Goal: Book appointment/travel/reservation

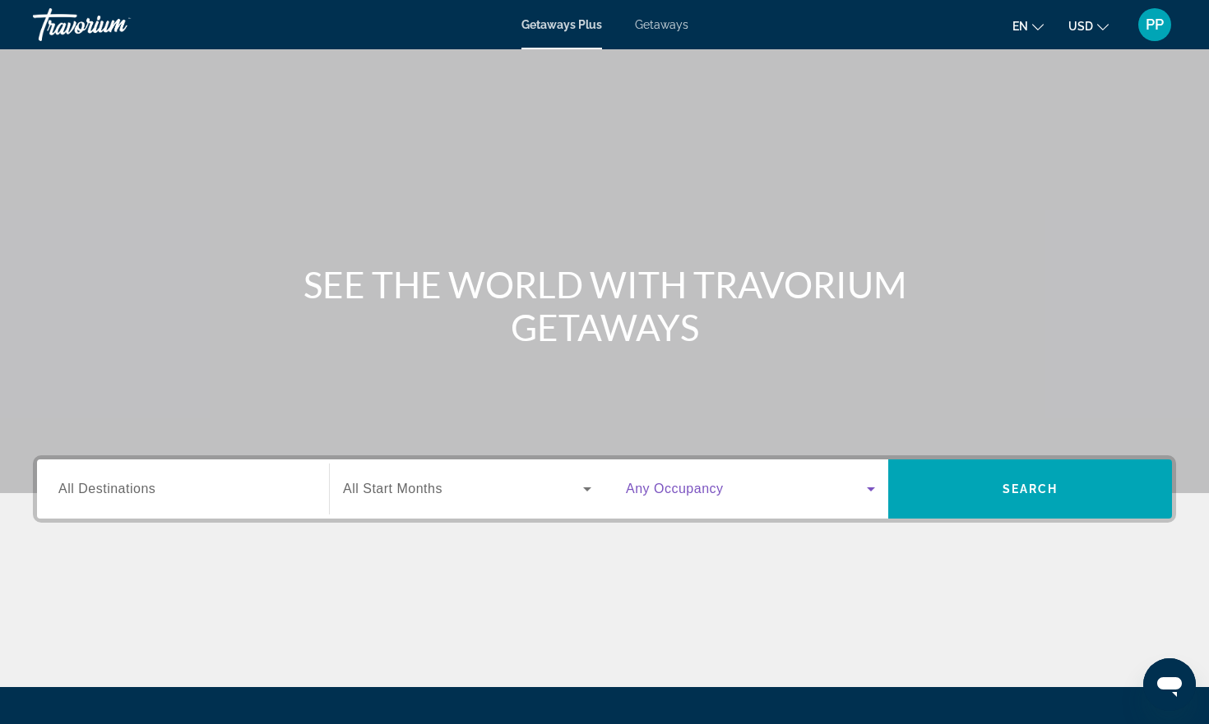
click at [873, 493] on icon "Search widget" at bounding box center [871, 489] width 20 height 20
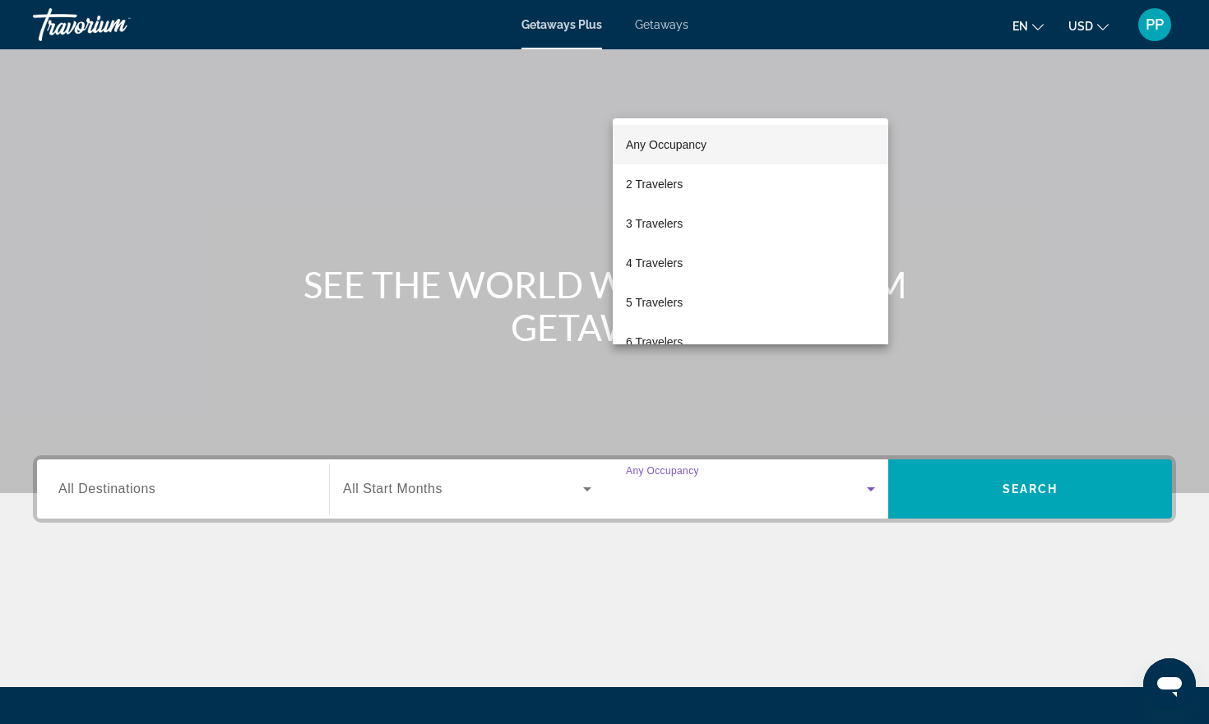
scroll to position [164, 0]
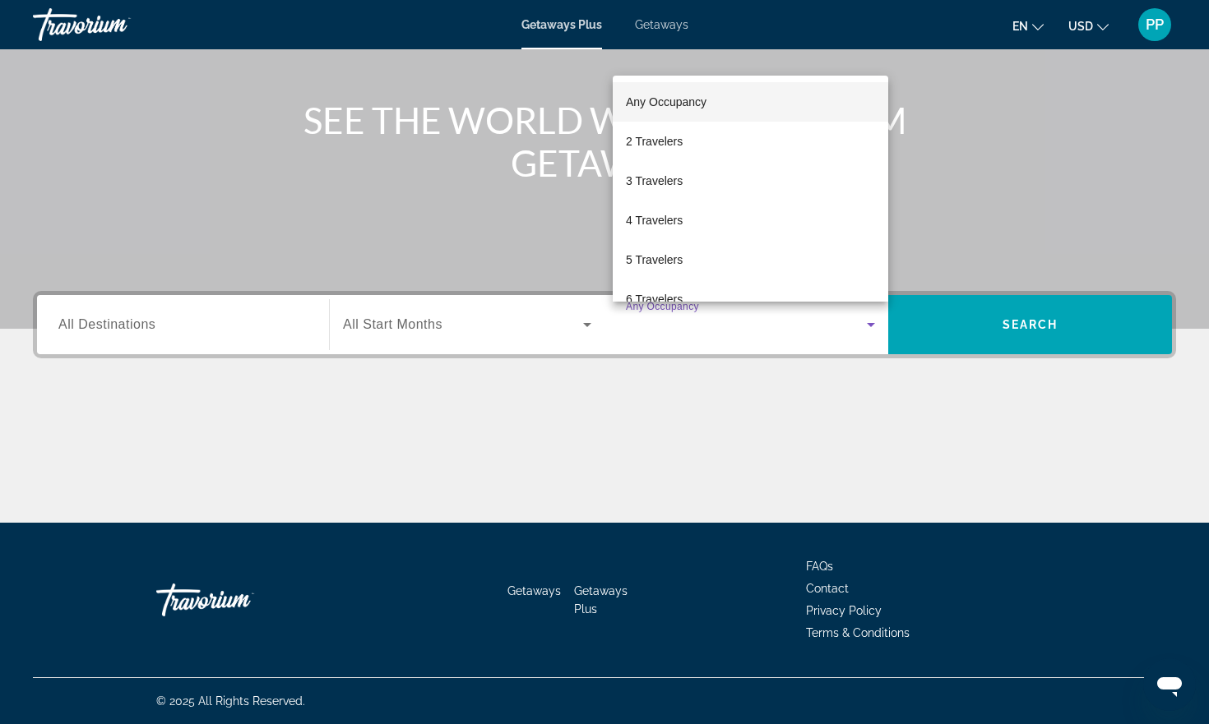
click at [870, 322] on div at bounding box center [604, 362] width 1209 height 724
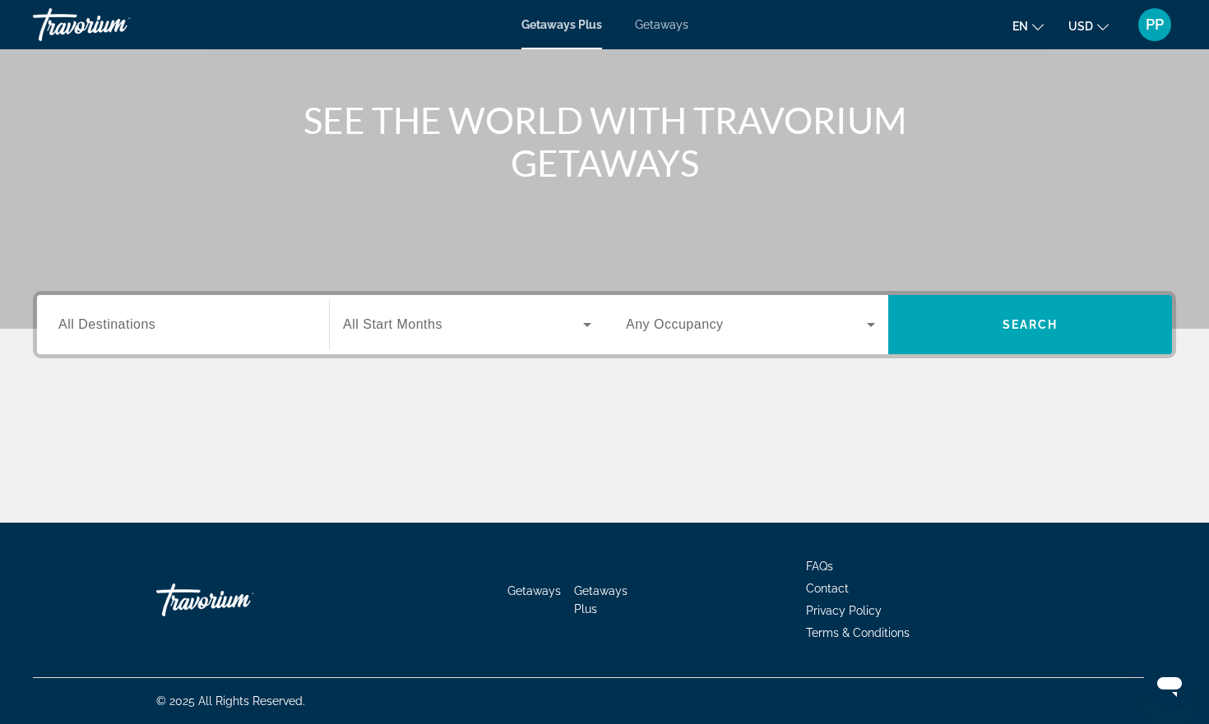
click at [108, 328] on span "All Destinations" at bounding box center [106, 324] width 97 height 14
click at [108, 328] on input "Destination All Destinations" at bounding box center [182, 326] width 249 height 20
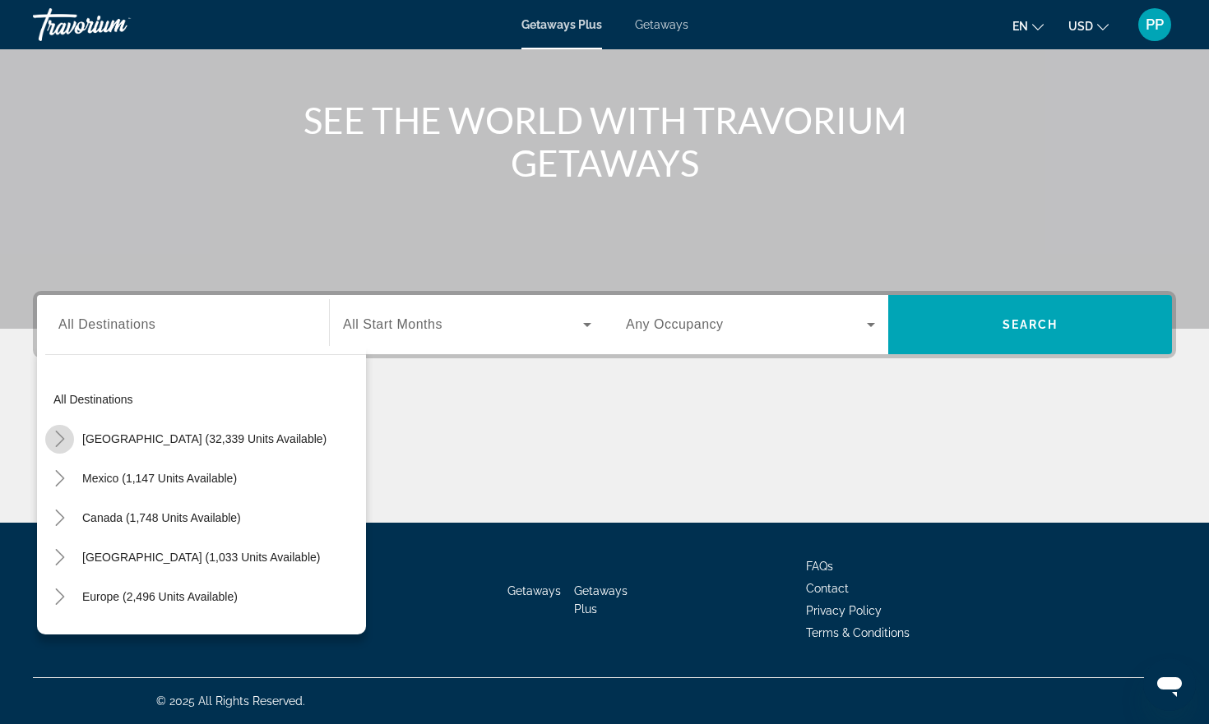
click at [58, 442] on icon "Toggle United States (32,339 units available)" at bounding box center [60, 439] width 16 height 16
click at [57, 439] on icon "Toggle United States (32,339 units available)" at bounding box center [59, 439] width 16 height 9
click at [62, 437] on icon "Toggle United States (32,339 units available)" at bounding box center [59, 439] width 9 height 16
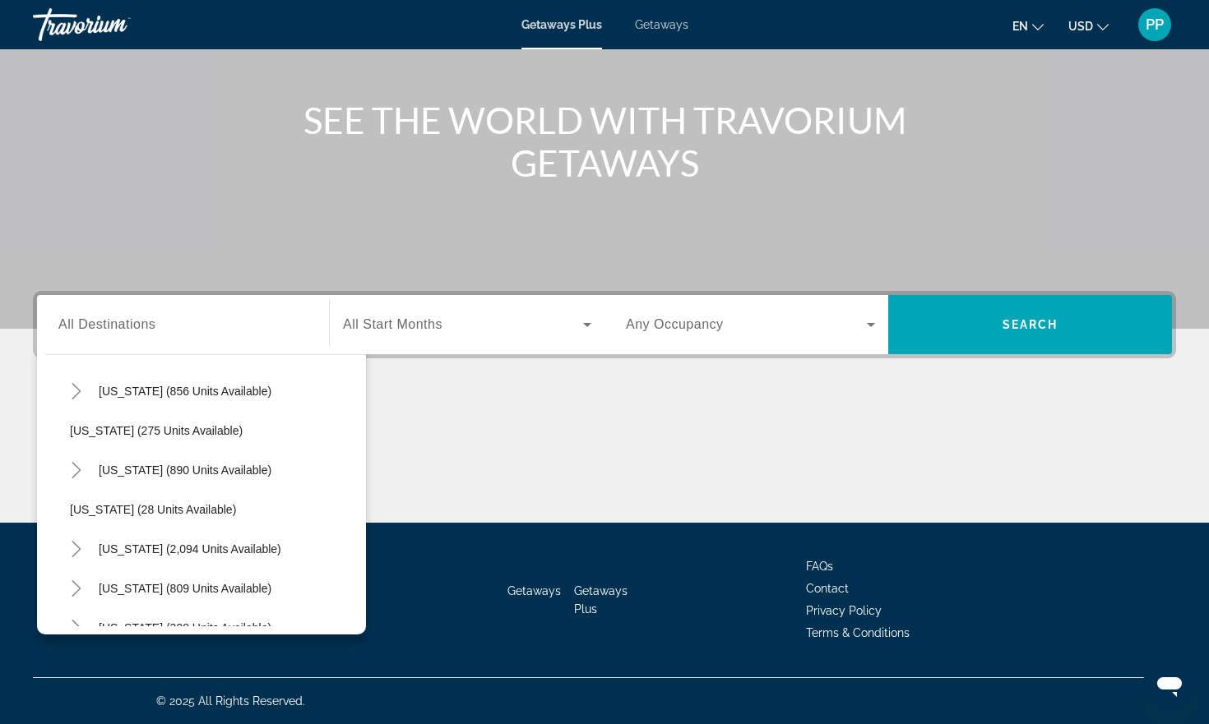
scroll to position [1115, 0]
click at [72, 393] on icon "Toggle North Carolina (856 units available)" at bounding box center [76, 390] width 16 height 16
click at [77, 392] on icon "Toggle North Carolina (856 units available)" at bounding box center [75, 390] width 16 height 9
click at [79, 393] on icon "Toggle North Carolina (856 units available)" at bounding box center [76, 390] width 16 height 16
click at [31, 406] on div "Destination All Destinations All destinations [GEOGRAPHIC_DATA] (32,339 units a…" at bounding box center [604, 407] width 1209 height 232
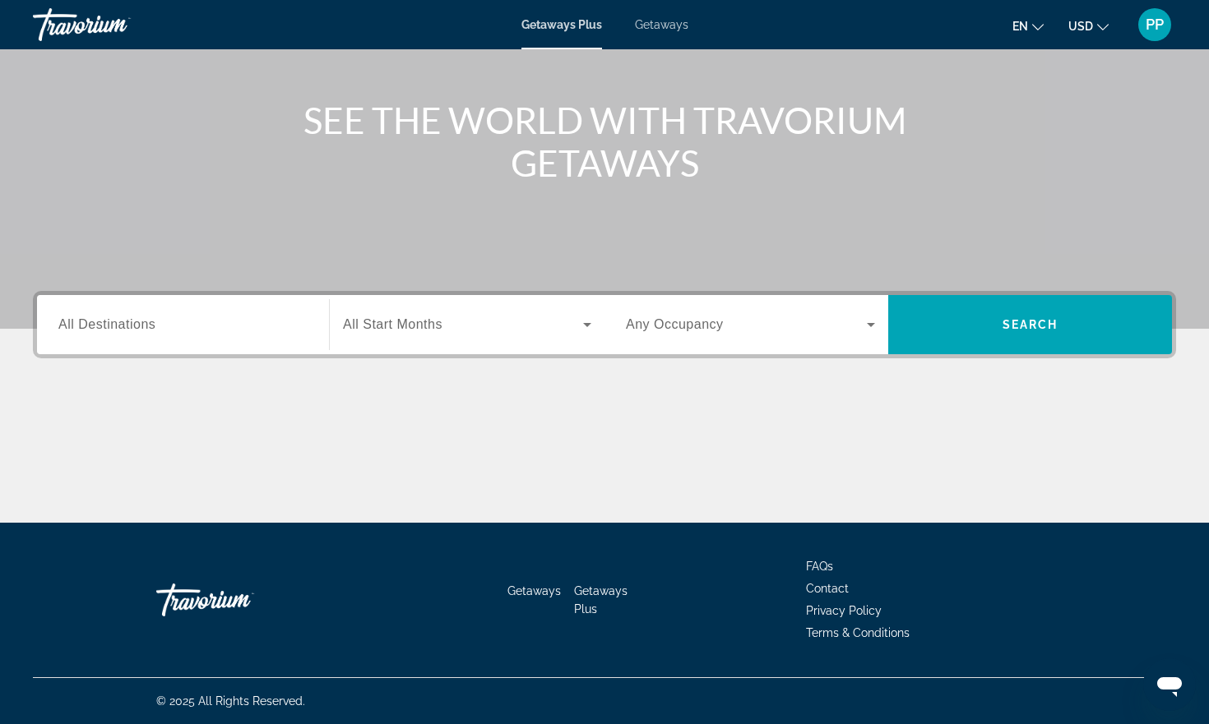
click at [87, 328] on span "All Destinations" at bounding box center [106, 324] width 97 height 14
click at [87, 328] on input "Destination All Destinations" at bounding box center [182, 326] width 249 height 20
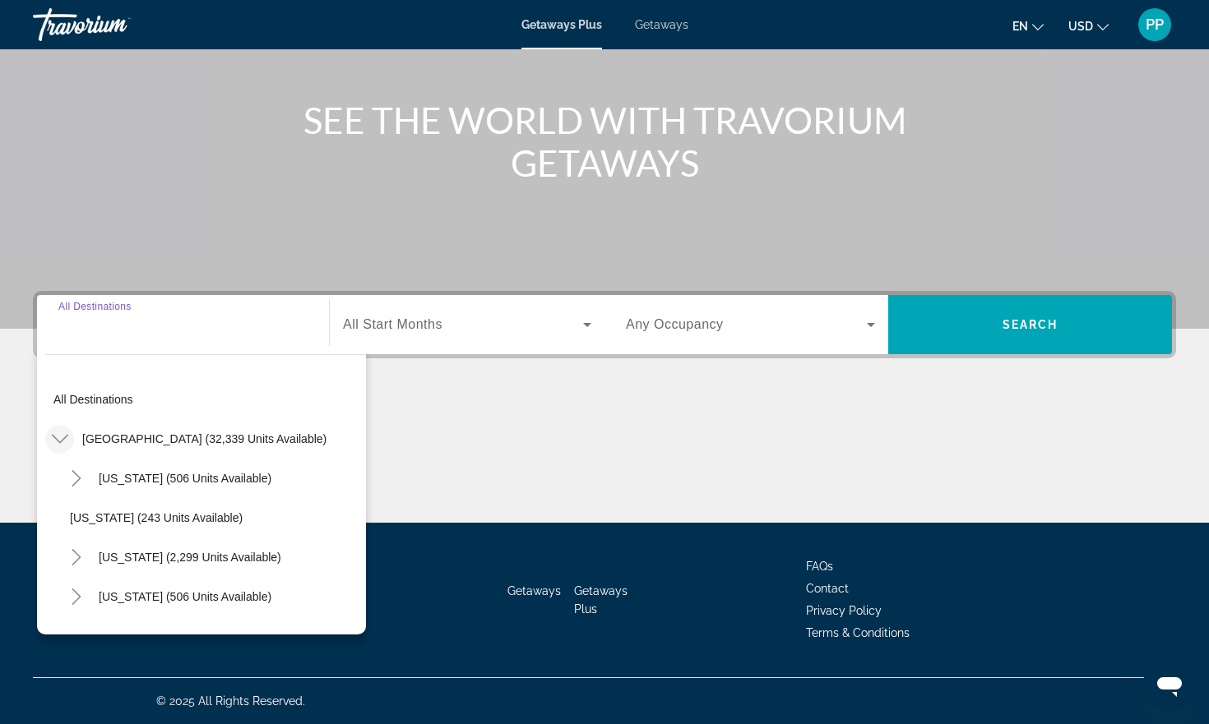
click at [63, 443] on icon "Toggle United States (32,339 units available)" at bounding box center [60, 439] width 16 height 16
click at [430, 330] on span "All Start Months" at bounding box center [393, 324] width 100 height 14
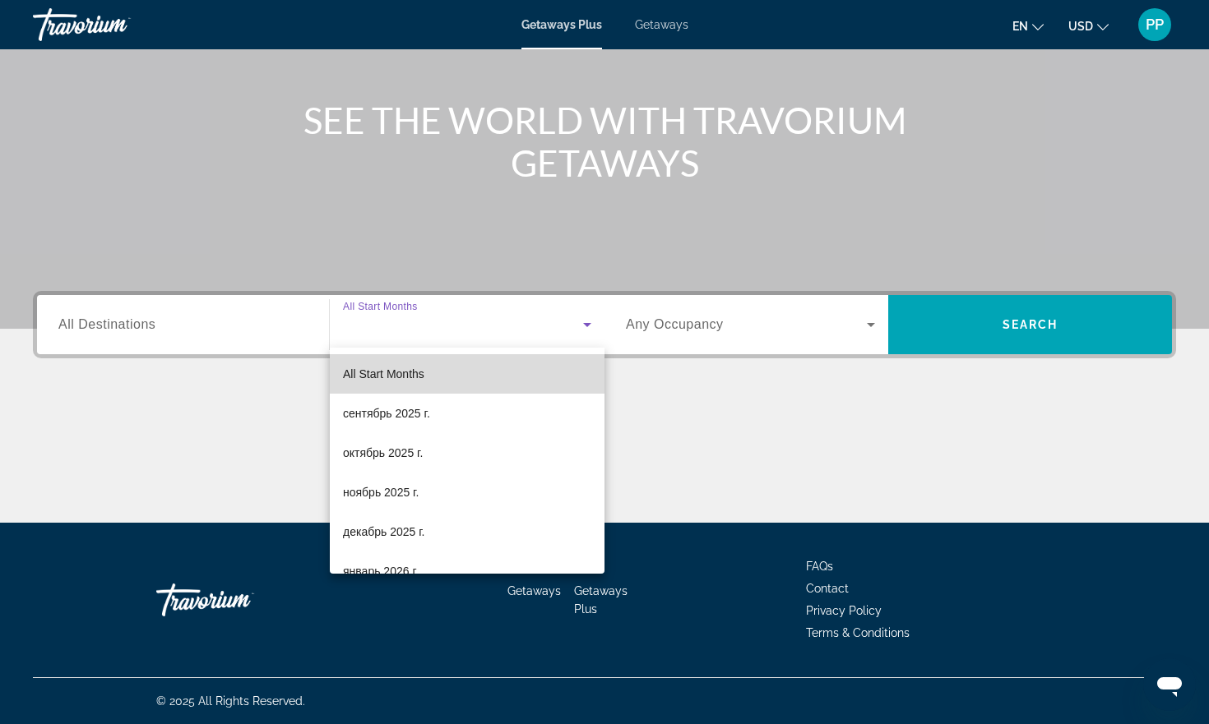
click at [440, 370] on mat-option "All Start Months" at bounding box center [467, 373] width 275 height 39
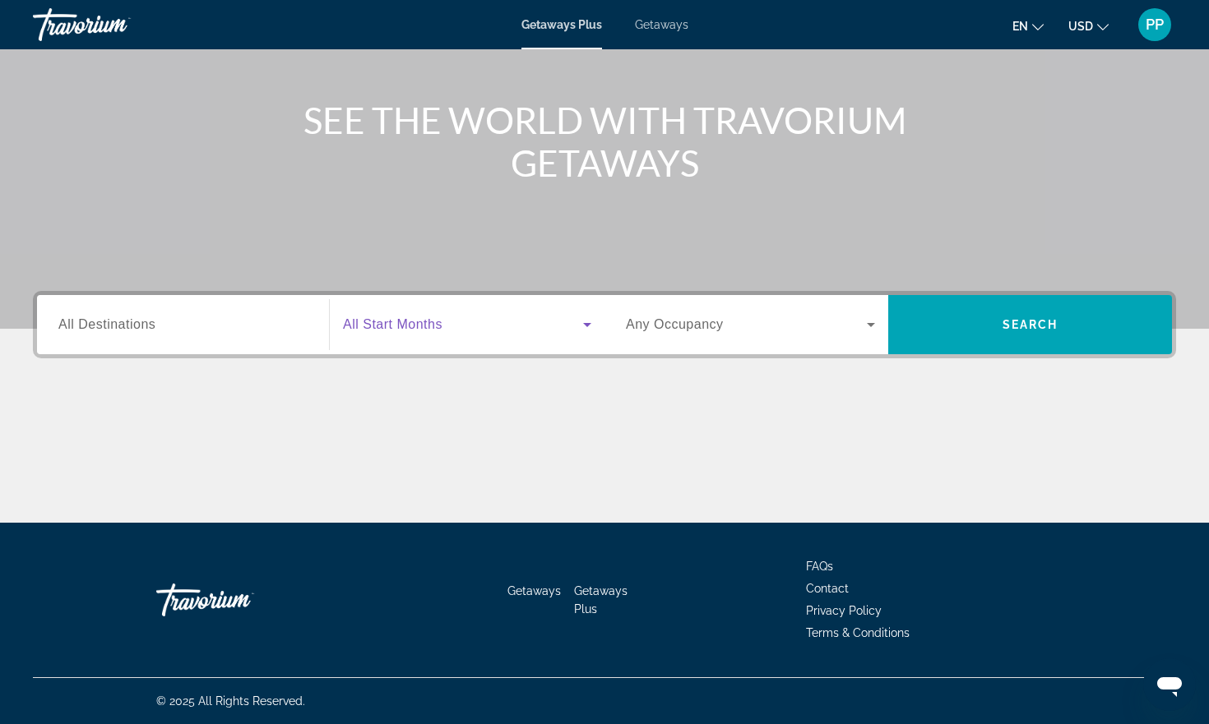
click at [588, 326] on icon "Search widget" at bounding box center [587, 325] width 8 height 4
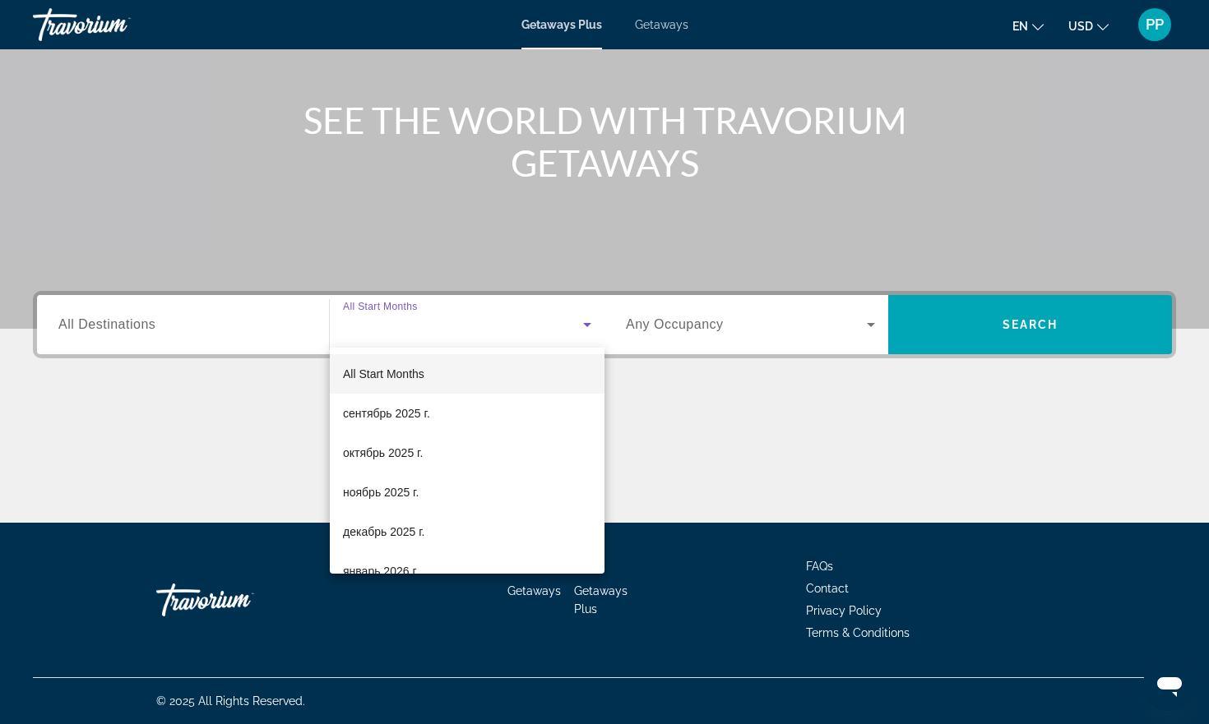
click at [588, 326] on div at bounding box center [604, 362] width 1209 height 724
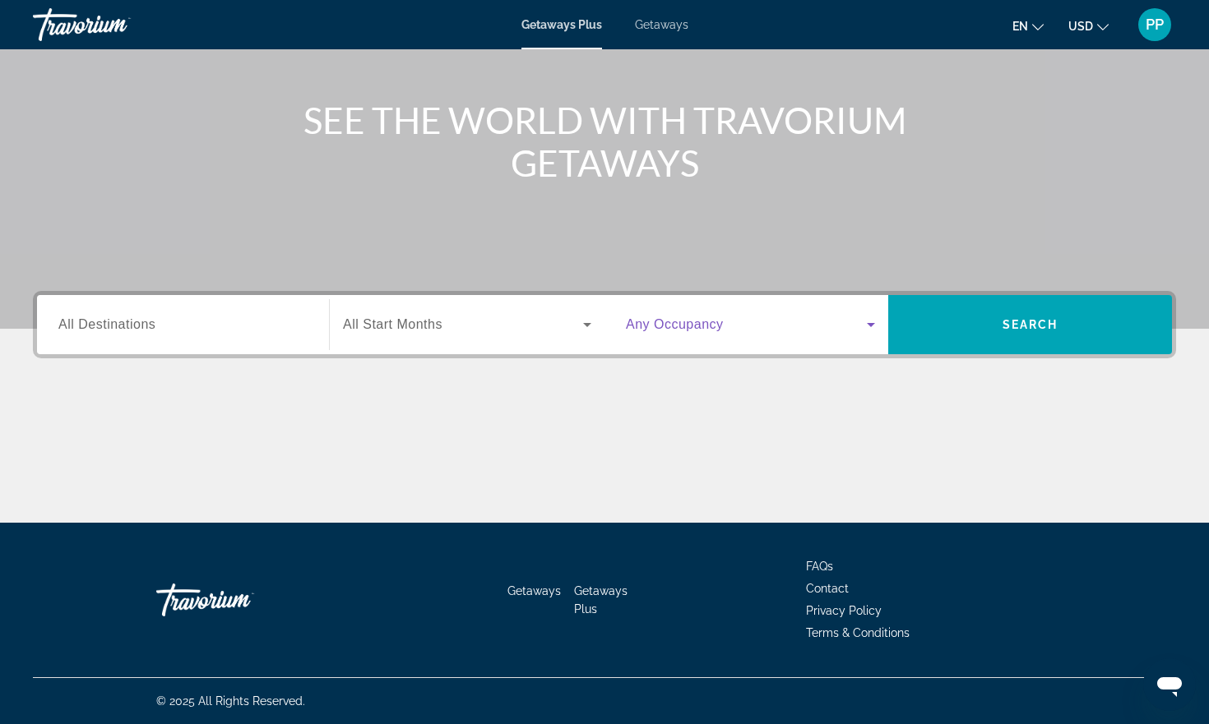
click at [869, 326] on icon "Search widget" at bounding box center [871, 325] width 20 height 20
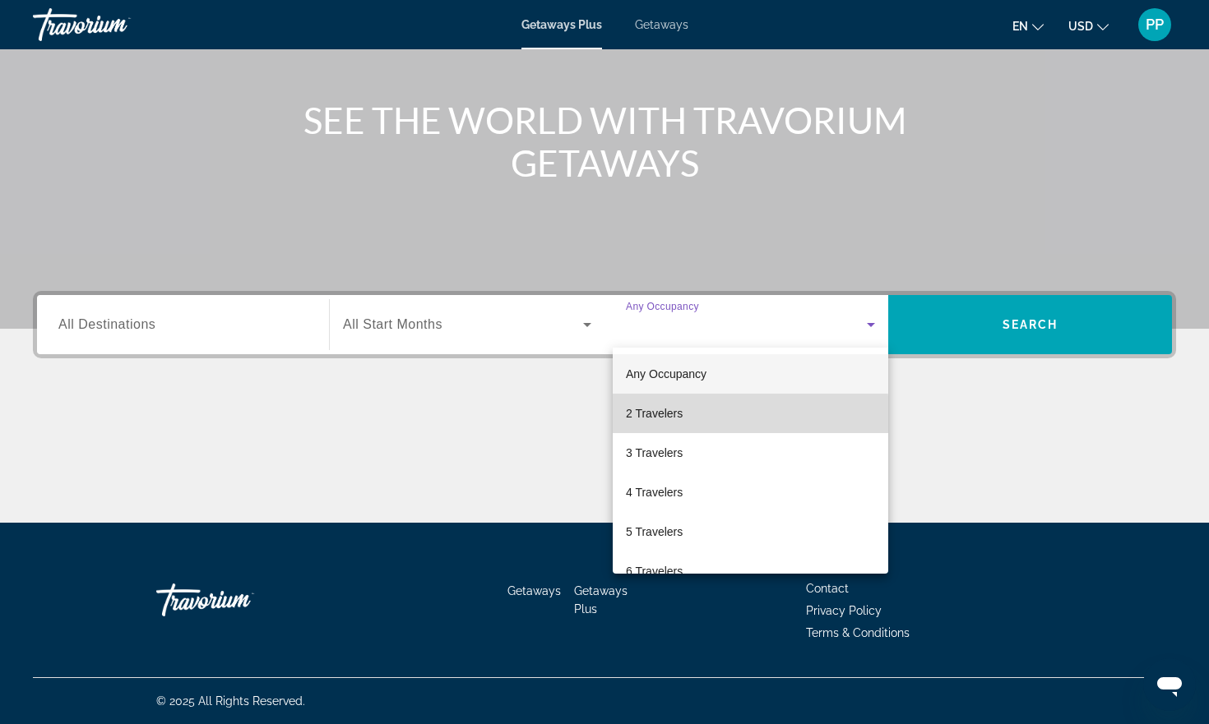
click at [671, 423] on span "2 Travelers" at bounding box center [654, 414] width 57 height 20
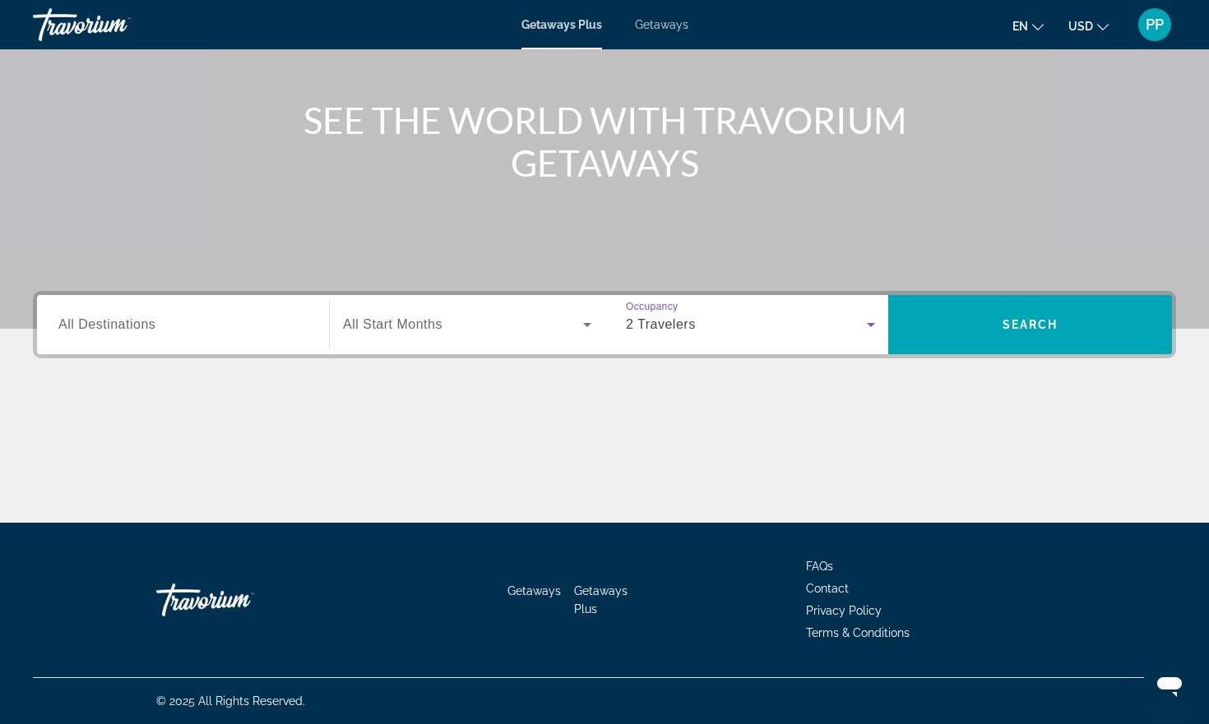
click at [861, 326] on icon "Search widget" at bounding box center [871, 325] width 20 height 20
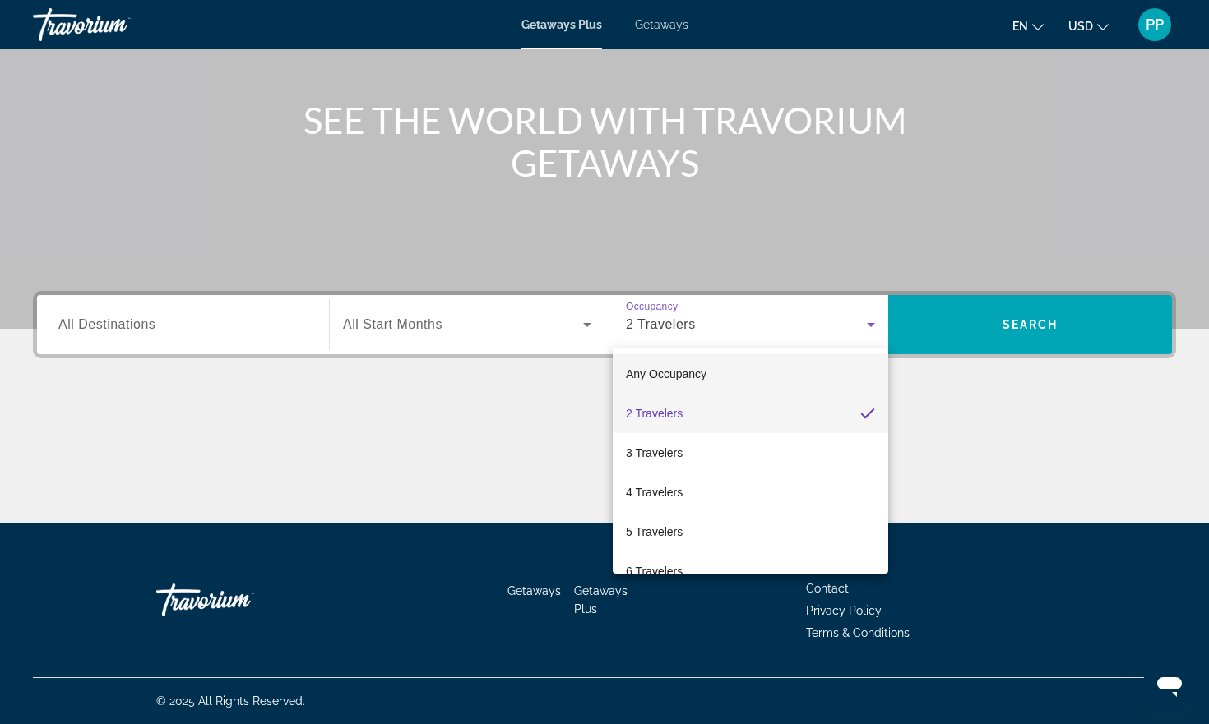
click at [668, 381] on span "Any Occupancy" at bounding box center [666, 374] width 81 height 20
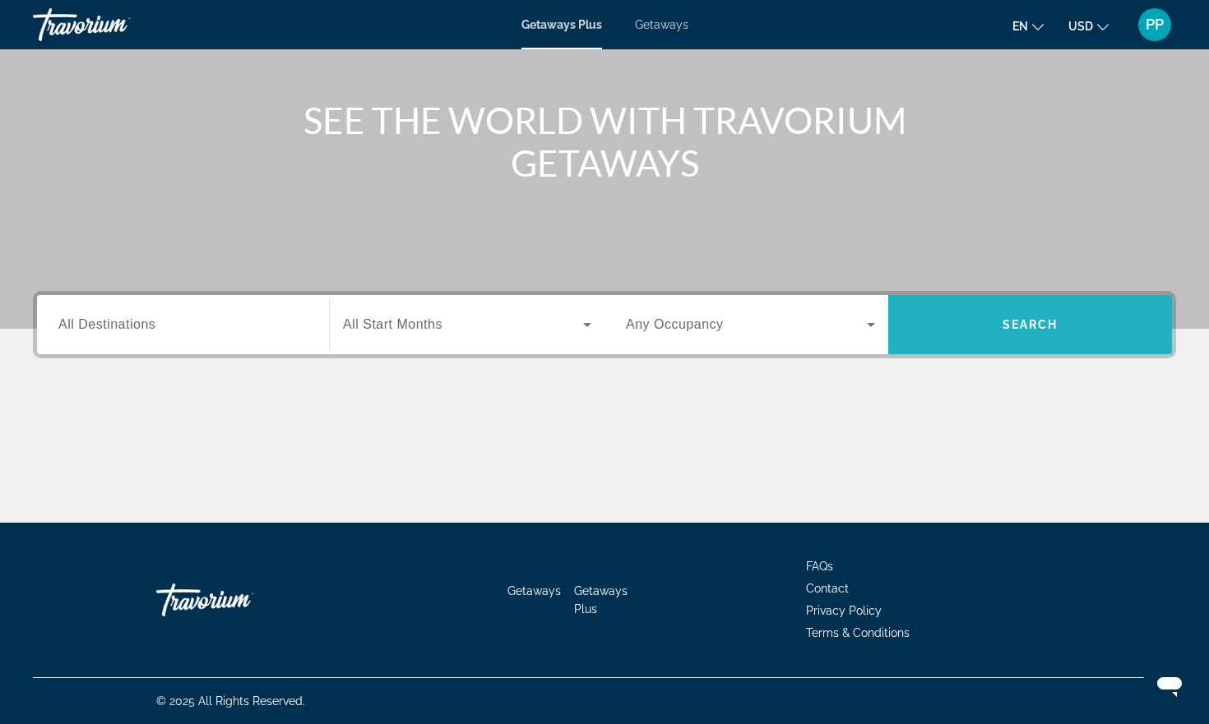
click at [938, 326] on span "Search widget" at bounding box center [1030, 324] width 284 height 39
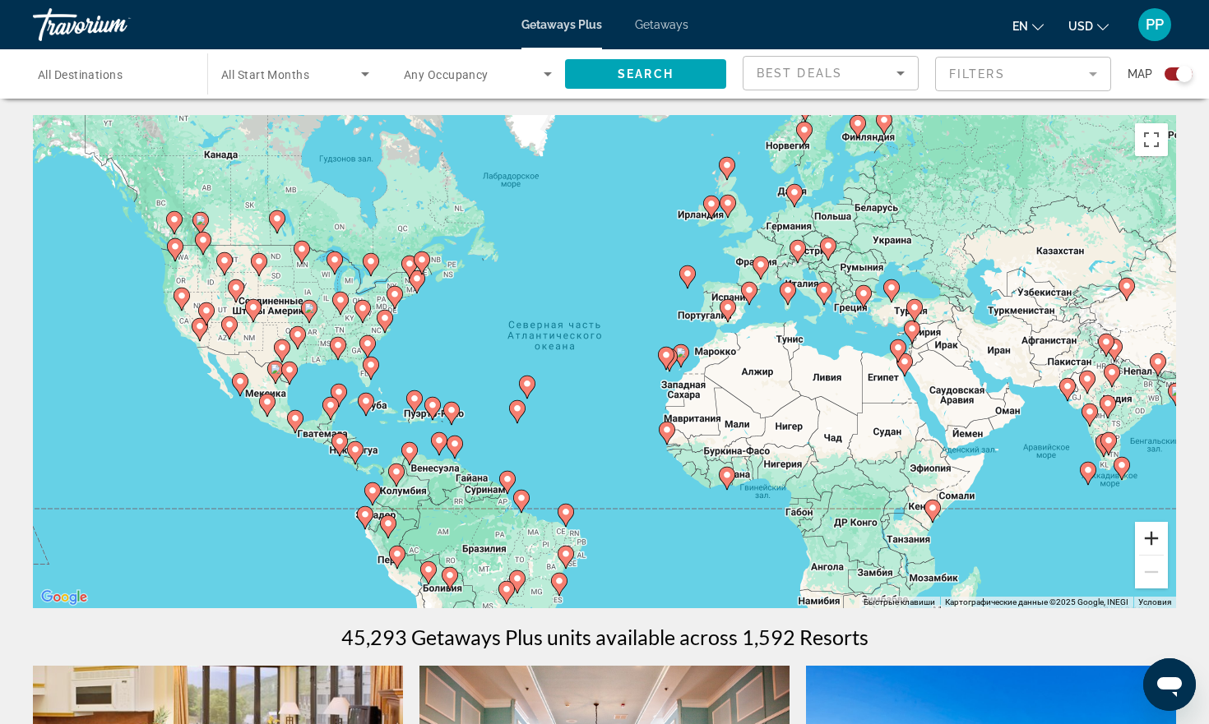
click at [1155, 541] on button "Увеличить" at bounding box center [1151, 538] width 33 height 33
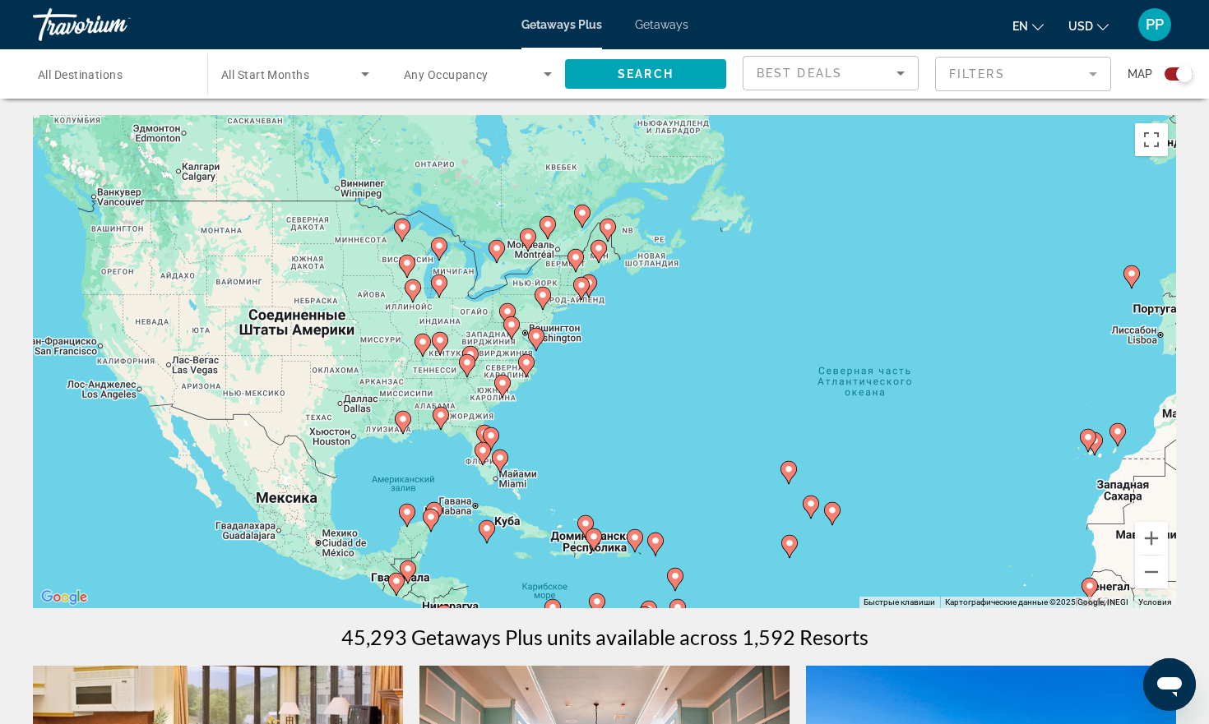
drag, startPoint x: 408, startPoint y: 361, endPoint x: 775, endPoint y: 434, distance: 374.8
click at [775, 434] on div "Чтобы активировать перетаскивание с помощью клавиатуры, нажмите Alt + Ввод. Пос…" at bounding box center [604, 361] width 1143 height 493
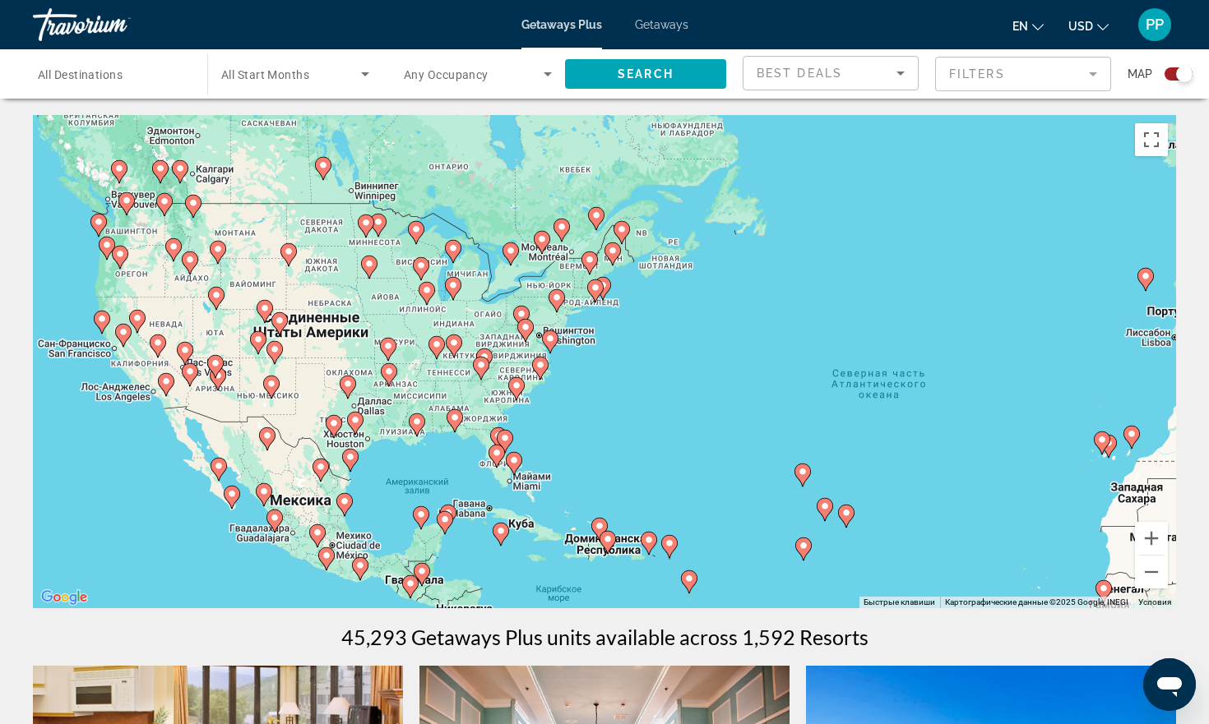
click at [58, 77] on span "All Destinations" at bounding box center [80, 74] width 85 height 13
click at [58, 77] on input "Destination All Destinations" at bounding box center [112, 75] width 148 height 20
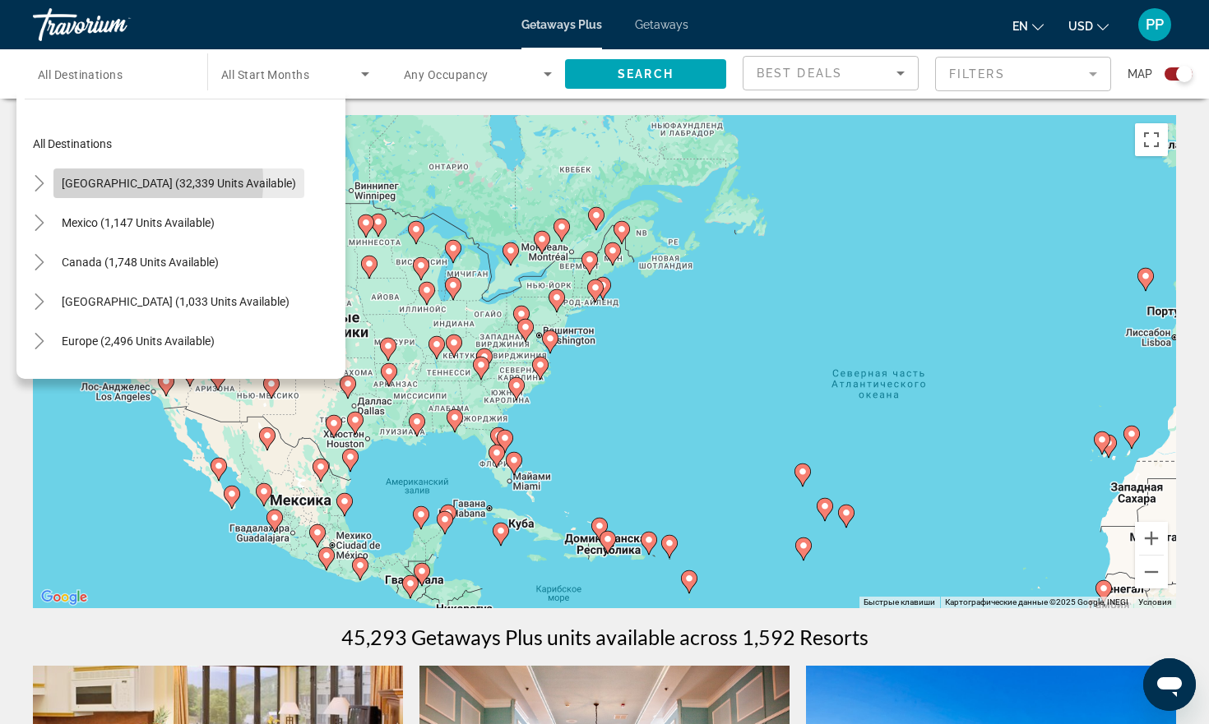
click at [96, 182] on span "[GEOGRAPHIC_DATA] (32,339 units available)" at bounding box center [179, 183] width 234 height 13
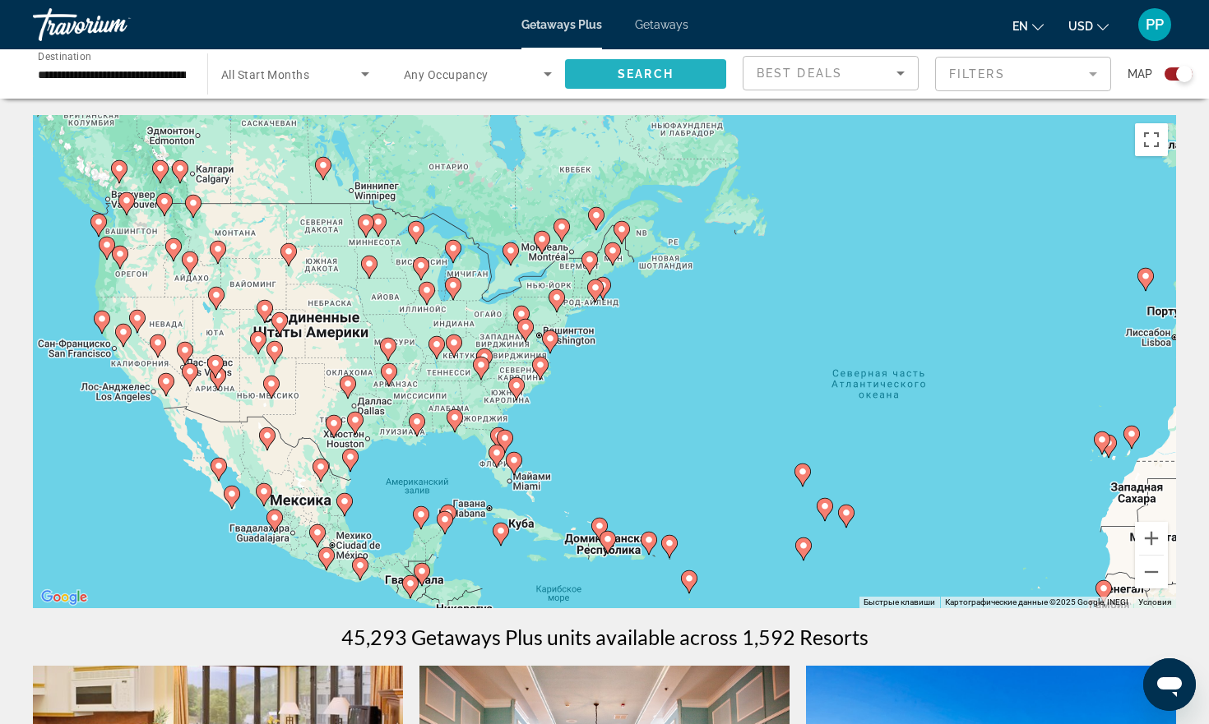
click at [618, 77] on span "Search" at bounding box center [646, 73] width 56 height 13
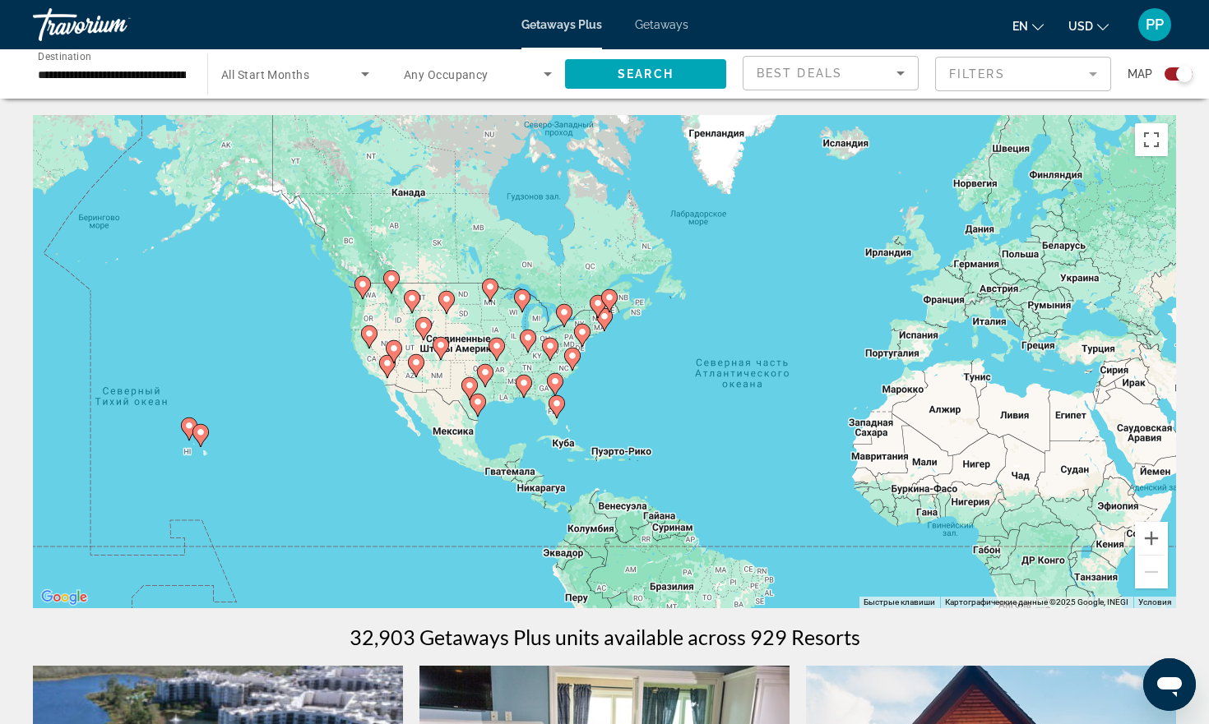
click at [145, 75] on input "**********" at bounding box center [112, 75] width 148 height 20
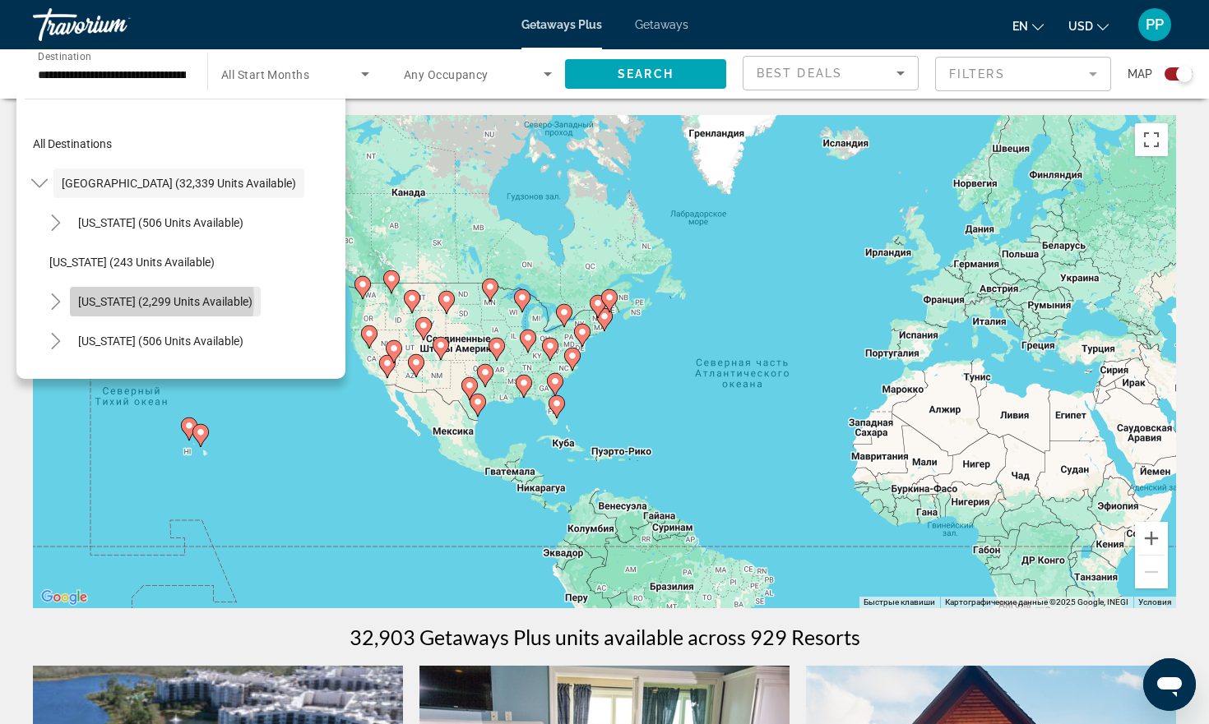
click at [142, 300] on span "[US_STATE] (2,299 units available)" at bounding box center [165, 301] width 174 height 13
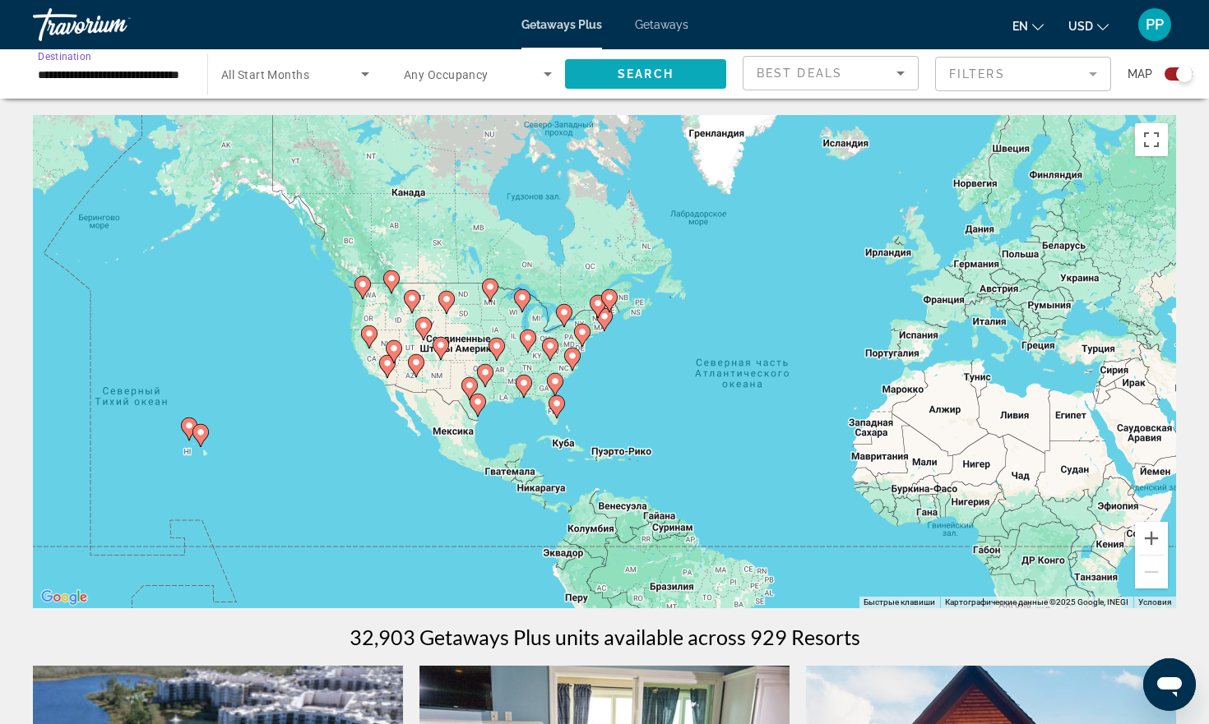
click at [584, 67] on span "Search widget" at bounding box center [645, 73] width 161 height 39
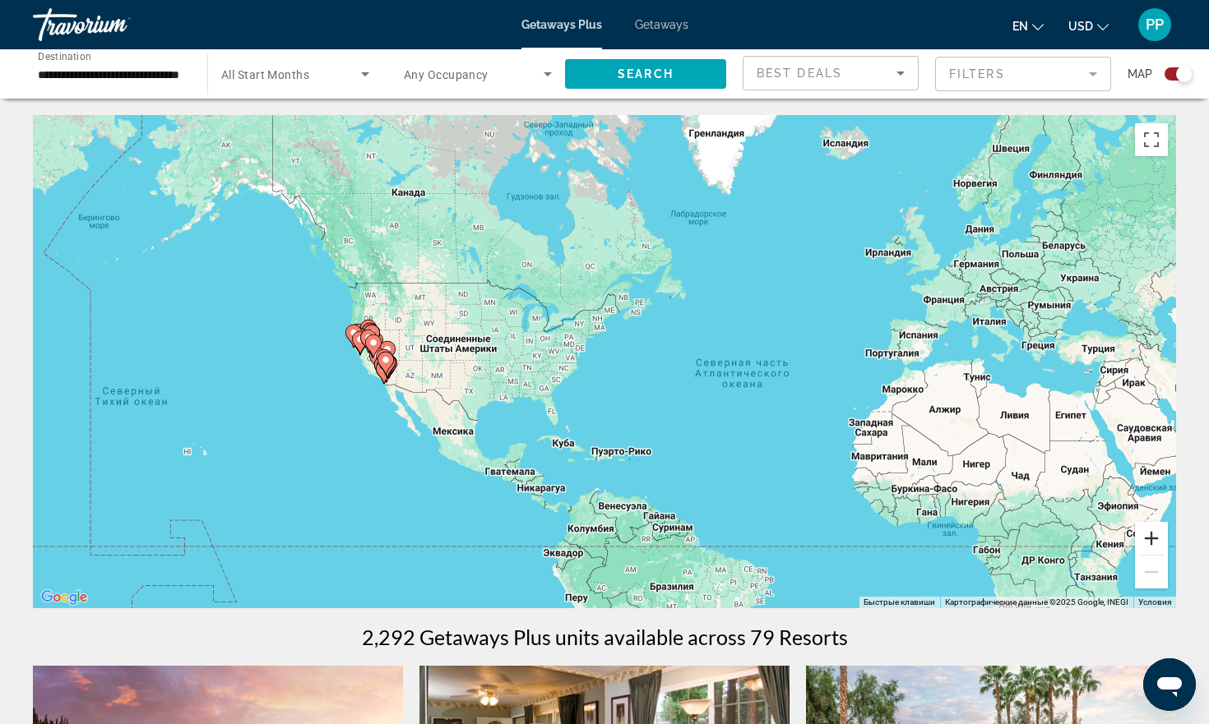
click at [1151, 538] on button "Увеличить" at bounding box center [1151, 538] width 33 height 33
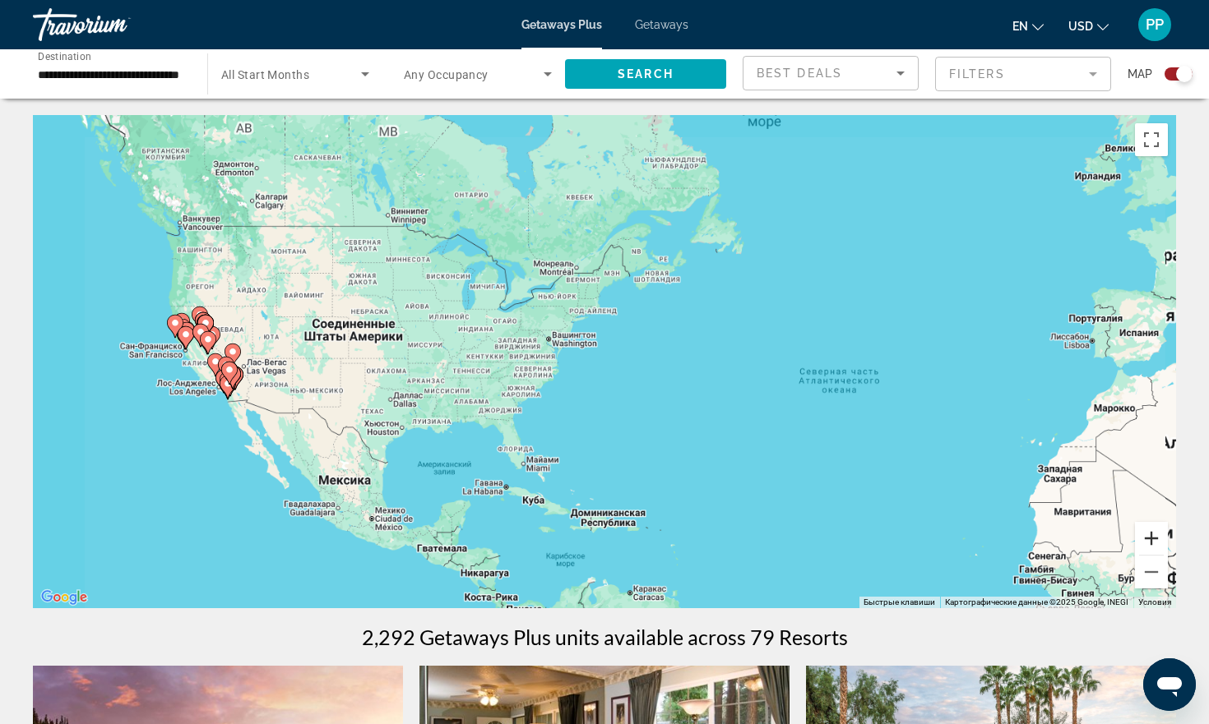
click at [1151, 538] on button "Увеличить" at bounding box center [1151, 538] width 33 height 33
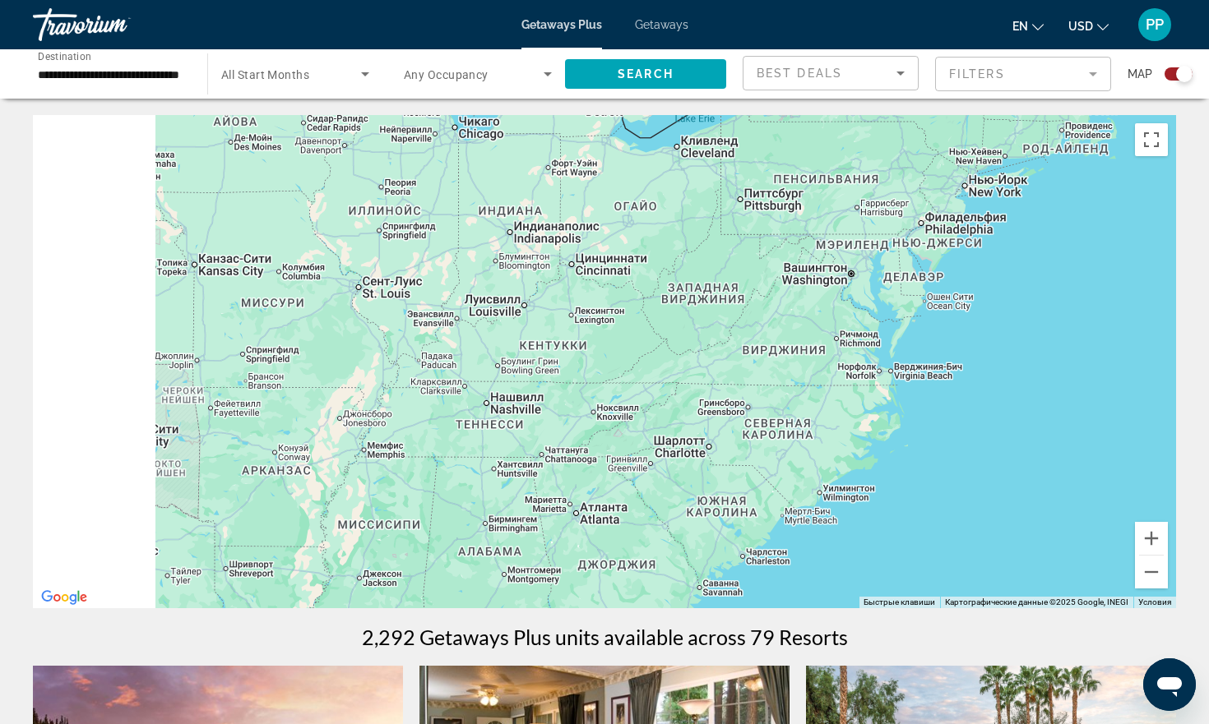
drag, startPoint x: 437, startPoint y: 460, endPoint x: 1000, endPoint y: 476, distance: 563.5
click at [1000, 476] on div "Main content" at bounding box center [604, 361] width 1143 height 493
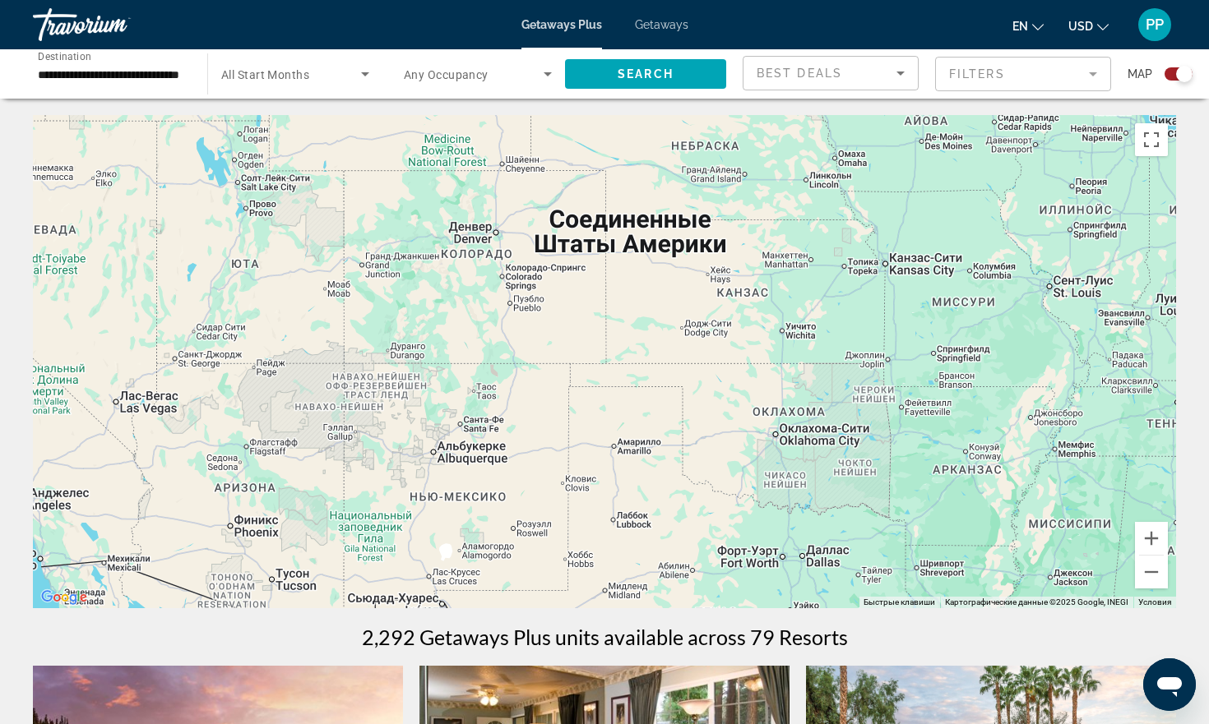
drag, startPoint x: 313, startPoint y: 302, endPoint x: 817, endPoint y: 326, distance: 503.8
click at [816, 325] on div "Main content" at bounding box center [604, 361] width 1143 height 493
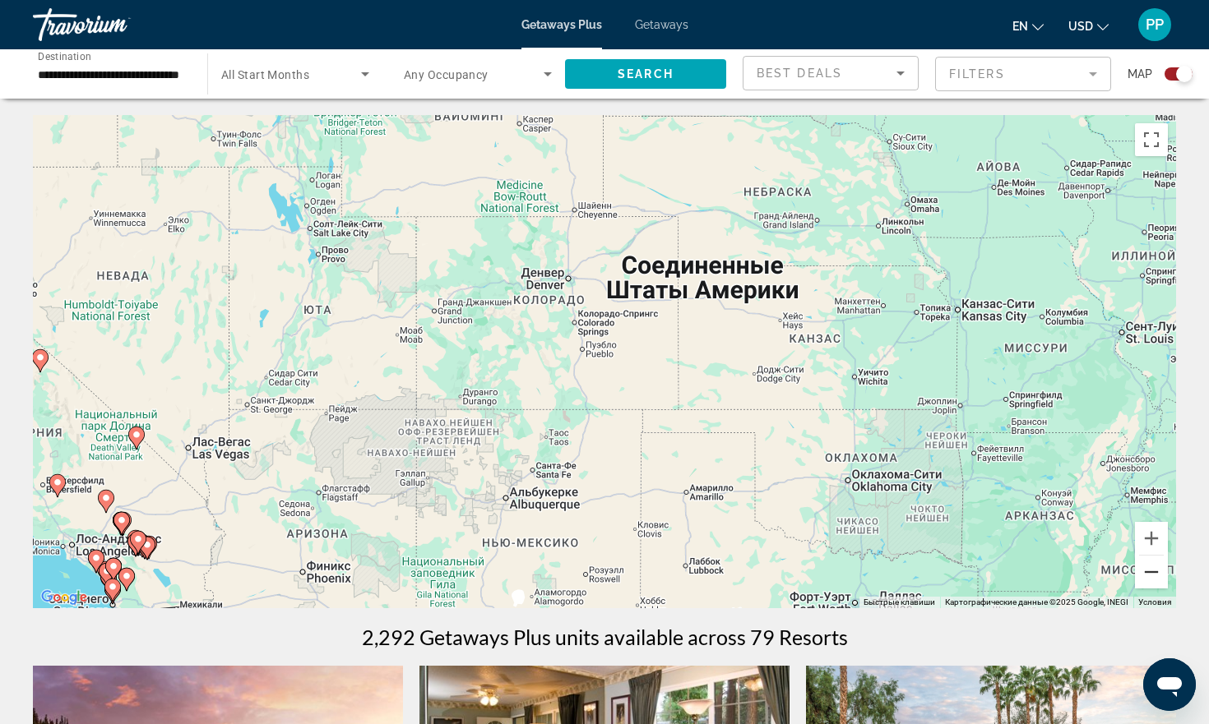
click at [1160, 583] on button "Уменьшить" at bounding box center [1151, 572] width 33 height 33
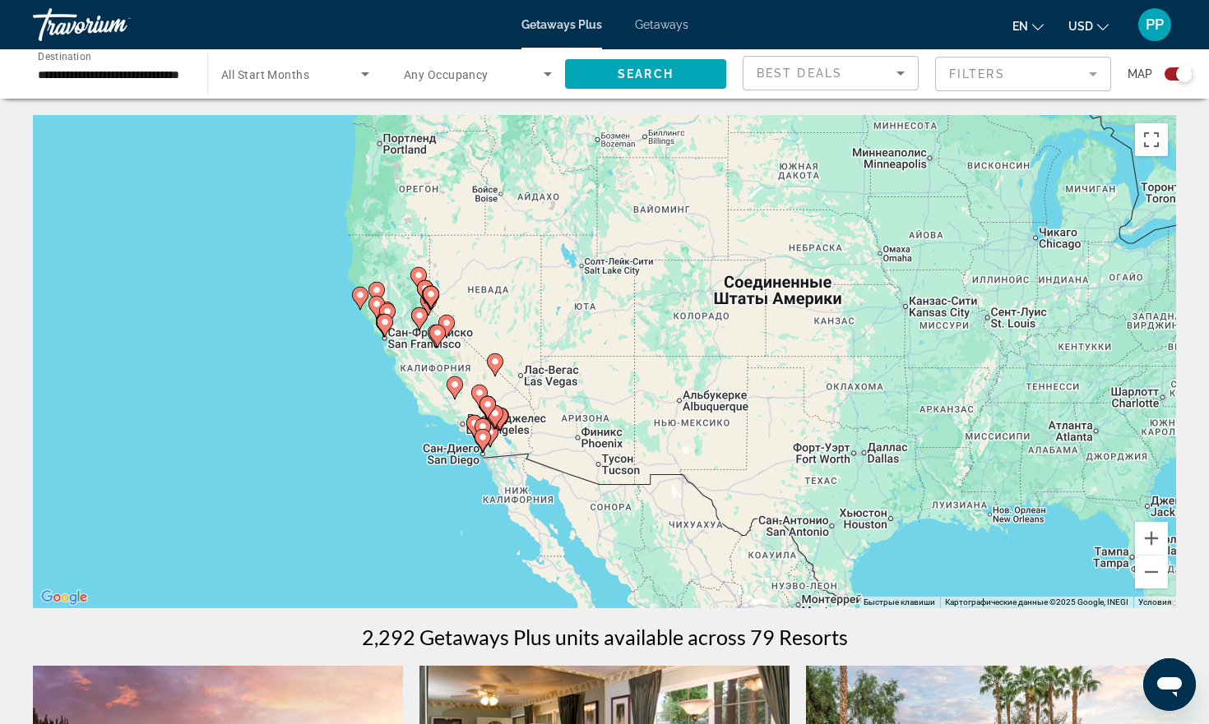
drag, startPoint x: 314, startPoint y: 388, endPoint x: 442, endPoint y: 359, distance: 131.7
click at [442, 357] on div "Чтобы активировать перетаскивание с помощью клавиатуры, нажмите Alt + Ввод. Пос…" at bounding box center [604, 361] width 1143 height 493
click at [1150, 535] on button "Увеличить" at bounding box center [1151, 538] width 33 height 33
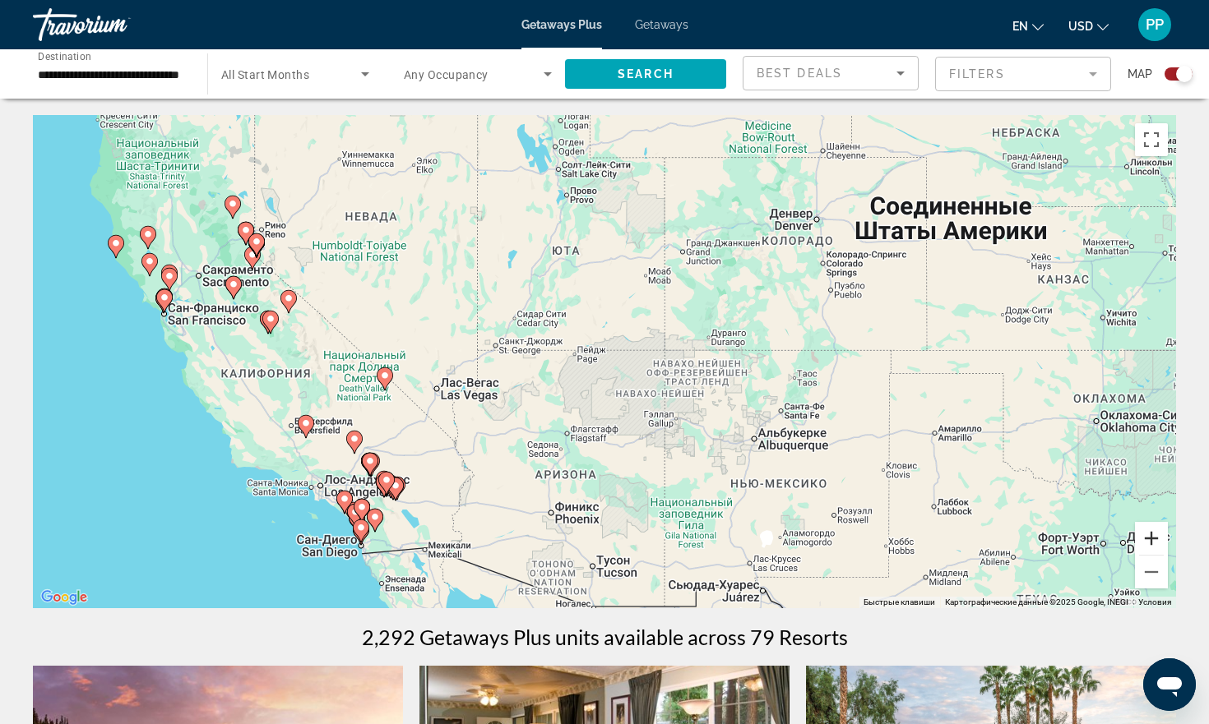
click at [1150, 535] on button "Увеличить" at bounding box center [1151, 538] width 33 height 33
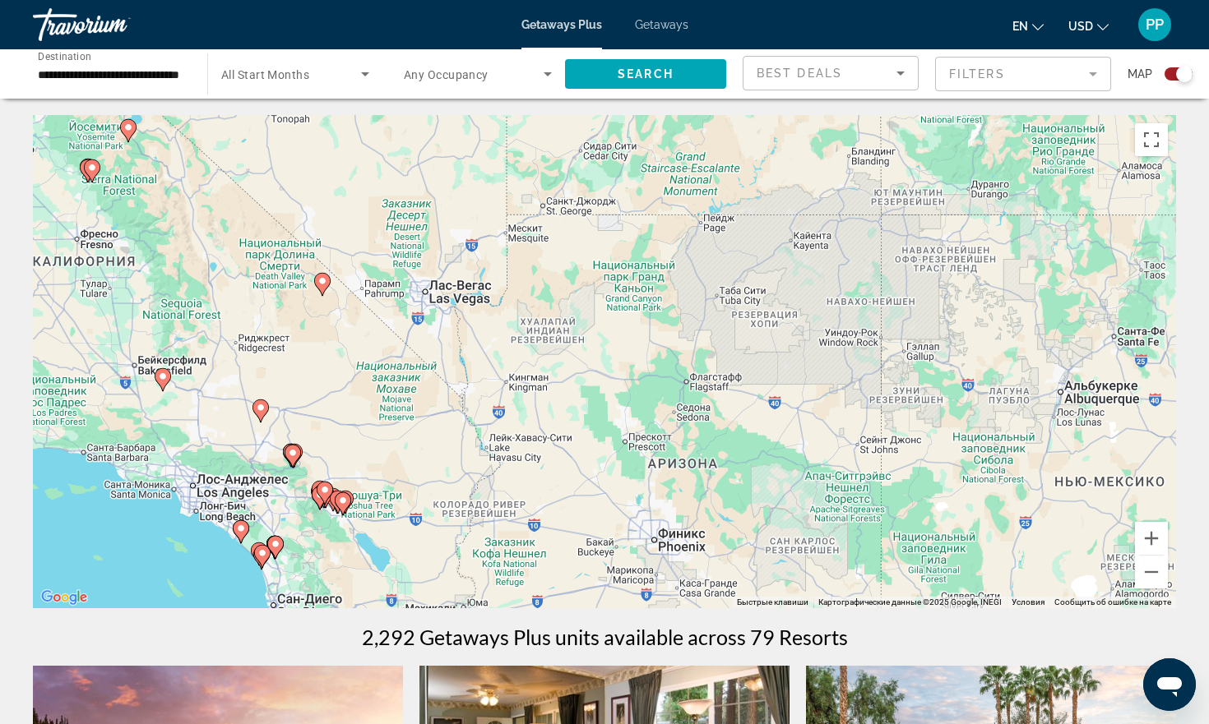
drag, startPoint x: 461, startPoint y: 595, endPoint x: 726, endPoint y: 414, distance: 321.4
click at [725, 414] on div "Чтобы активировать перетаскивание с помощью клавиатуры, нажмите Alt + Ввод. Пос…" at bounding box center [604, 361] width 1143 height 493
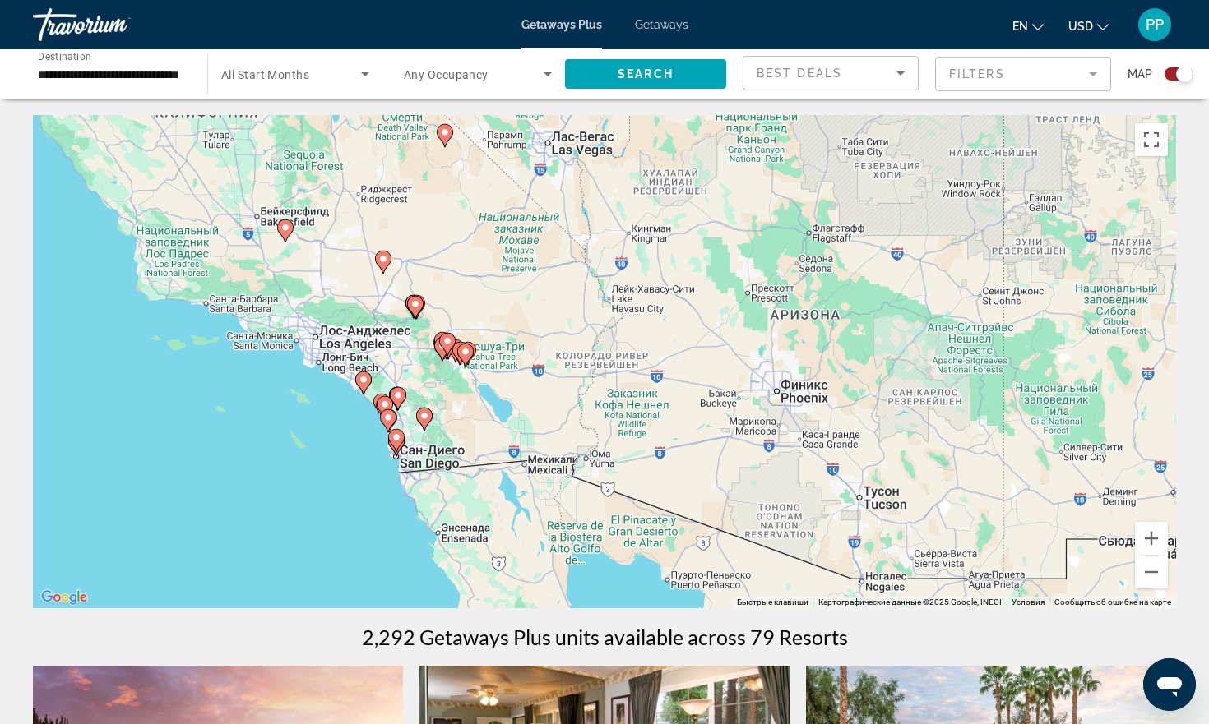
drag, startPoint x: 423, startPoint y: 528, endPoint x: 432, endPoint y: 428, distance: 100.7
click at [432, 428] on div "Чтобы активировать перетаскивание с помощью клавиатуры, нажмите Alt + Ввод. Пос…" at bounding box center [604, 361] width 1143 height 493
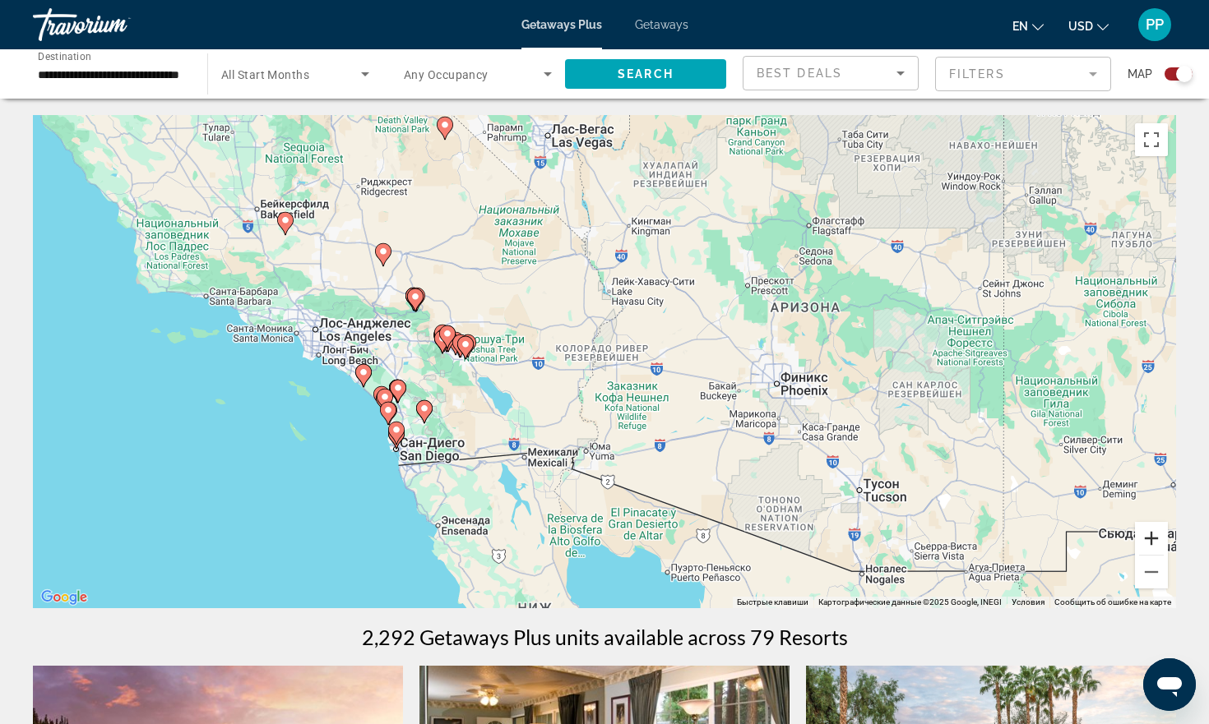
click at [1150, 540] on button "Увеличить" at bounding box center [1151, 538] width 33 height 33
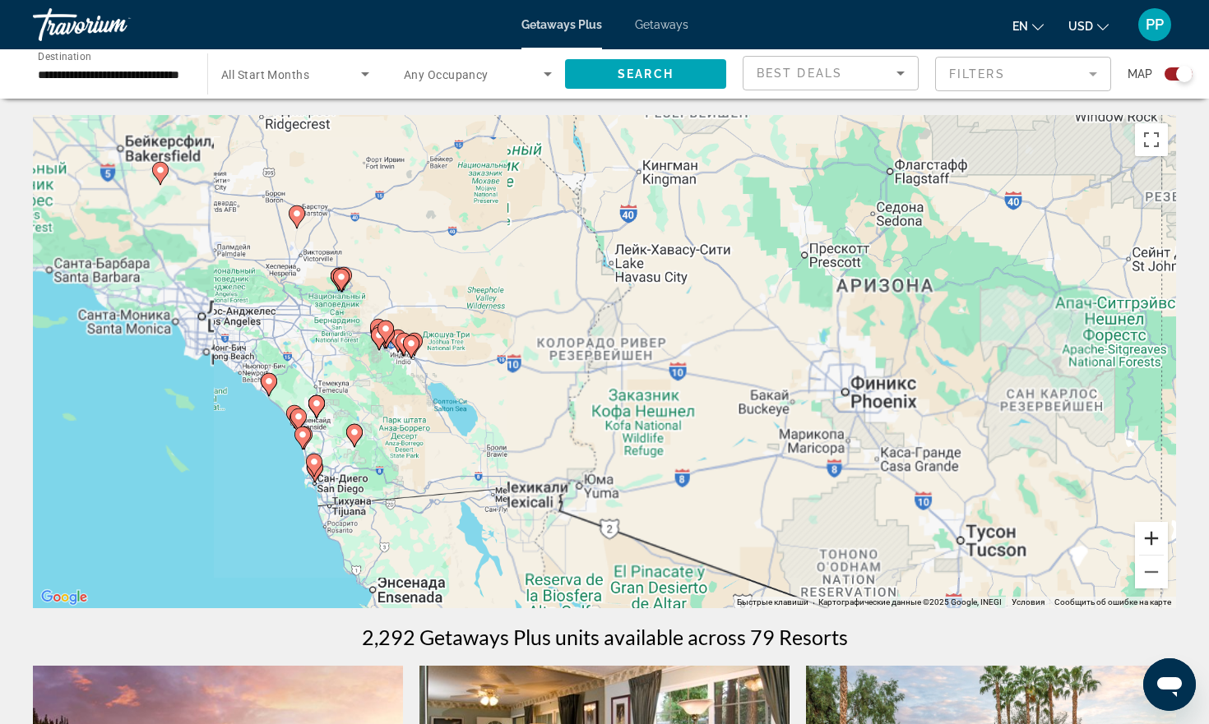
click at [1150, 540] on button "Увеличить" at bounding box center [1151, 538] width 33 height 33
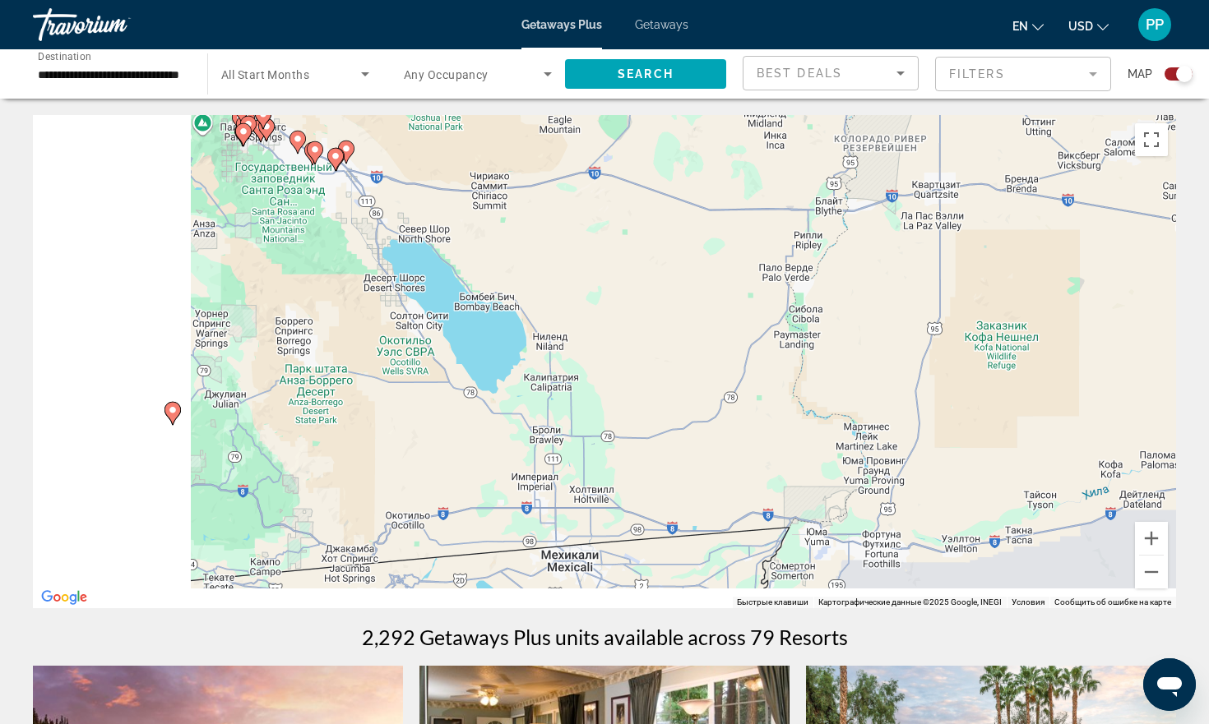
drag, startPoint x: 630, startPoint y: 439, endPoint x: 1006, endPoint y: 219, distance: 435.7
click at [1006, 219] on div "Чтобы активировать перетаскивание с помощью клавиатуры, нажмите Alt + Ввод. Пос…" at bounding box center [604, 361] width 1143 height 493
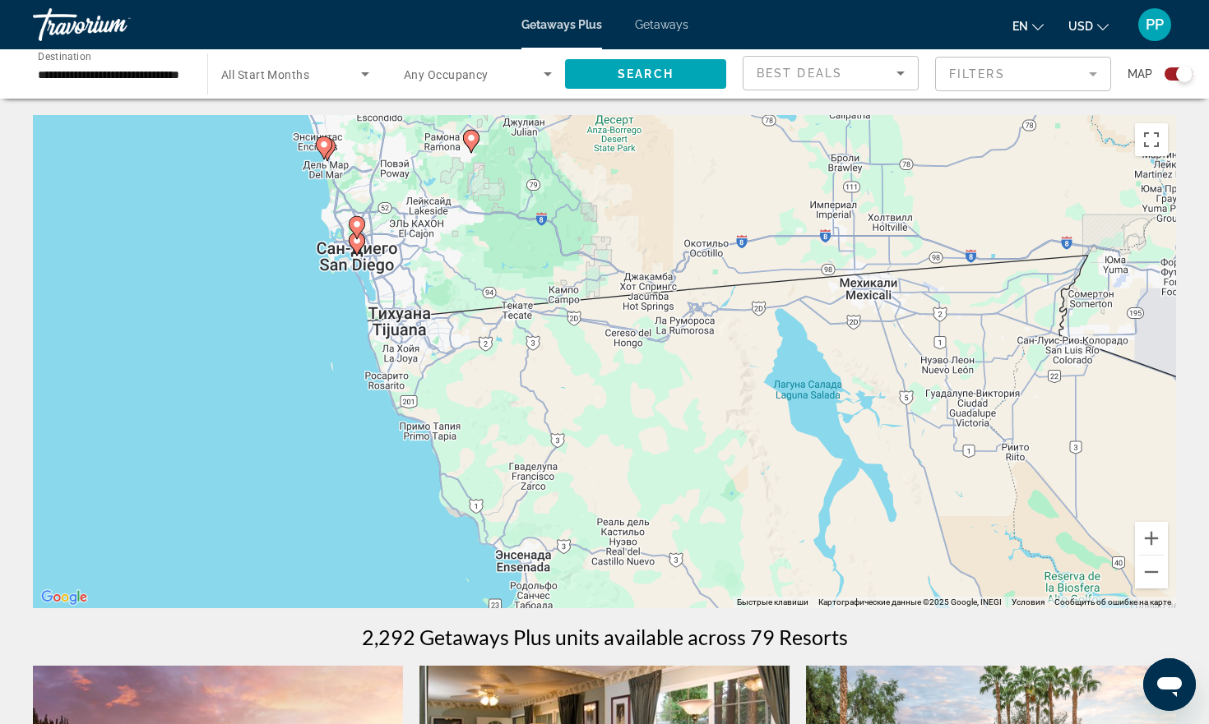
drag, startPoint x: 604, startPoint y: 446, endPoint x: 784, endPoint y: 213, distance: 294.3
click at [784, 213] on div "Чтобы активировать перетаскивание с помощью клавиатуры, нажмите Alt + Ввод. Пос…" at bounding box center [604, 361] width 1143 height 493
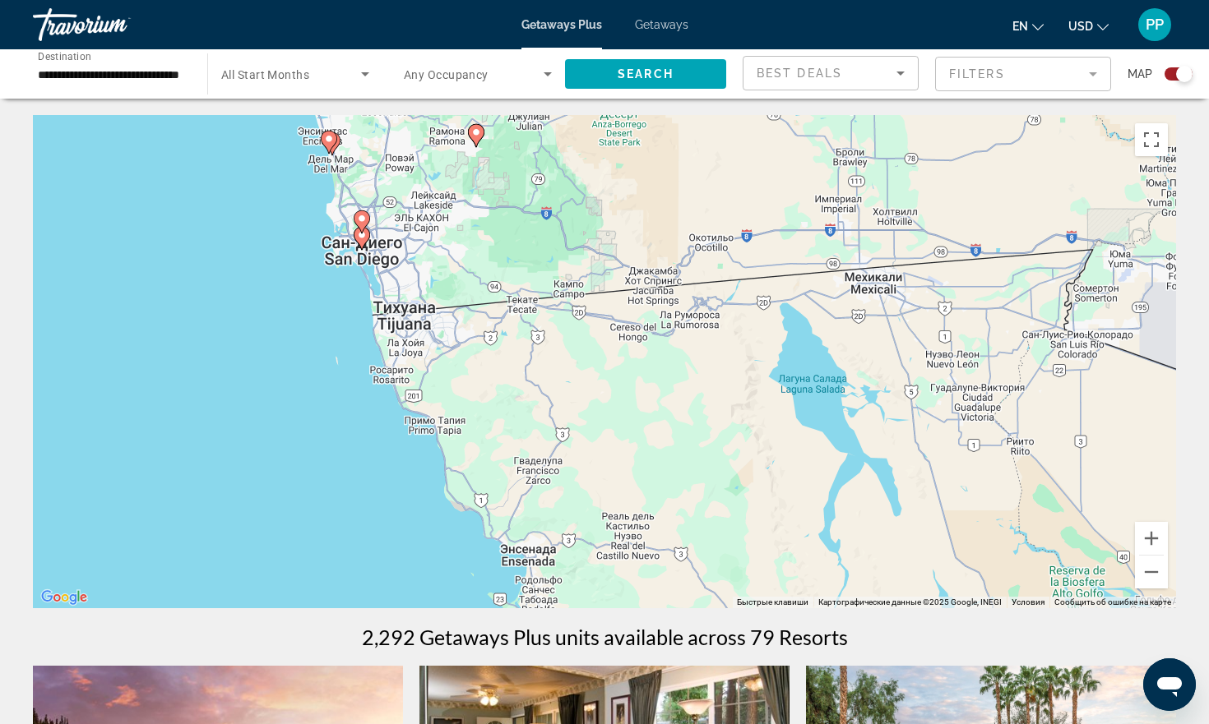
click at [362, 243] on icon "Main content" at bounding box center [361, 238] width 15 height 21
type input "**********"
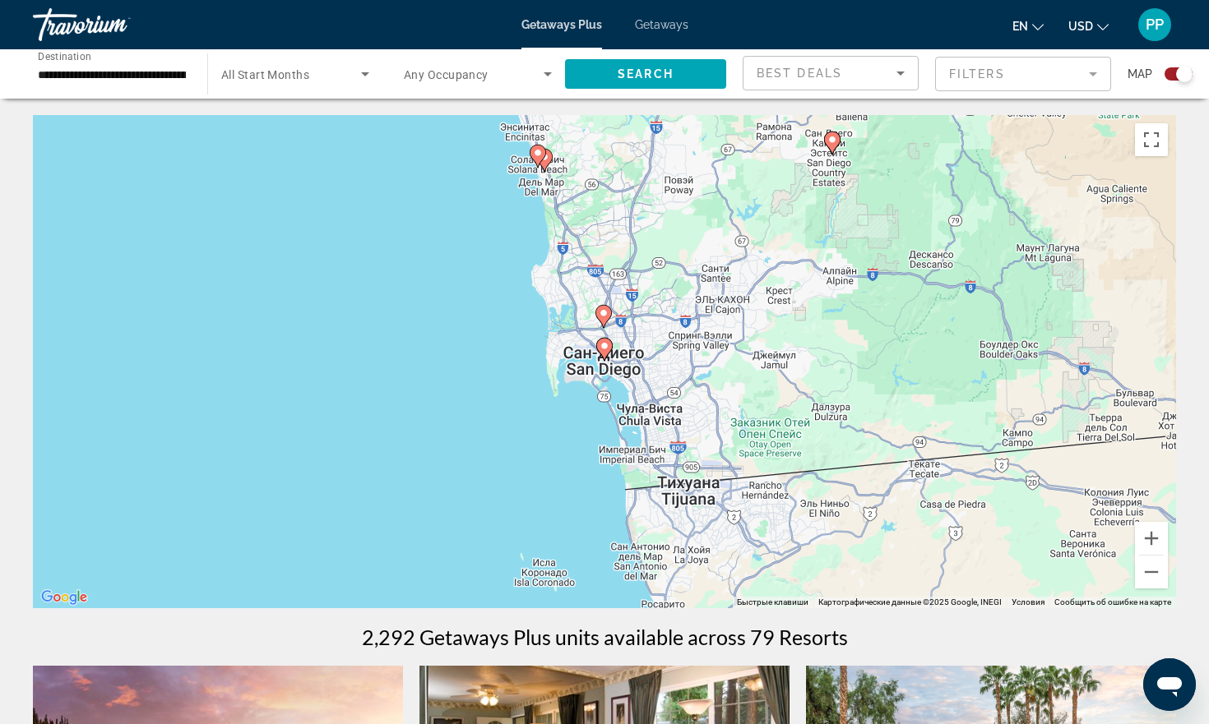
click at [607, 357] on gmp-advanced-marker "Main content" at bounding box center [604, 349] width 16 height 25
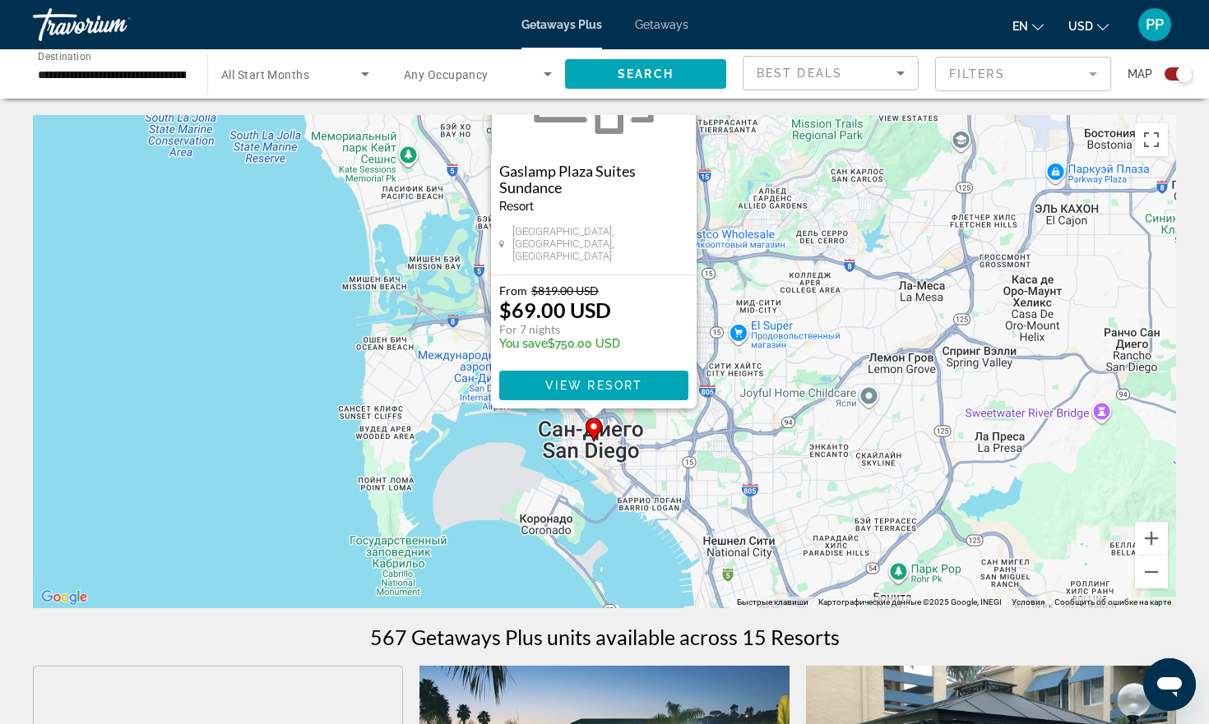
drag, startPoint x: 620, startPoint y: 582, endPoint x: 606, endPoint y: 419, distance: 164.2
click at [606, 419] on div "Чтобы активировать перетаскивание с помощью клавиатуры, нажмите Alt + Ввод. Пос…" at bounding box center [604, 361] width 1143 height 493
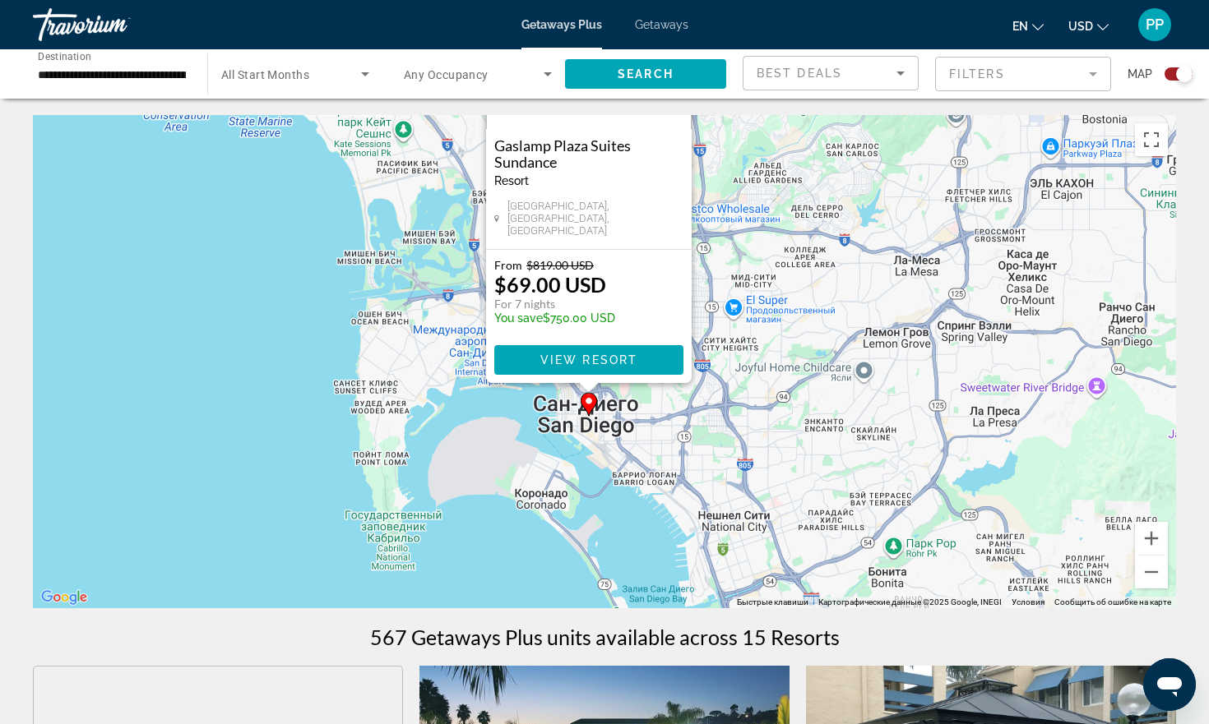
click at [590, 408] on icon "Main content" at bounding box center [588, 404] width 15 height 21
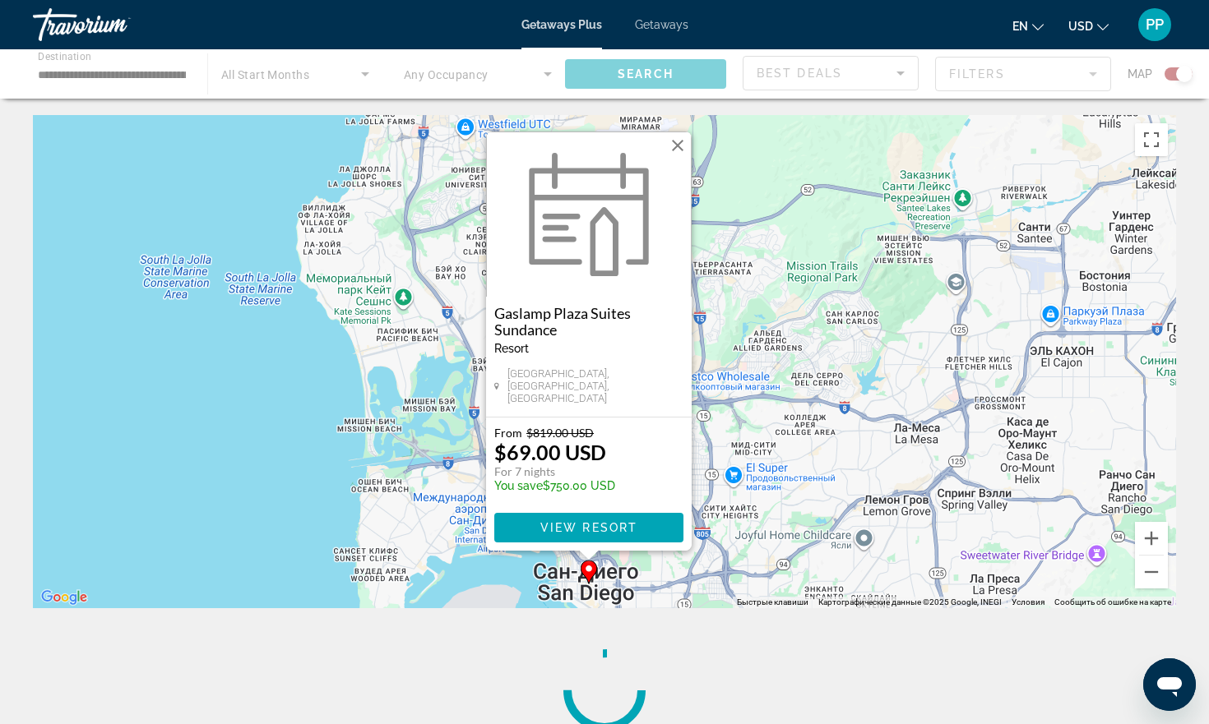
click at [564, 453] on p "$69.00 USD" at bounding box center [550, 452] width 112 height 25
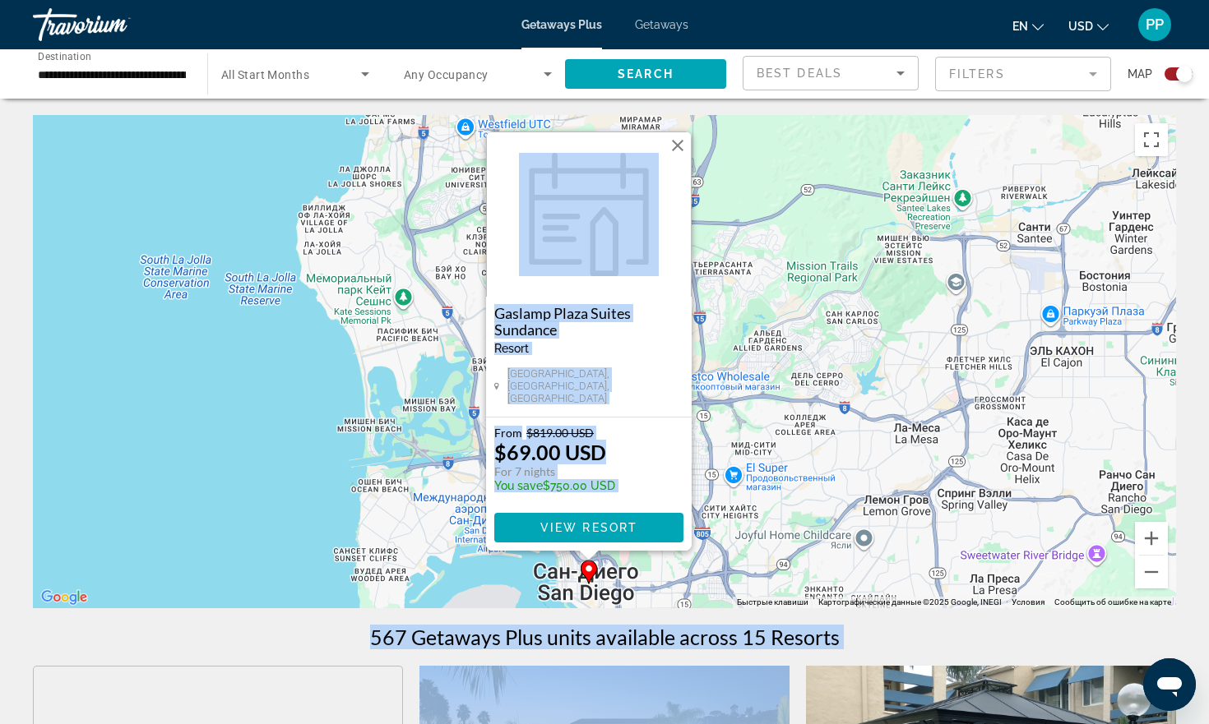
drag, startPoint x: 638, startPoint y: 651, endPoint x: 638, endPoint y: 585, distance: 66.6
click at [776, 541] on div "Чтобы активировать перетаскивание с помощью клавиатуры, нажмите Alt + Ввод. Пос…" at bounding box center [604, 361] width 1143 height 493
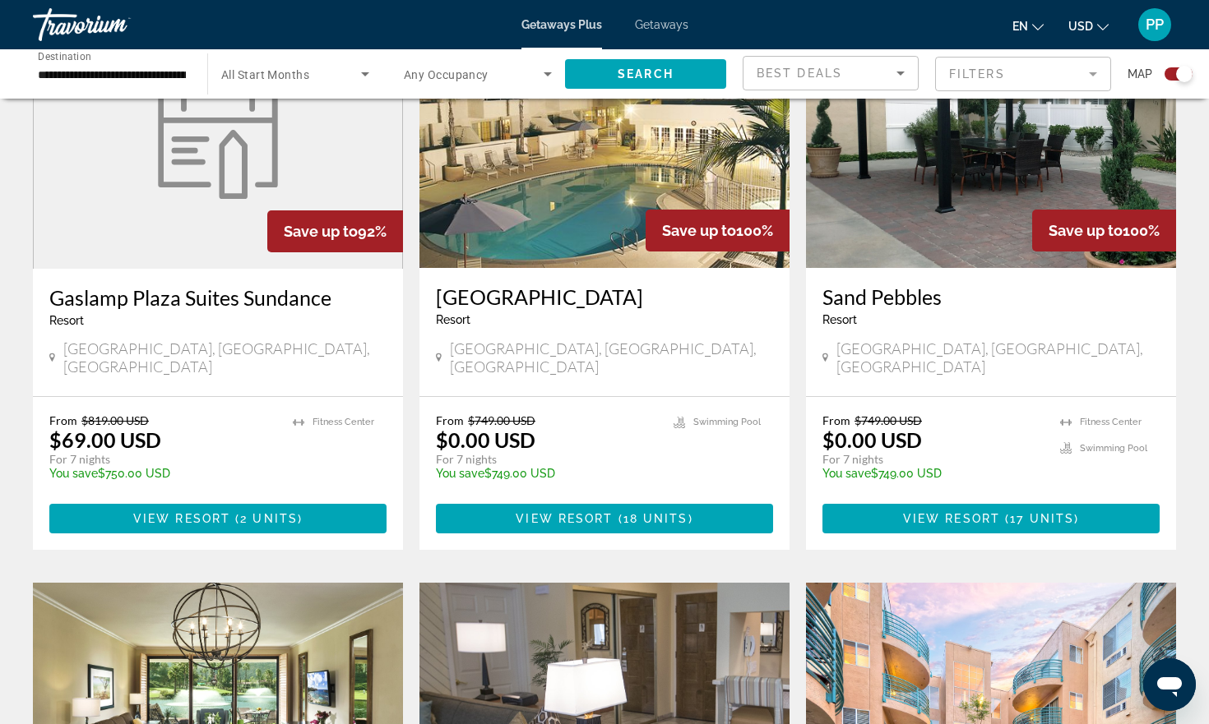
scroll to position [666, 0]
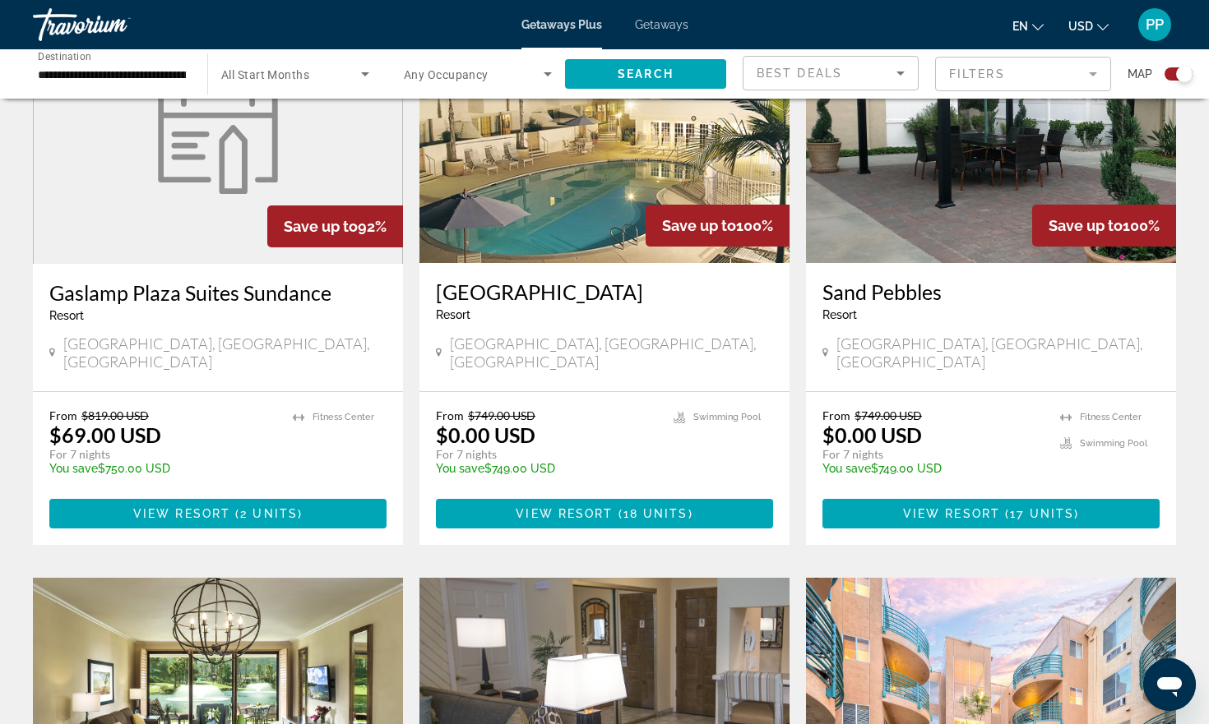
click at [574, 221] on img "Main content" at bounding box center [604, 131] width 370 height 263
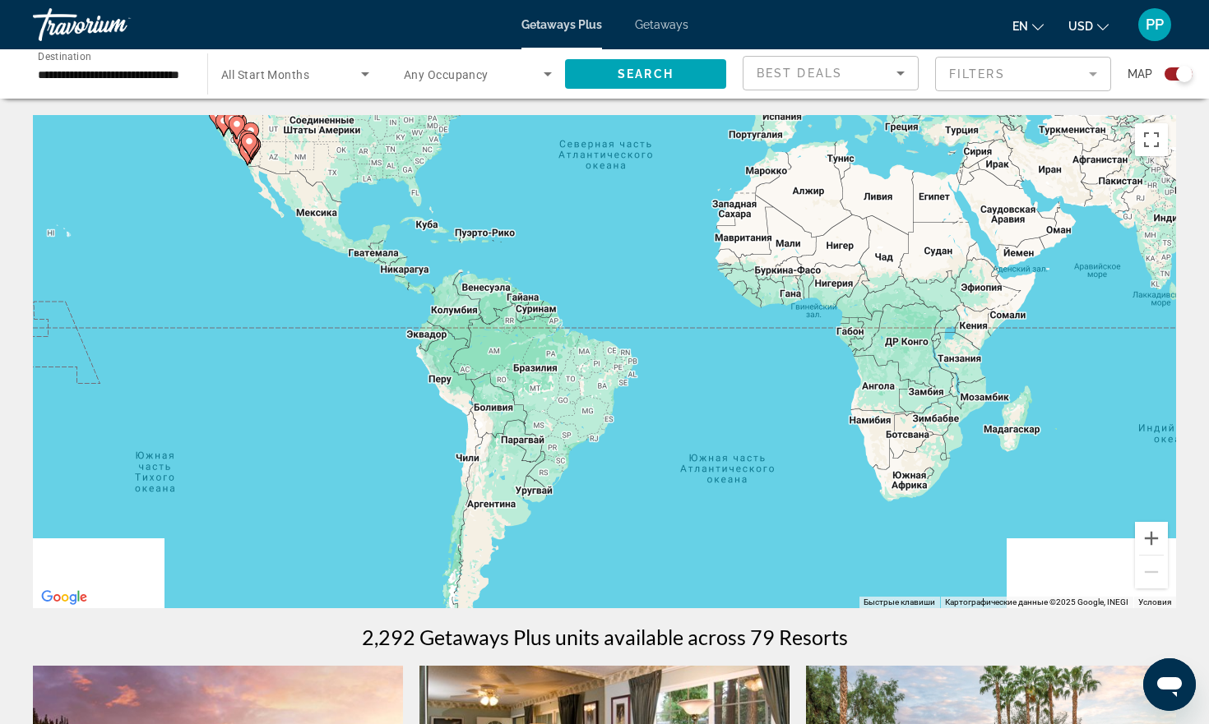
drag, startPoint x: 631, startPoint y: 315, endPoint x: 685, endPoint y: 125, distance: 197.6
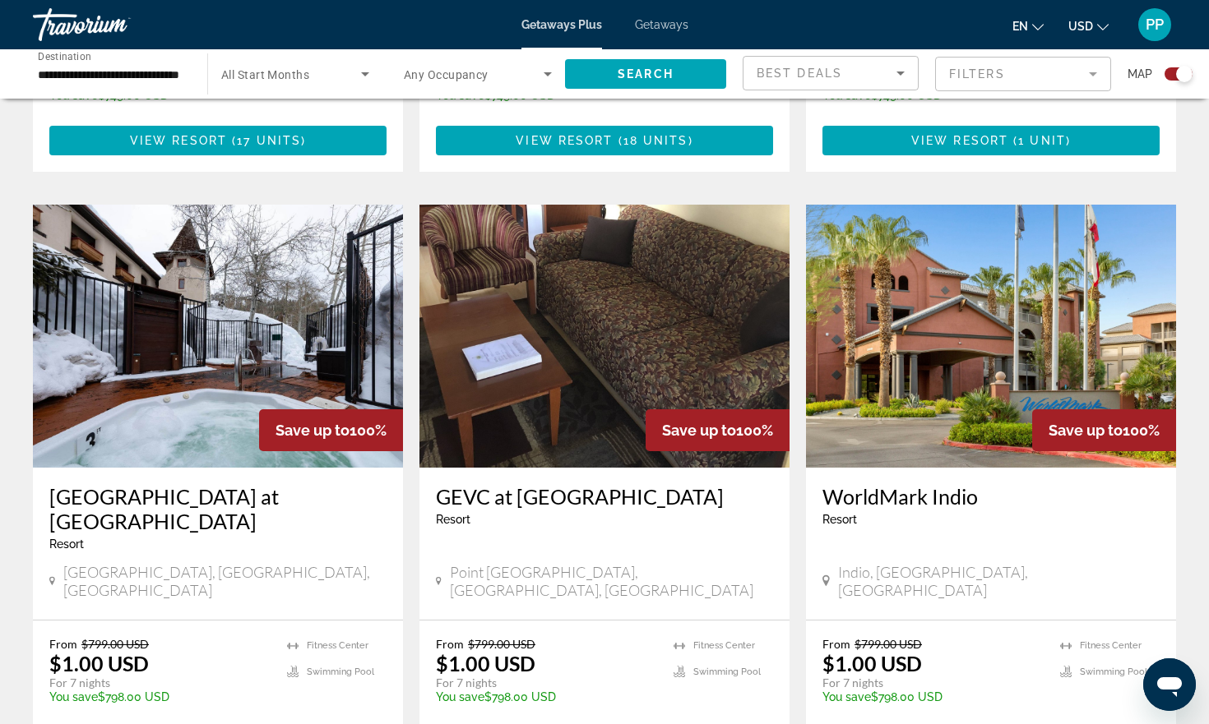
scroll to position [2264, 0]
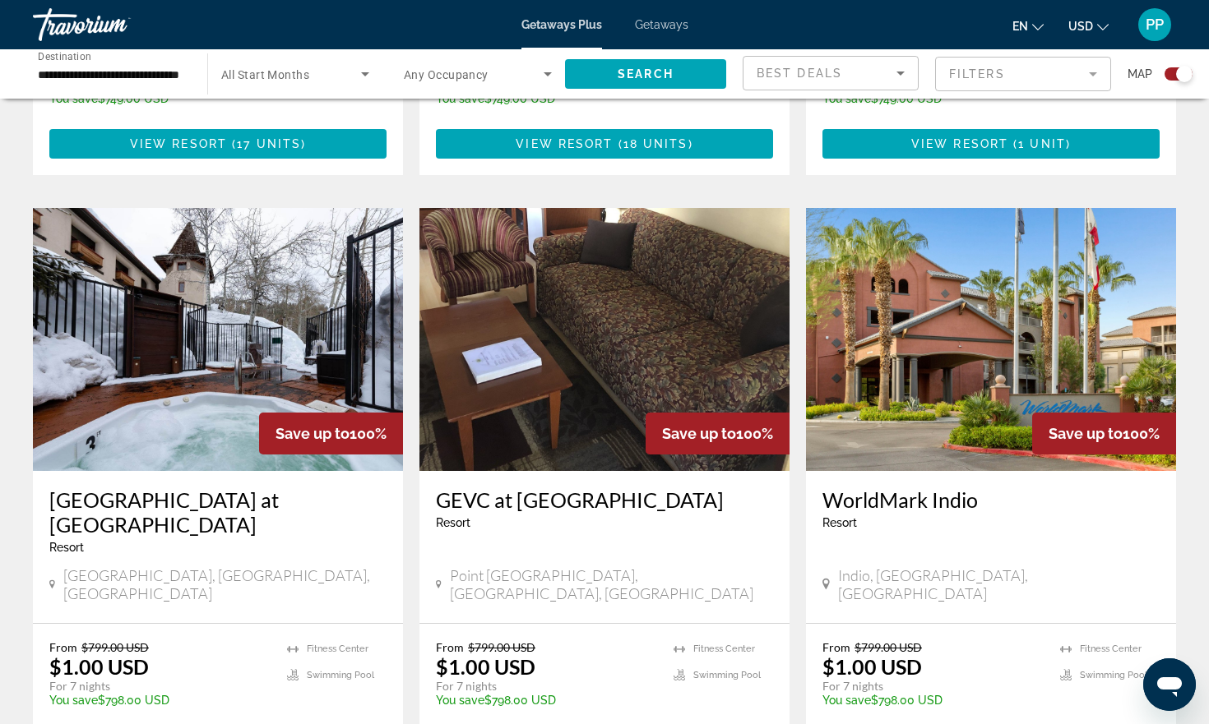
click at [55, 581] on icon "Main content" at bounding box center [52, 585] width 6 height 9
click at [52, 577] on icon "Main content" at bounding box center [52, 584] width 6 height 15
click at [223, 262] on img "Main content" at bounding box center [218, 339] width 370 height 263
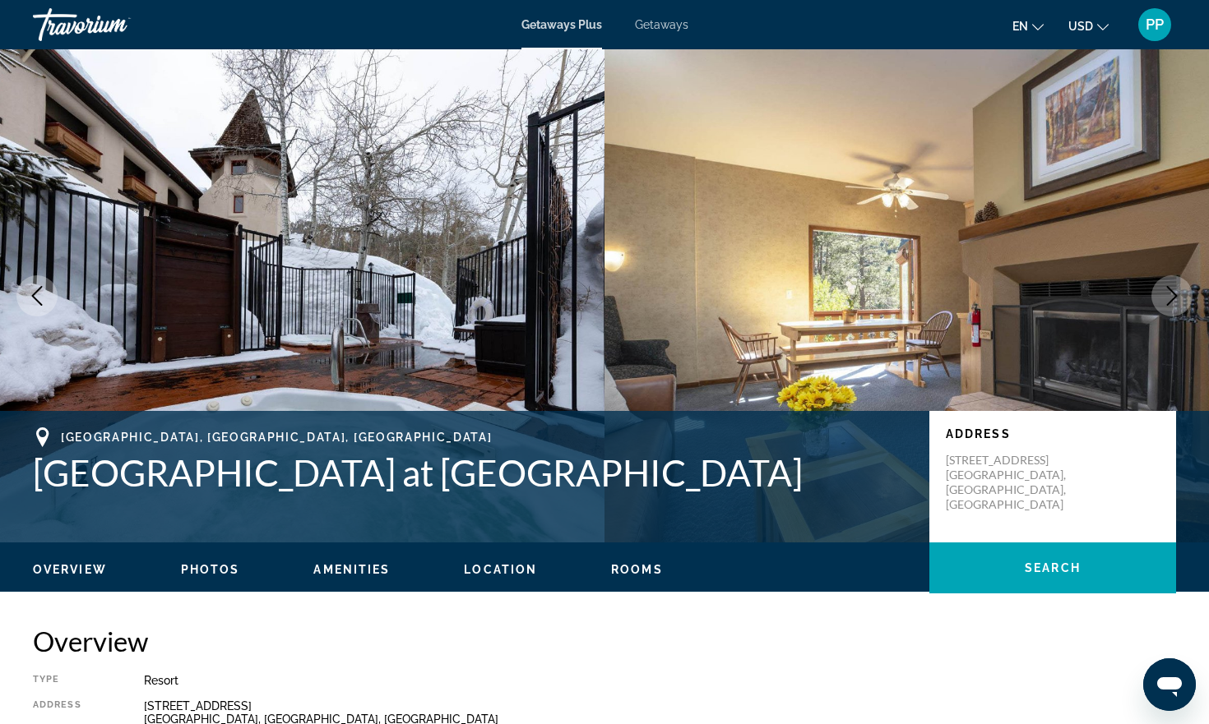
click at [309, 248] on img "Main content" at bounding box center [302, 295] width 604 height 493
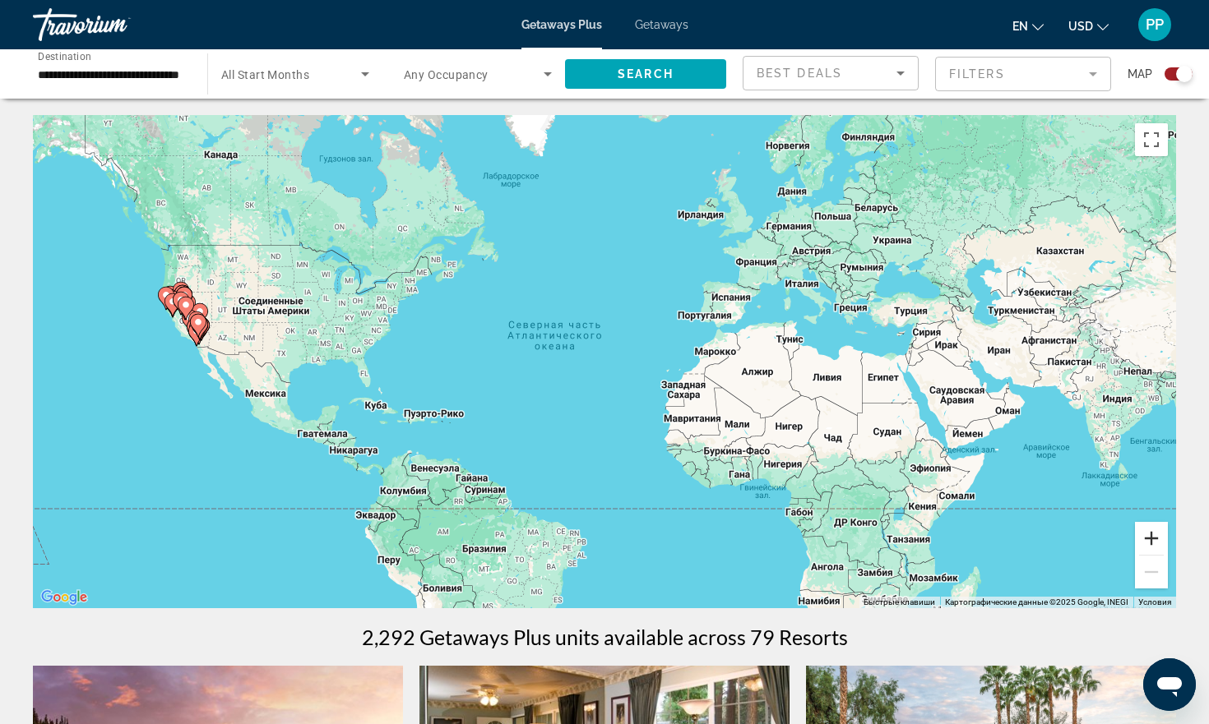
click at [1152, 545] on button "Увеличить" at bounding box center [1151, 538] width 33 height 33
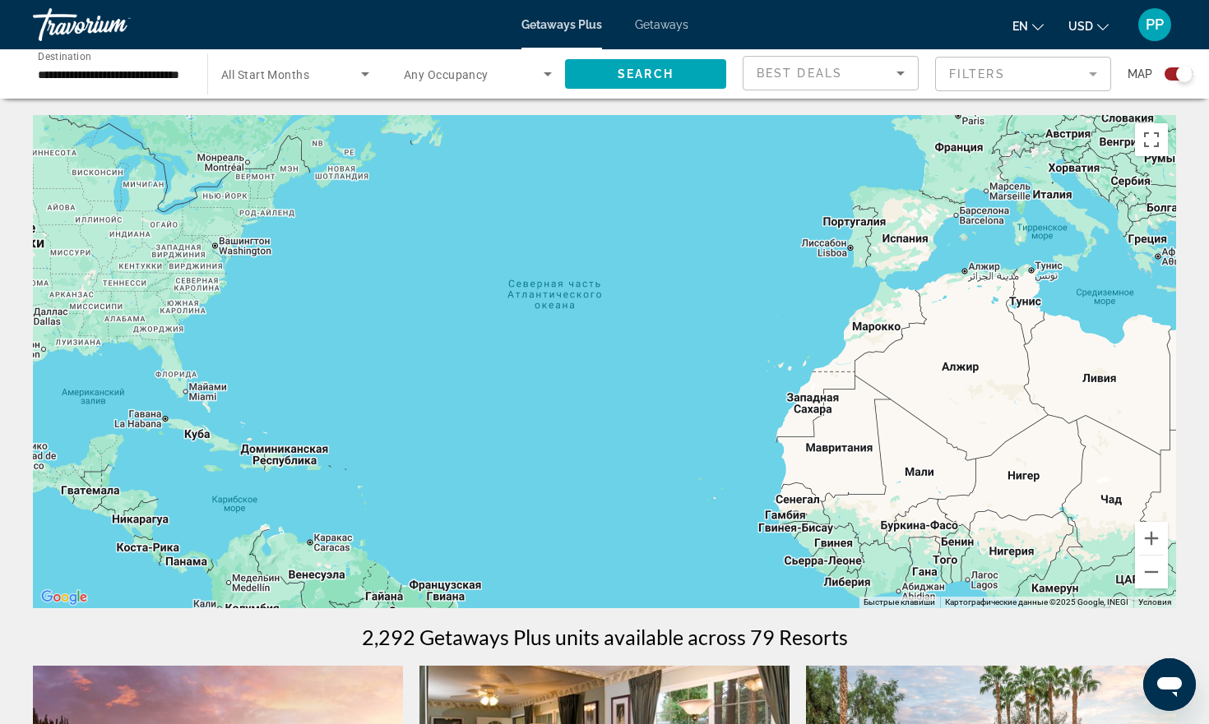
drag, startPoint x: 873, startPoint y: 511, endPoint x: 1208, endPoint y: 424, distance: 346.9
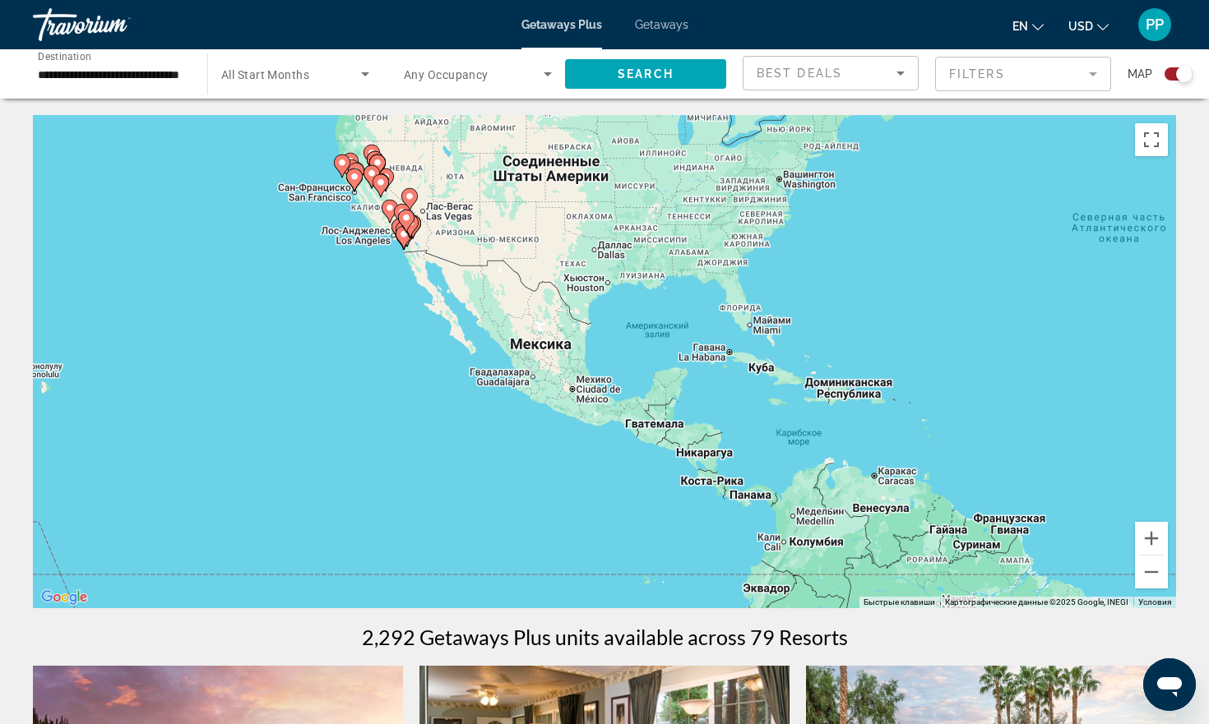
drag, startPoint x: 409, startPoint y: 257, endPoint x: 647, endPoint y: 391, distance: 273.6
click at [647, 383] on div "Чтобы активировать перетаскивание с помощью клавиатуры, нажмите Alt + Ввод. Пос…" at bounding box center [604, 361] width 1143 height 493
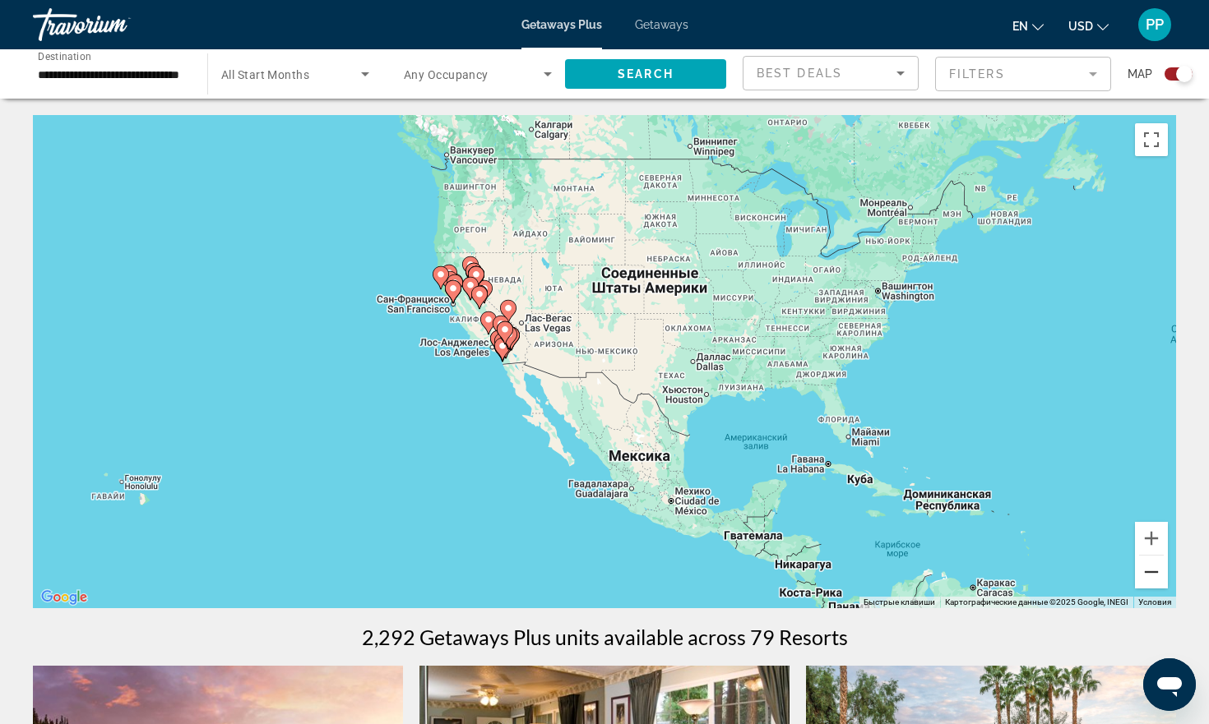
click at [1153, 562] on button "Уменьшить" at bounding box center [1151, 572] width 33 height 33
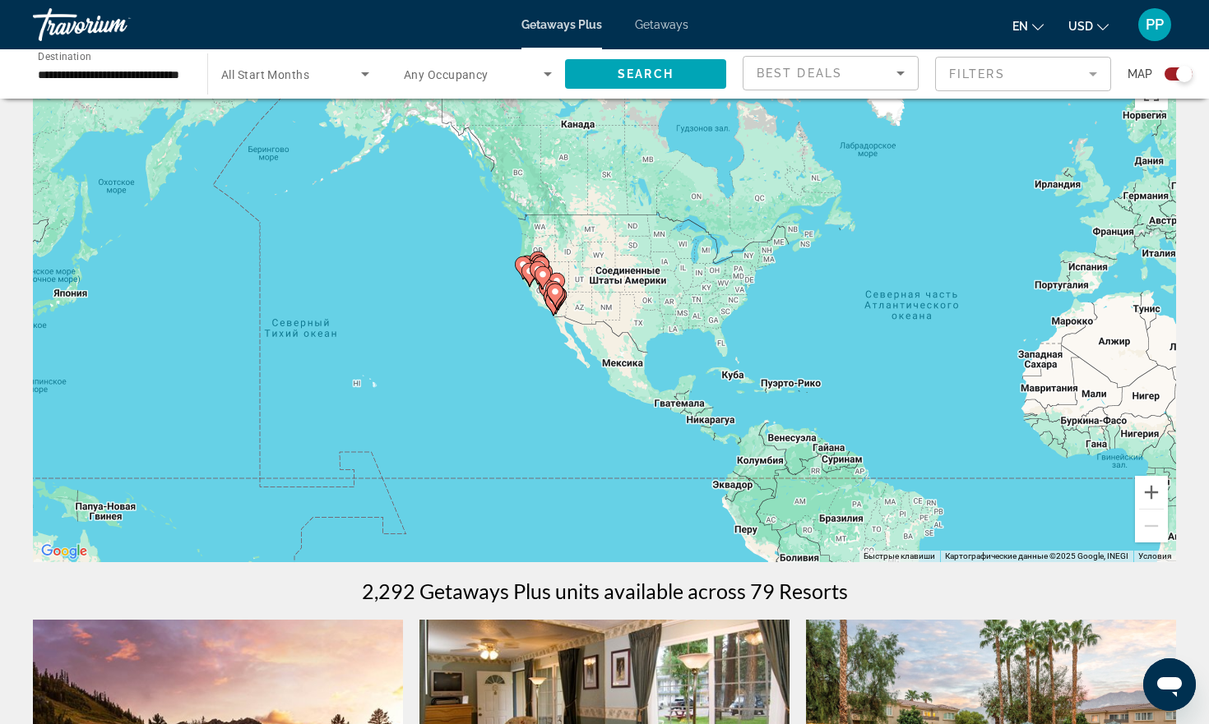
scroll to position [47, 0]
click at [627, 368] on div "Чтобы активировать перетаскивание с помощью клавиатуры, нажмите Alt + Ввод. Пос…" at bounding box center [604, 314] width 1143 height 493
click at [626, 368] on div "Чтобы активировать перетаскивание с помощью клавиатуры, нажмите Alt + Ввод. Пос…" at bounding box center [604, 314] width 1143 height 493
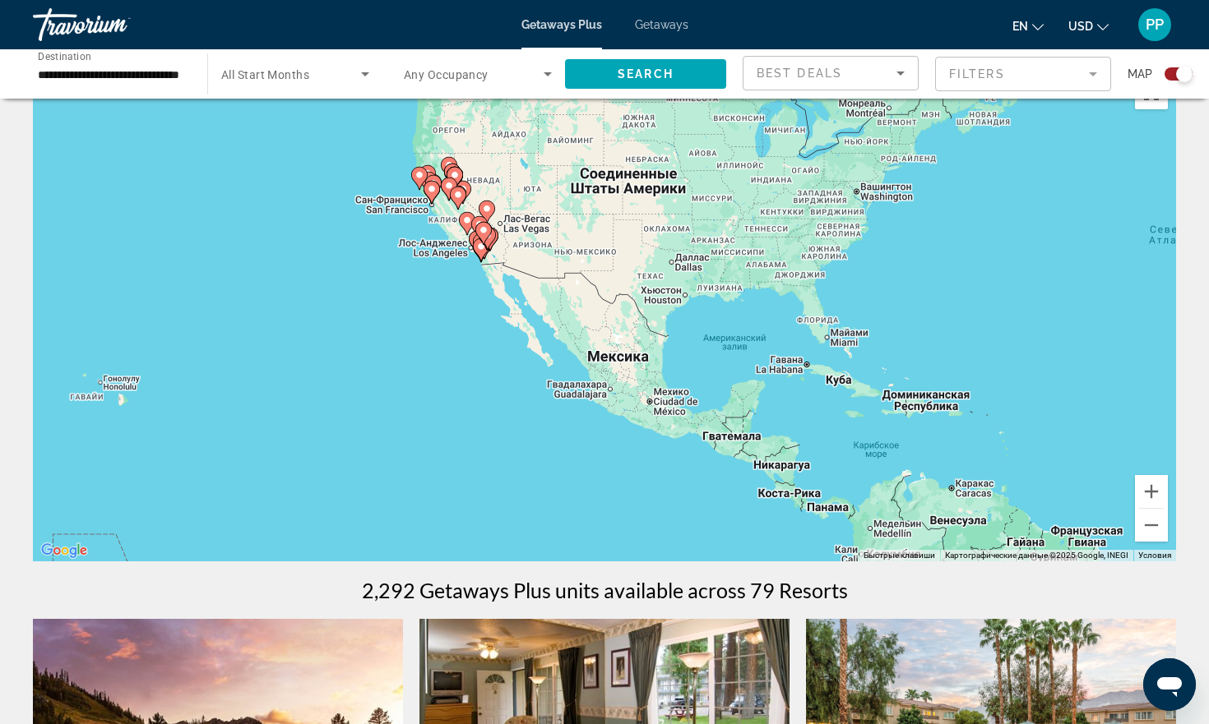
click at [626, 368] on div "Чтобы активировать перетаскивание с помощью клавиатуры, нажмите Alt + Ввод. Пос…" at bounding box center [604, 314] width 1143 height 493
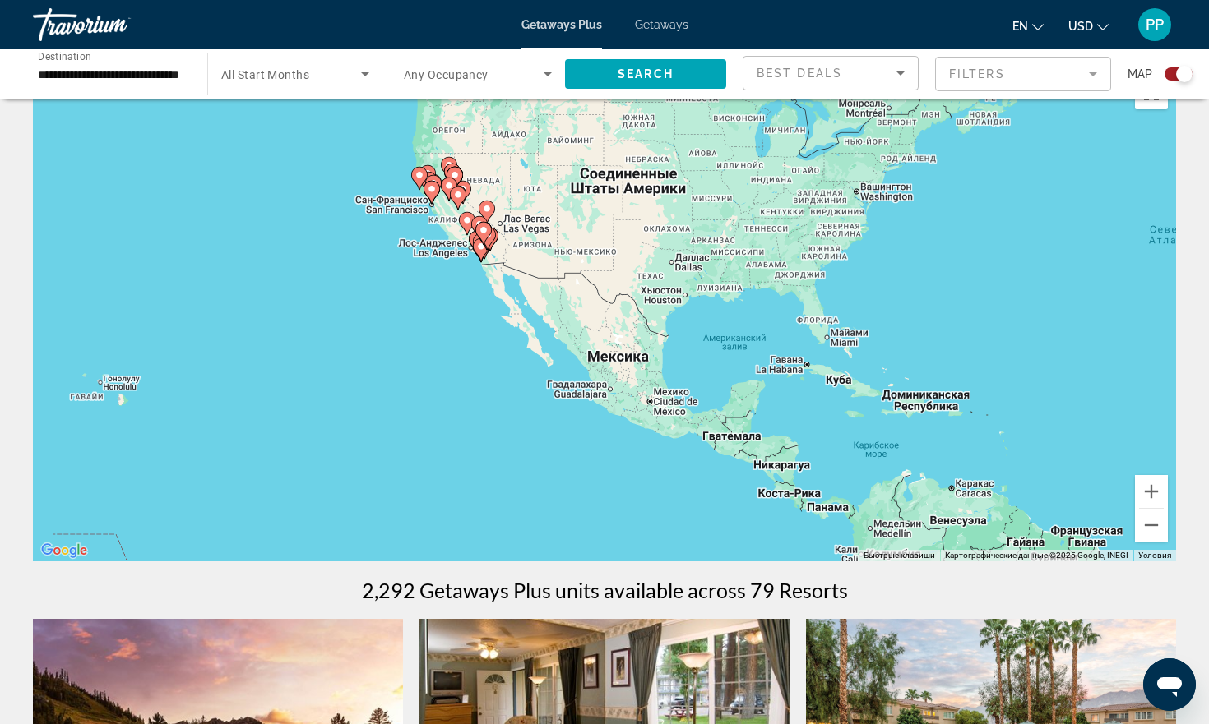
click at [626, 368] on div "Чтобы активировать перетаскивание с помощью клавиатуры, нажмите Alt + Ввод. Пос…" at bounding box center [604, 314] width 1143 height 493
click at [465, 234] on gmp-advanced-marker "Main content" at bounding box center [467, 223] width 16 height 25
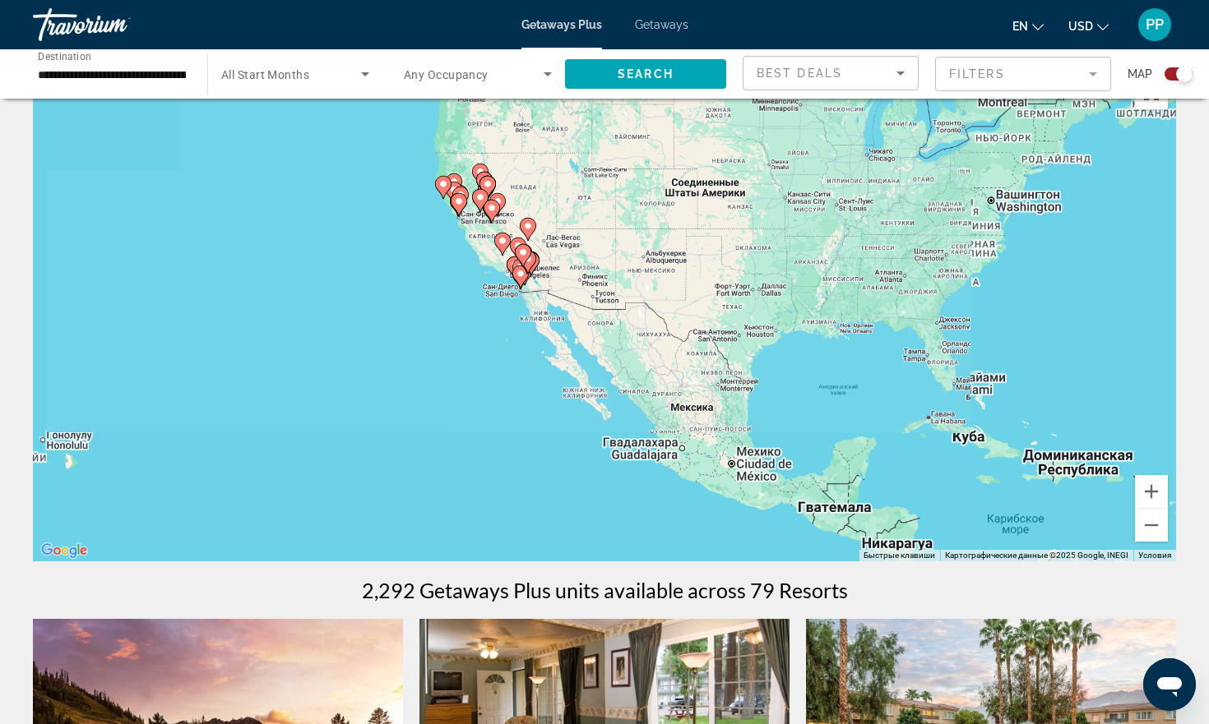
click at [465, 234] on div "Для навигации используйте клавиши со стрелками. Чтобы активировать перетаскиван…" at bounding box center [604, 314] width 1143 height 493
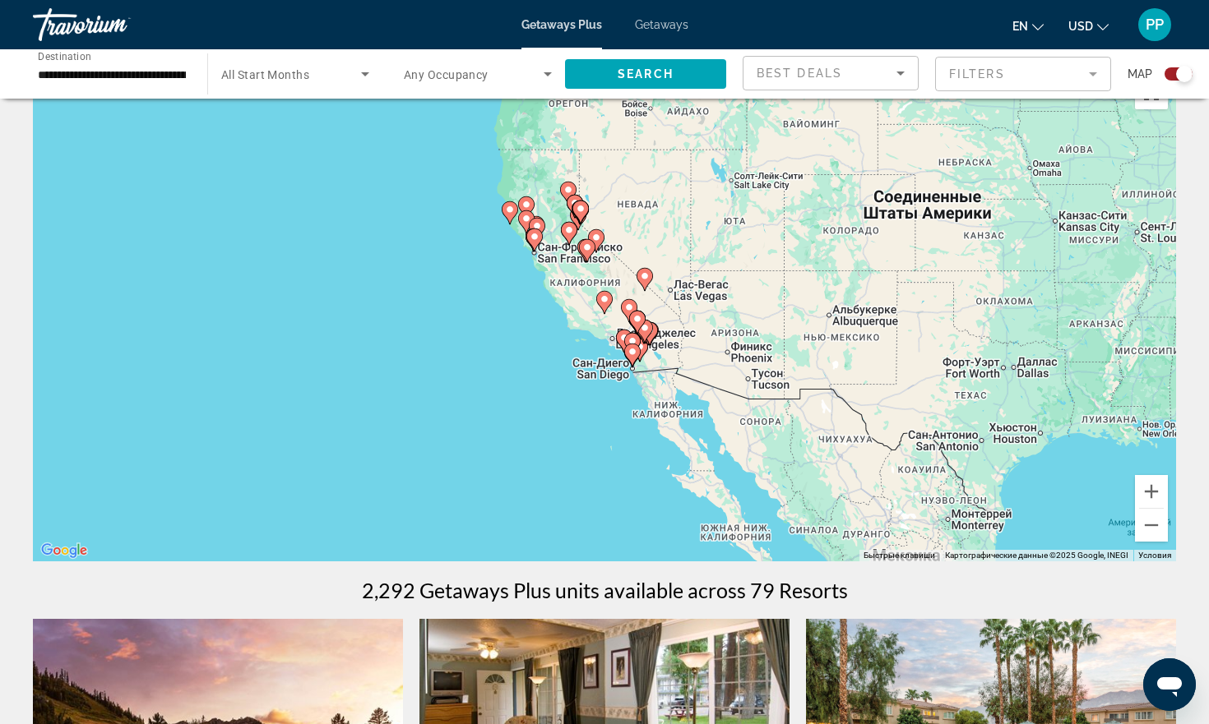
click at [613, 299] on div "Чтобы активировать перетаскивание с помощью клавиатуры, нажмите Alt + Ввод. Пос…" at bounding box center [604, 314] width 1143 height 493
click at [658, 410] on div "Чтобы активировать перетаскивание с помощью клавиатуры, нажмите Alt + Ввод. Пос…" at bounding box center [604, 314] width 1143 height 493
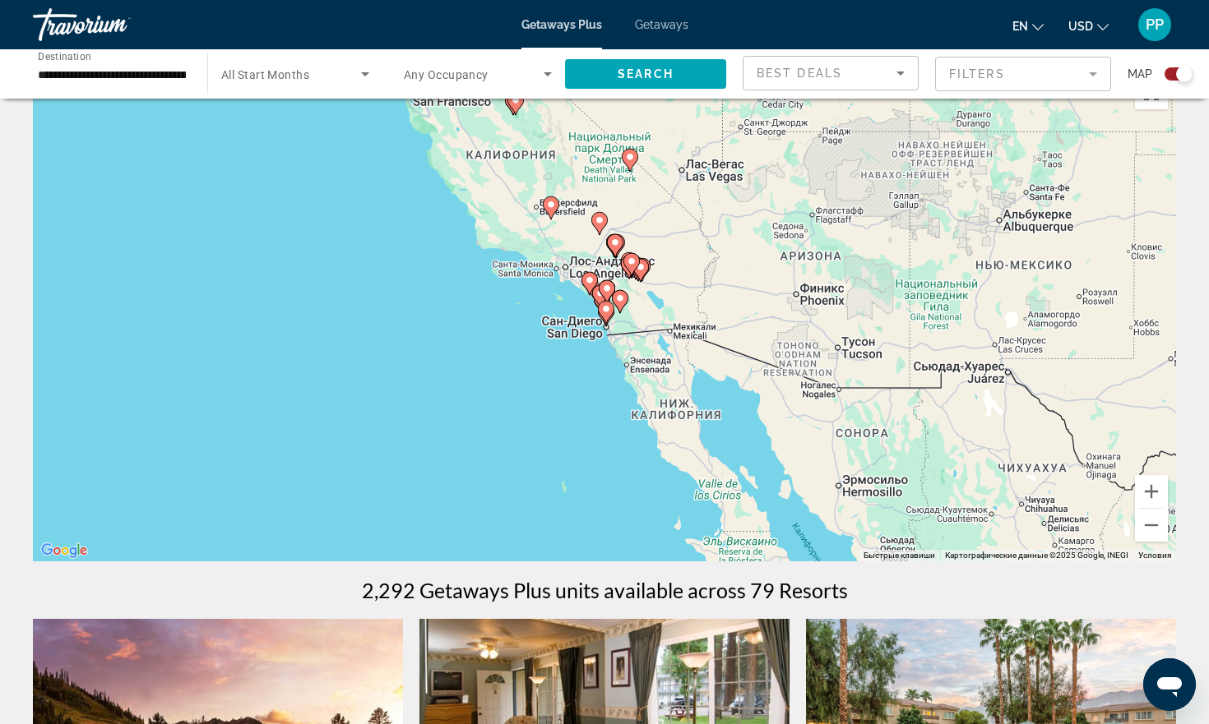
click at [658, 409] on div "Чтобы активировать перетаскивание с помощью клавиатуры, нажмите Alt + Ввод. Пос…" at bounding box center [604, 314] width 1143 height 493
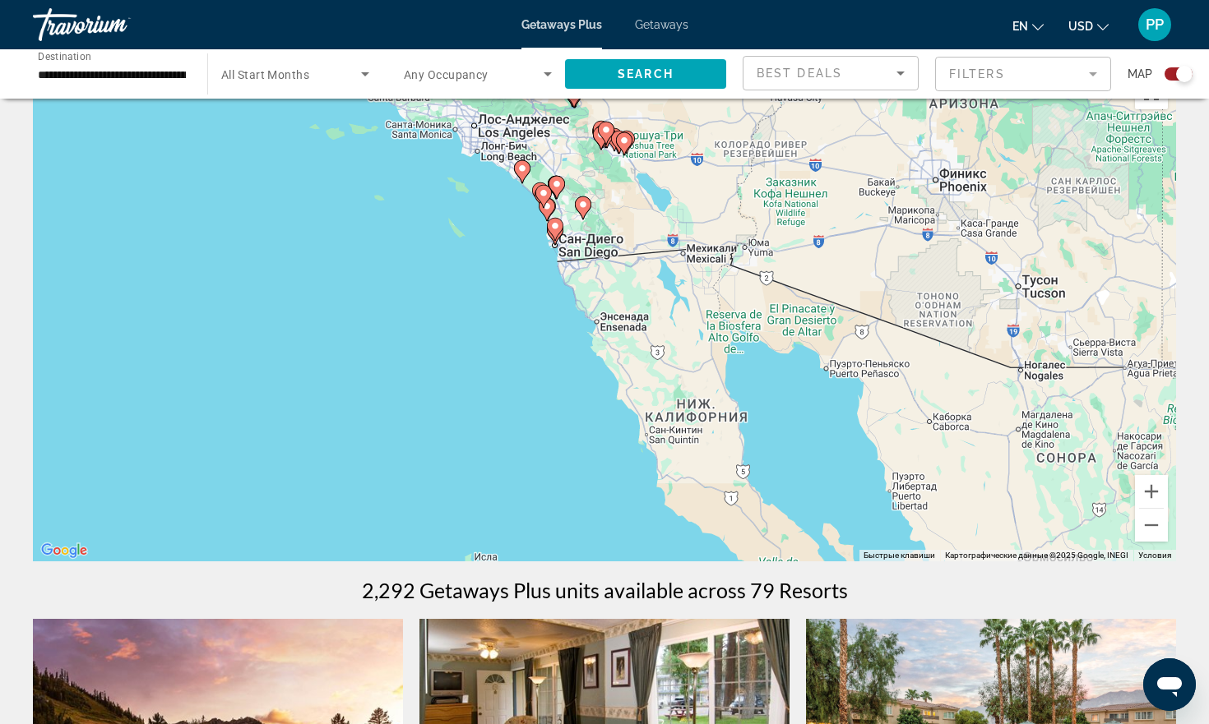
click at [658, 409] on div "Чтобы активировать перетаскивание с помощью клавиатуры, нажмите Alt + Ввод. Пос…" at bounding box center [604, 314] width 1143 height 493
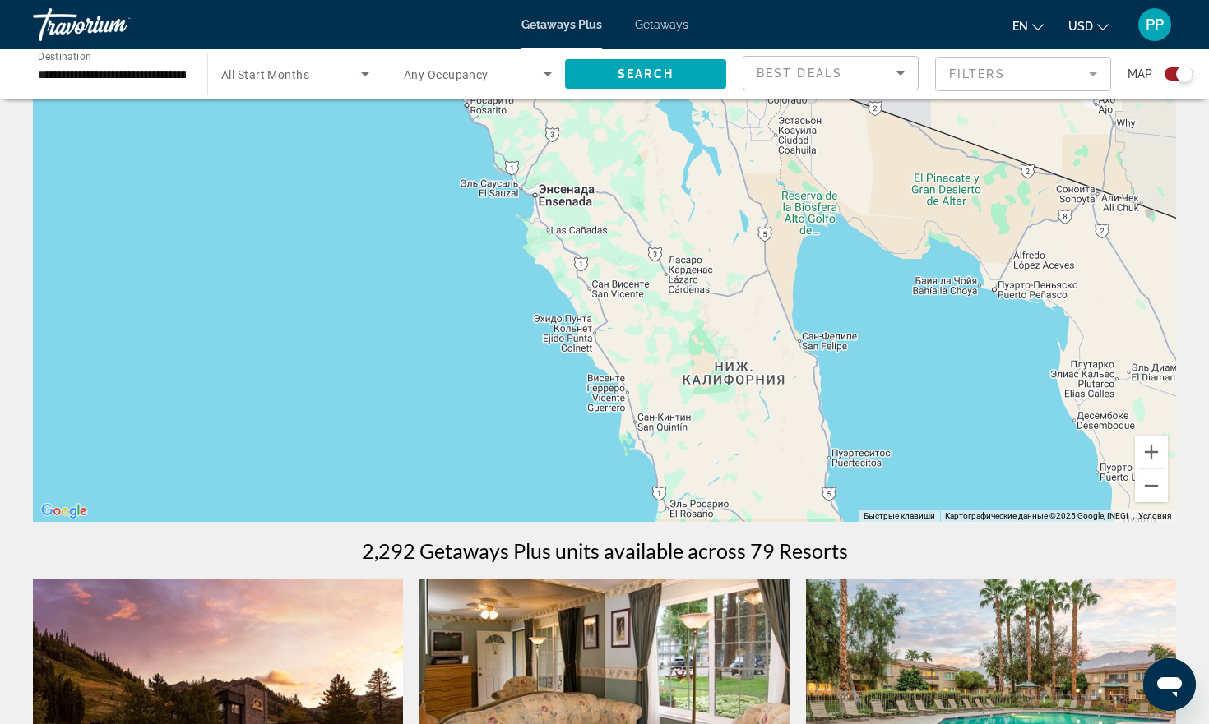
scroll to position [0, 0]
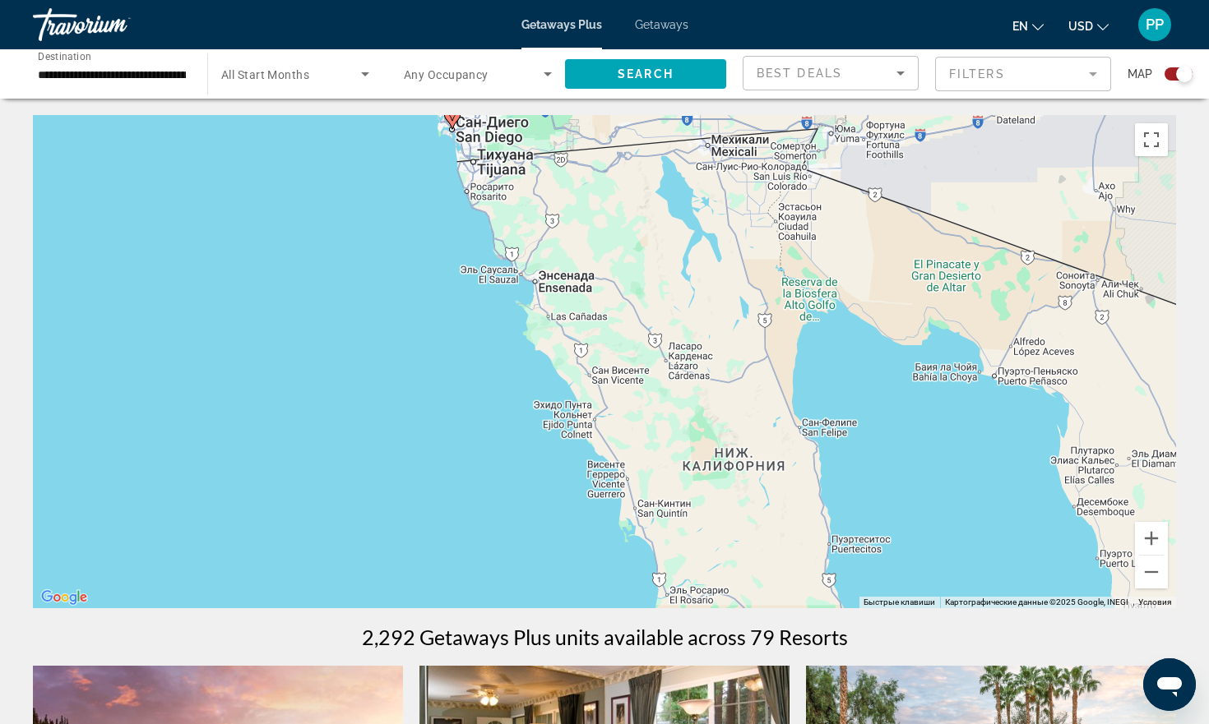
click at [454, 124] on icon "Main content" at bounding box center [452, 117] width 15 height 21
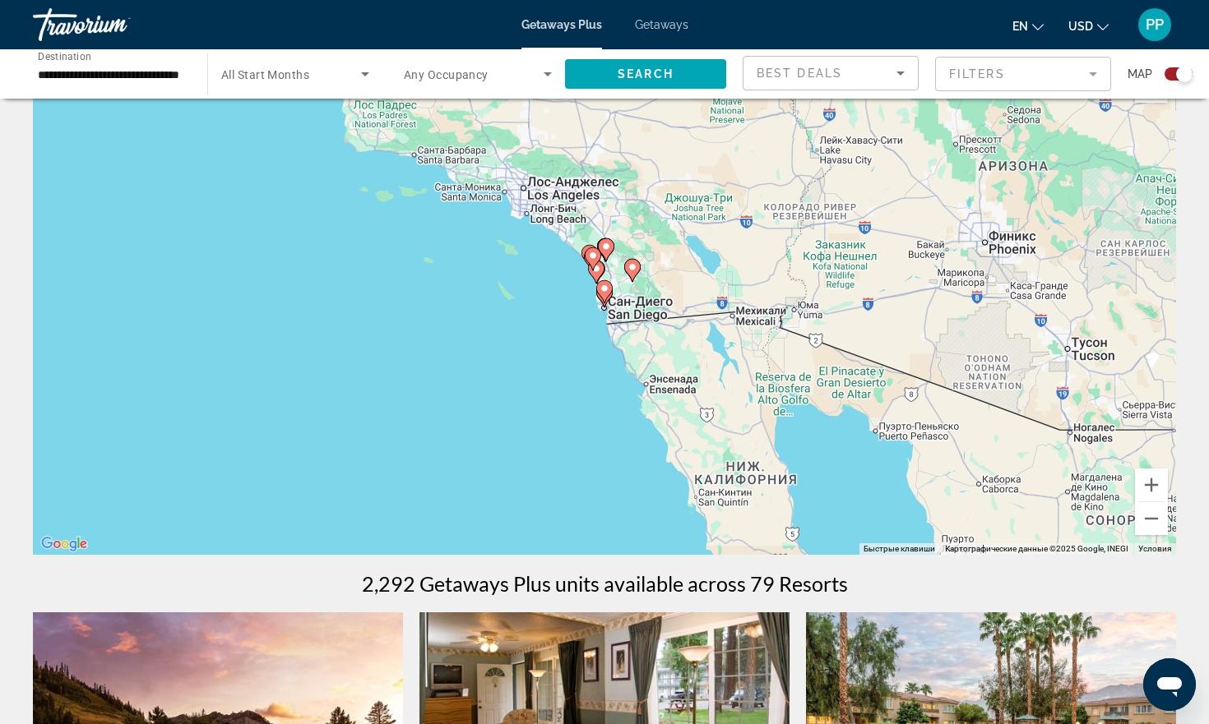
scroll to position [35, 0]
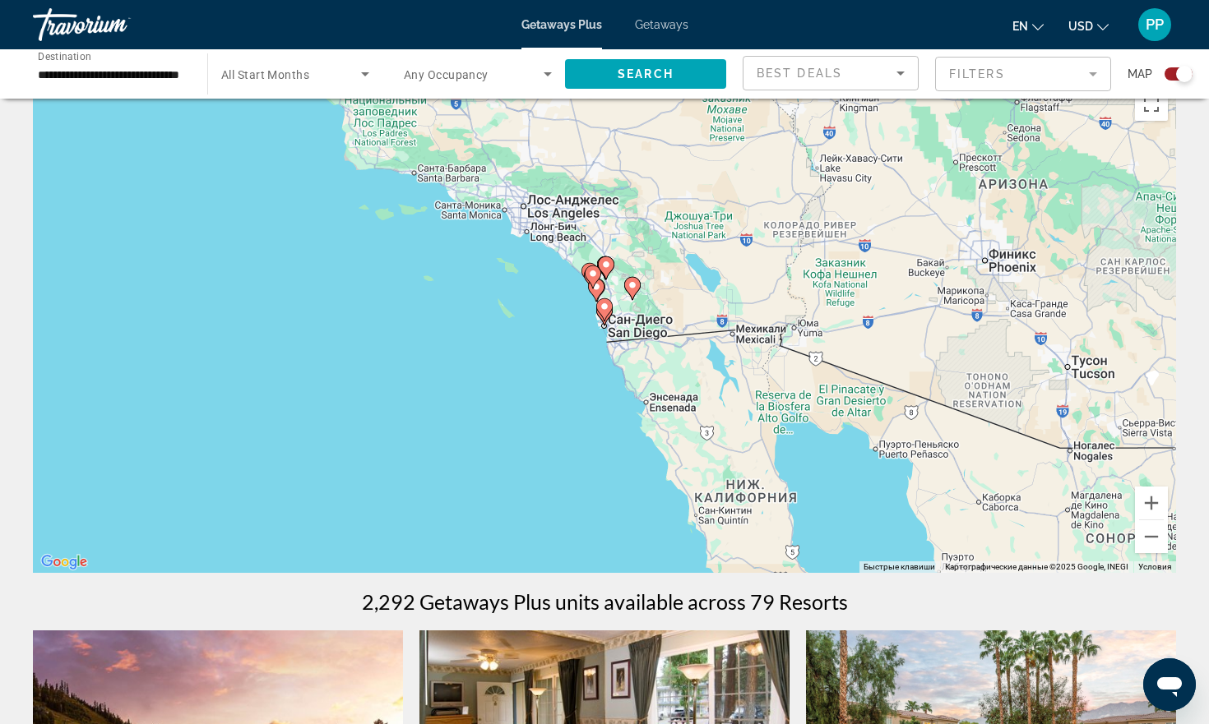
click at [605, 316] on icon "Main content" at bounding box center [604, 309] width 15 height 21
type input "**********"
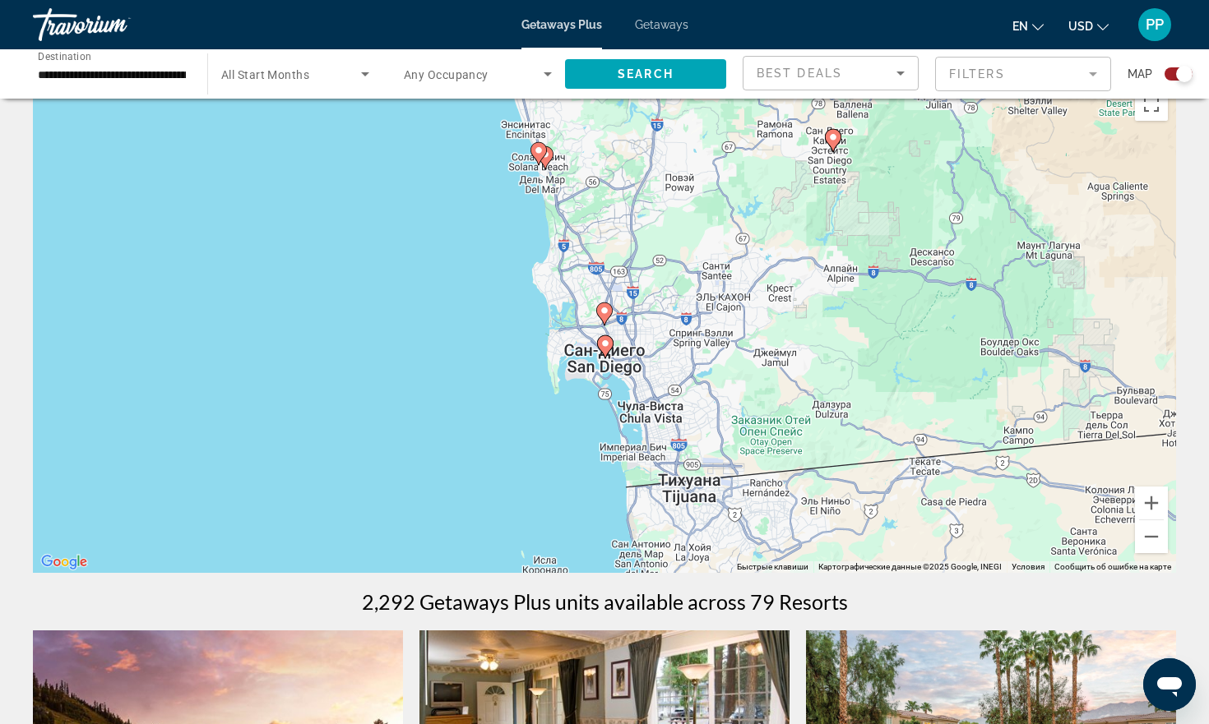
click at [607, 345] on image "Main content" at bounding box center [605, 344] width 10 height 10
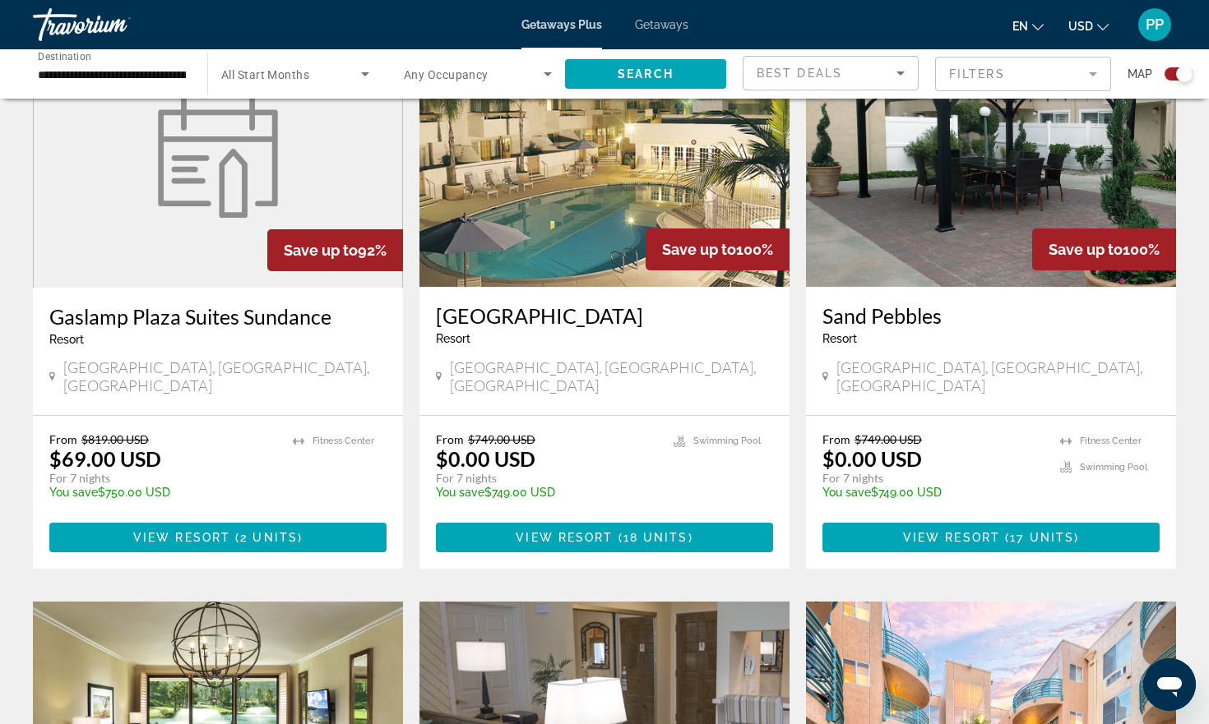
scroll to position [0, 0]
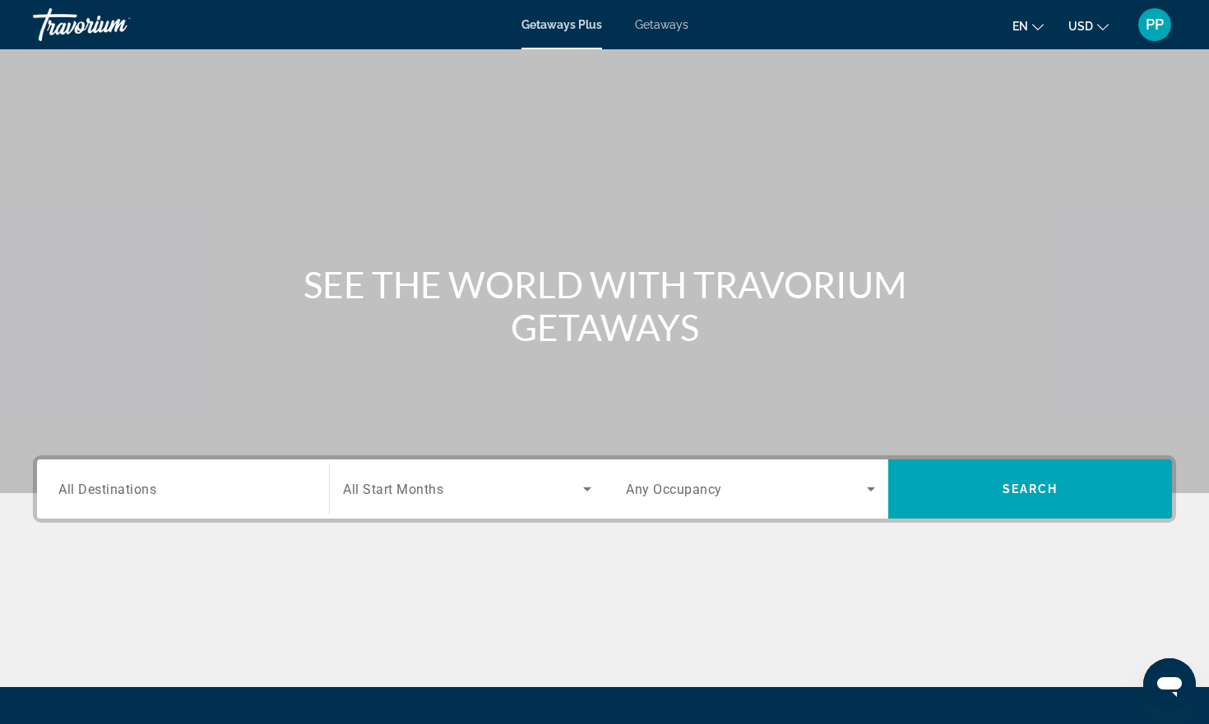
click at [155, 487] on span "All Destinations" at bounding box center [107, 489] width 98 height 16
click at [155, 487] on input "Destination All Destinations" at bounding box center [182, 490] width 249 height 20
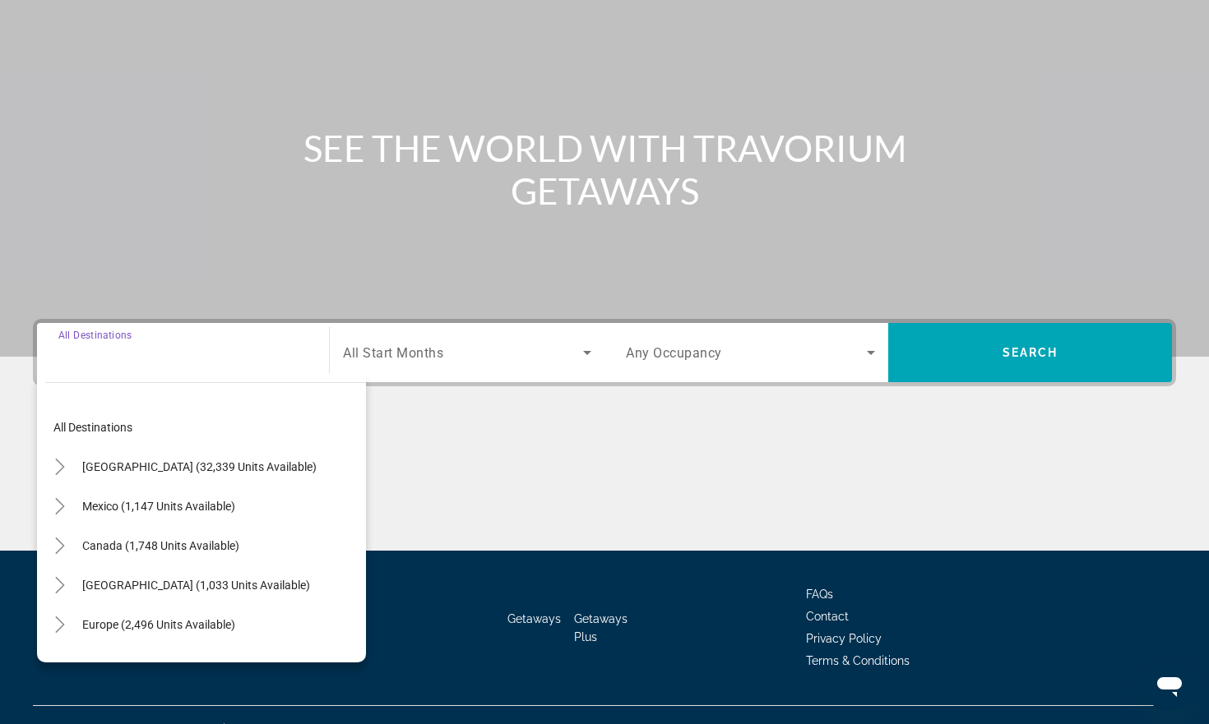
scroll to position [164, 0]
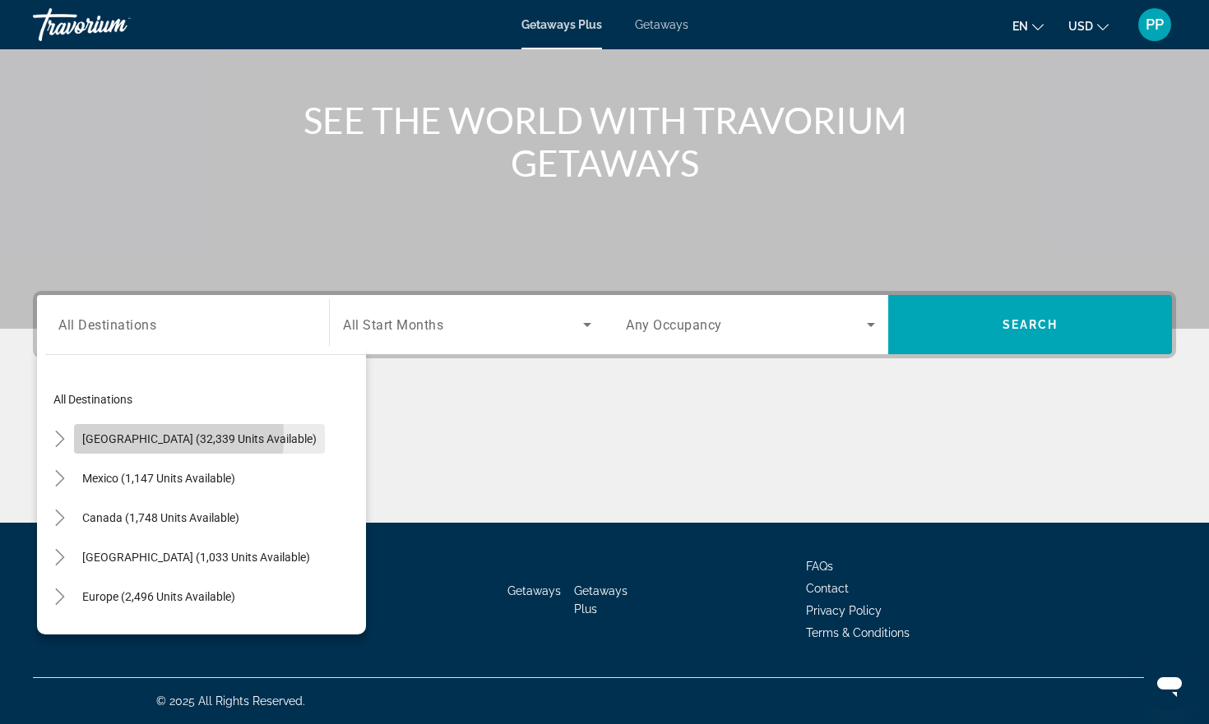
click at [122, 437] on span "[GEOGRAPHIC_DATA] (32,339 units available)" at bounding box center [199, 439] width 234 height 13
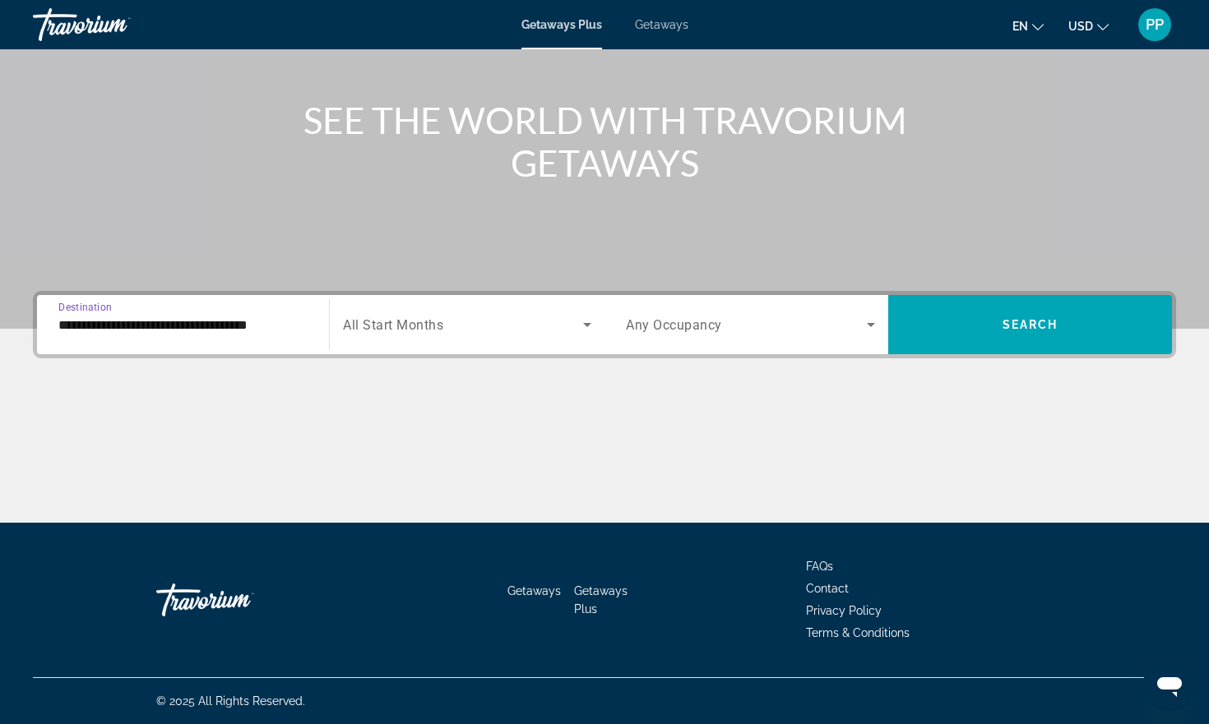
click at [212, 333] on input "**********" at bounding box center [182, 326] width 249 height 20
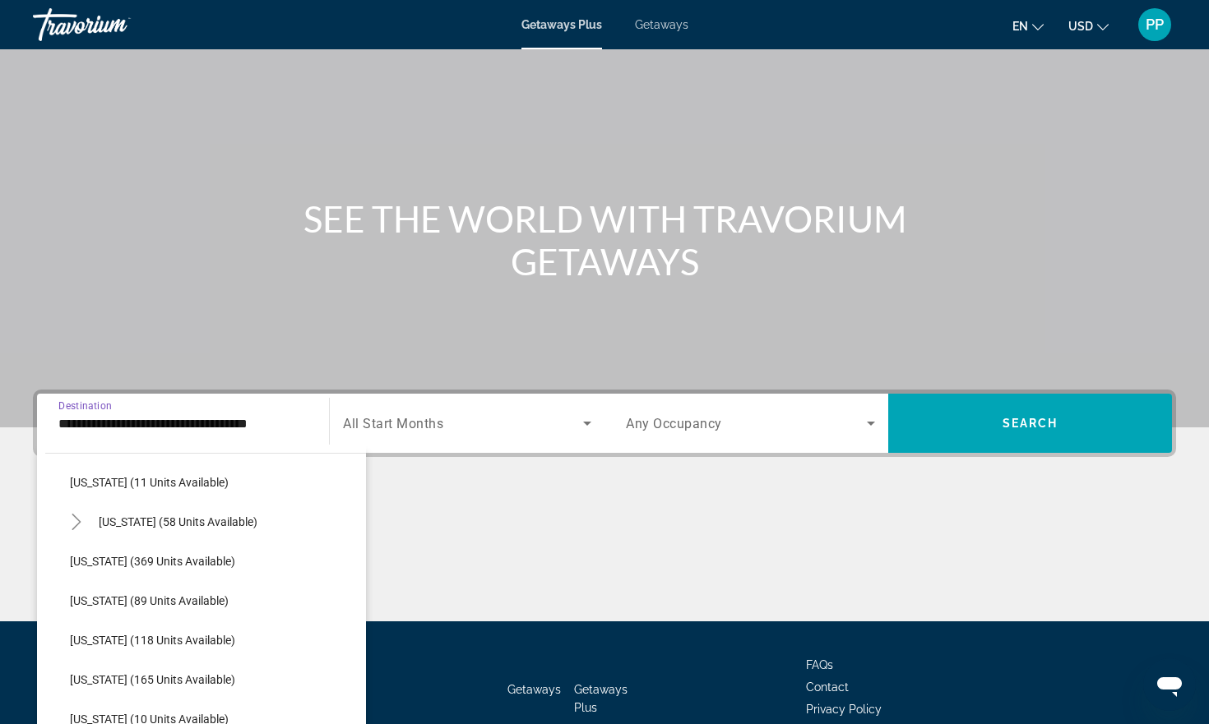
scroll to position [333, 0]
click at [135, 523] on span "[US_STATE] (58 units available)" at bounding box center [178, 520] width 159 height 13
type input "**********"
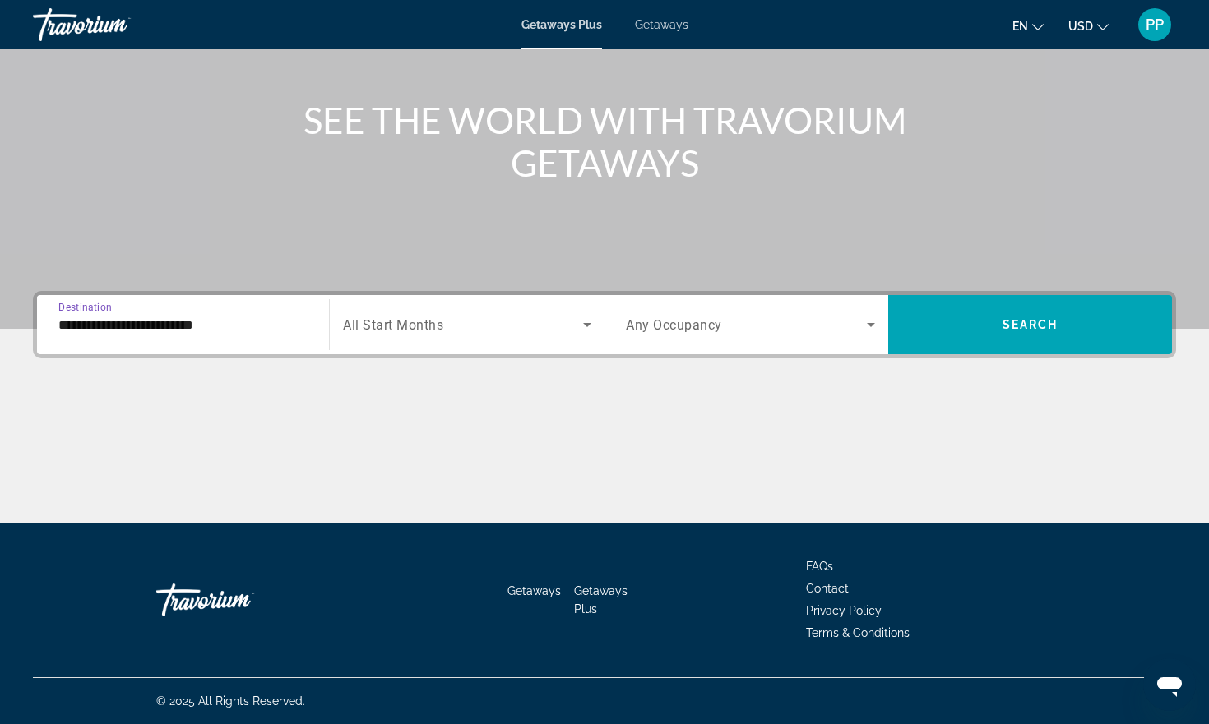
click at [586, 321] on icon "Search widget" at bounding box center [587, 325] width 20 height 20
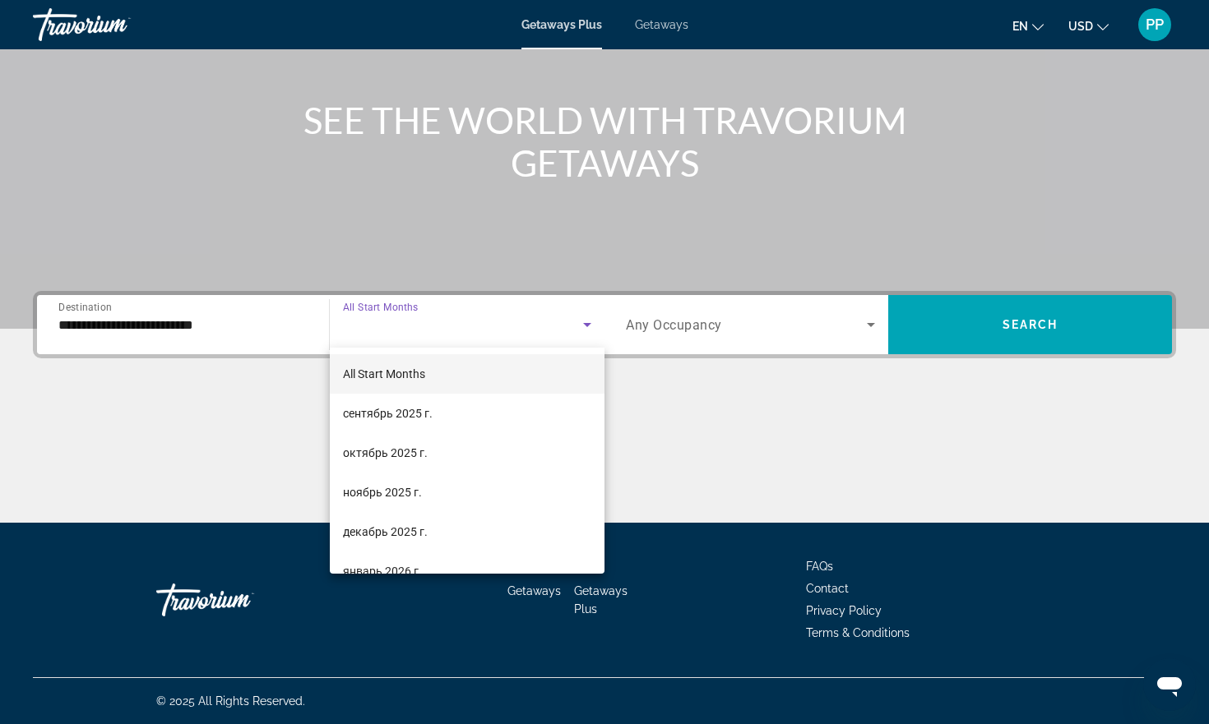
click at [787, 391] on div at bounding box center [604, 362] width 1209 height 724
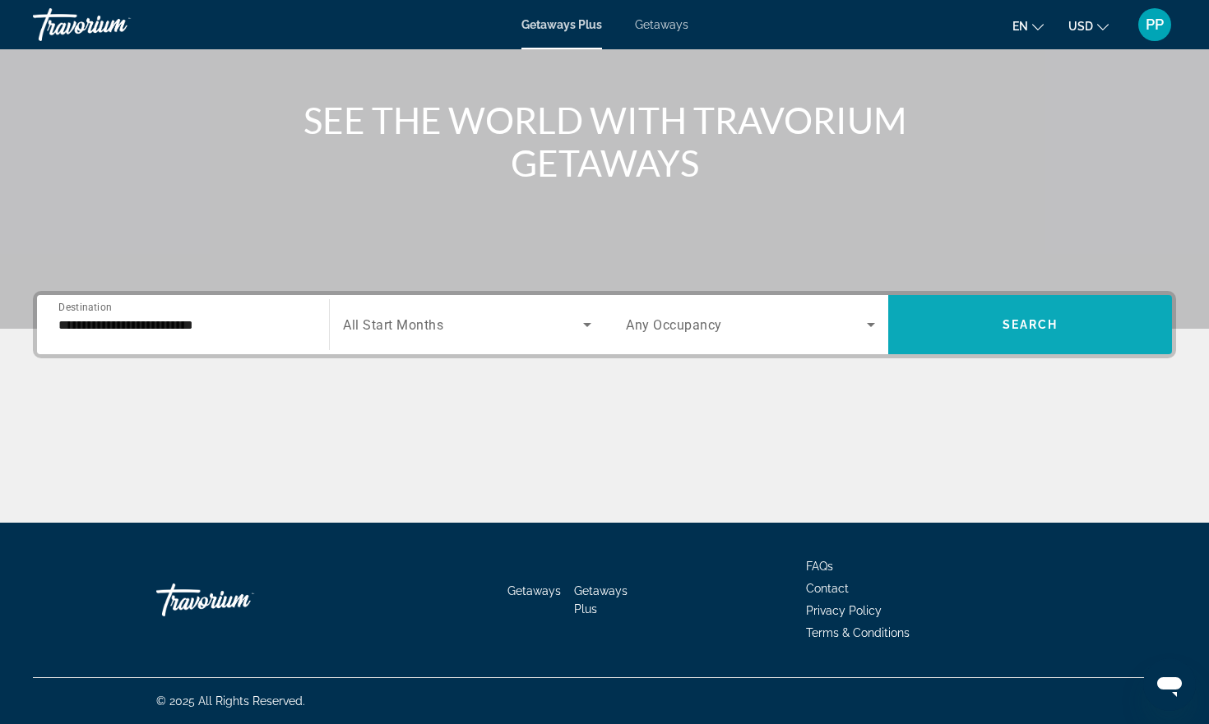
click at [984, 345] on span "Search widget" at bounding box center [1030, 324] width 284 height 59
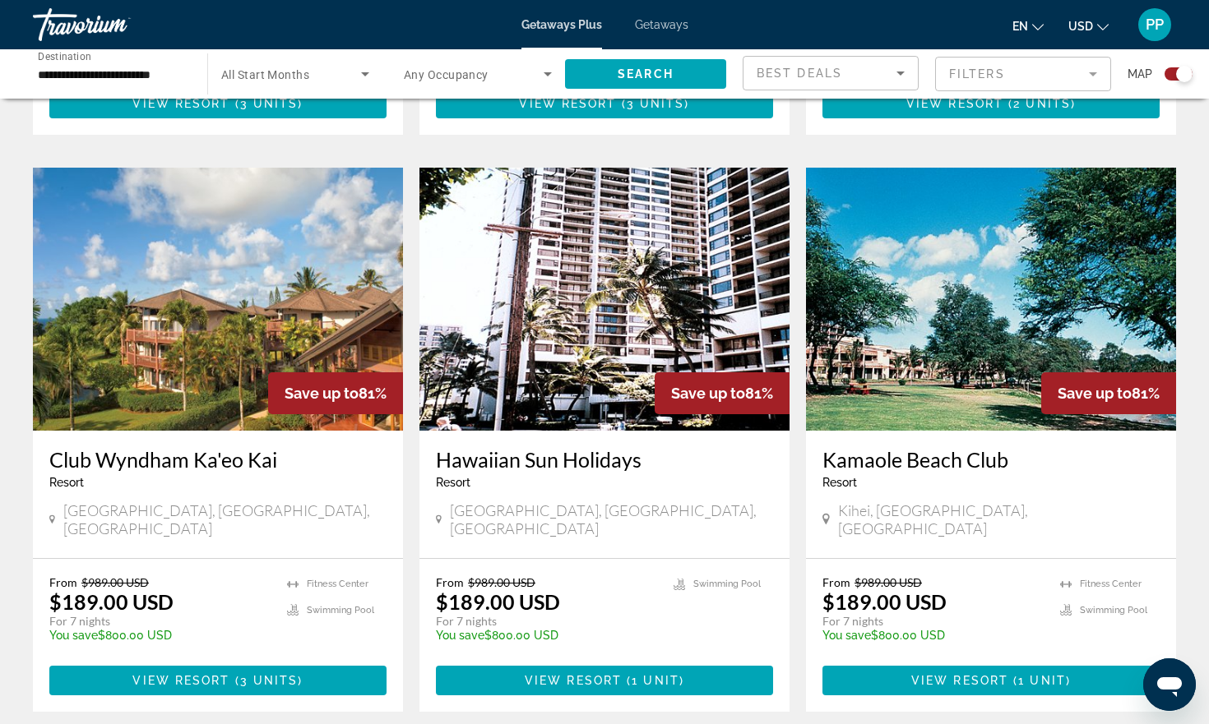
scroll to position [1680, 0]
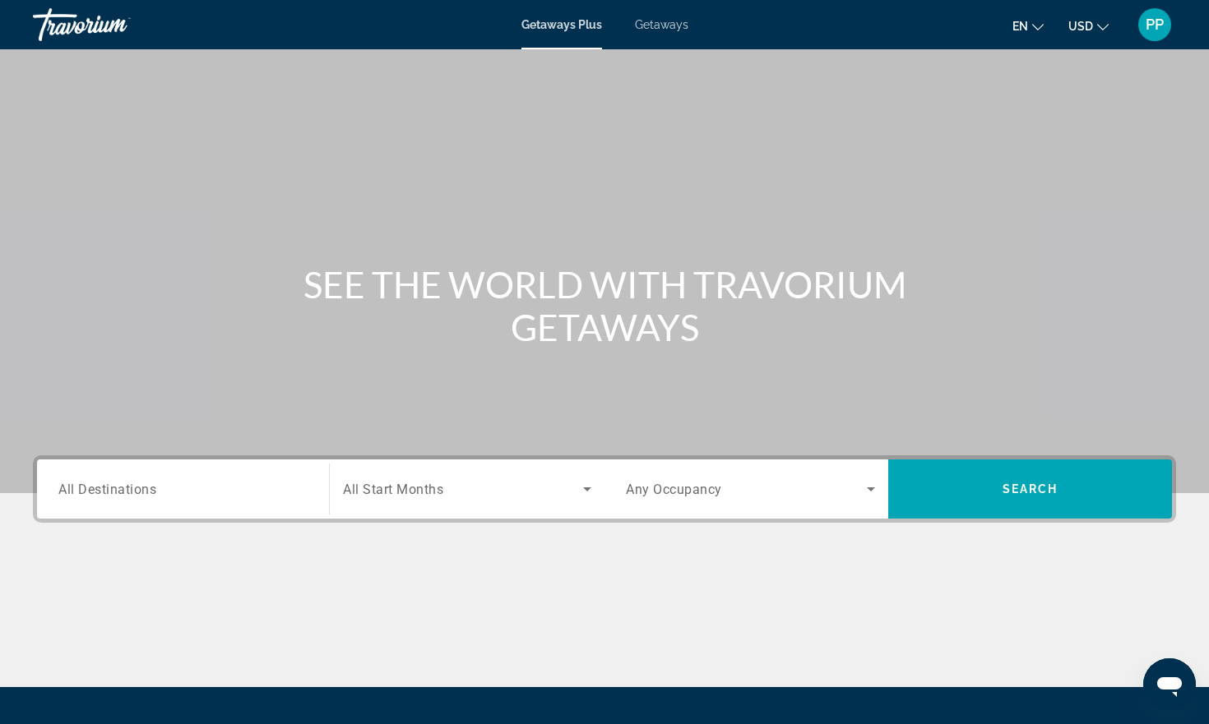
click at [644, 29] on span "Getaways" at bounding box center [661, 24] width 53 height 13
click at [185, 485] on input "Destination All Destinations" at bounding box center [182, 490] width 249 height 20
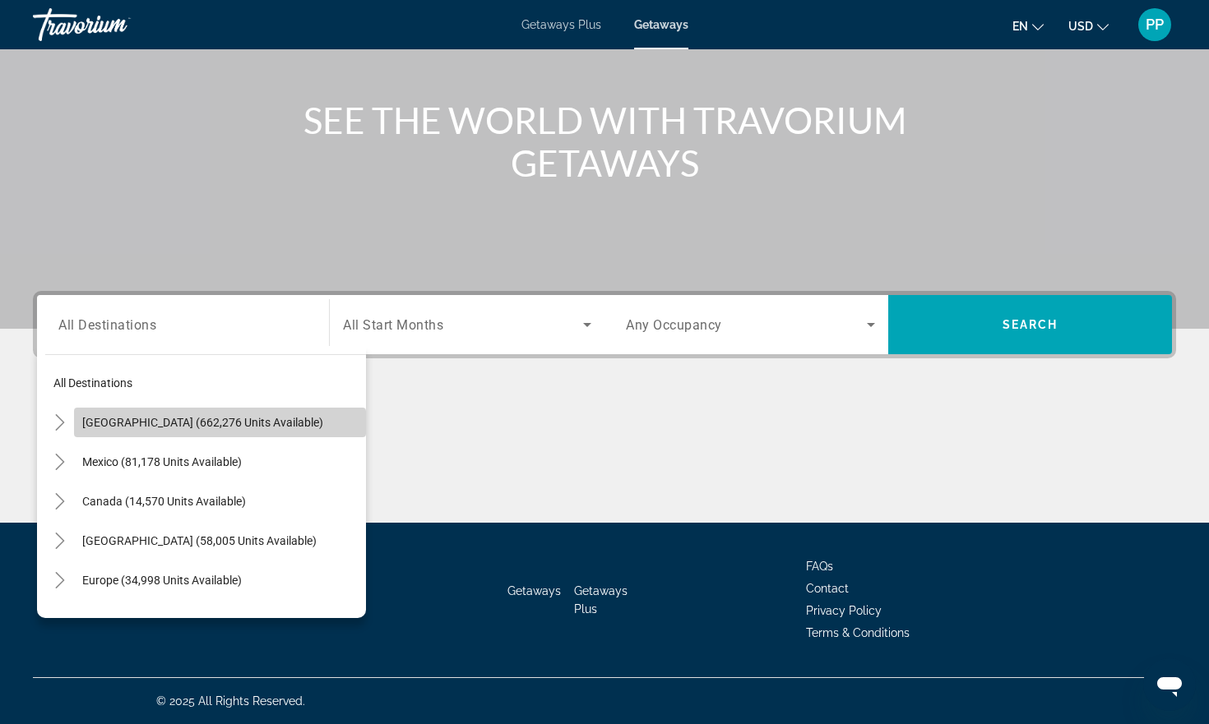
click at [187, 428] on span "[GEOGRAPHIC_DATA] (662,276 units available)" at bounding box center [202, 422] width 241 height 13
type input "**********"
